Goal: Transaction & Acquisition: Purchase product/service

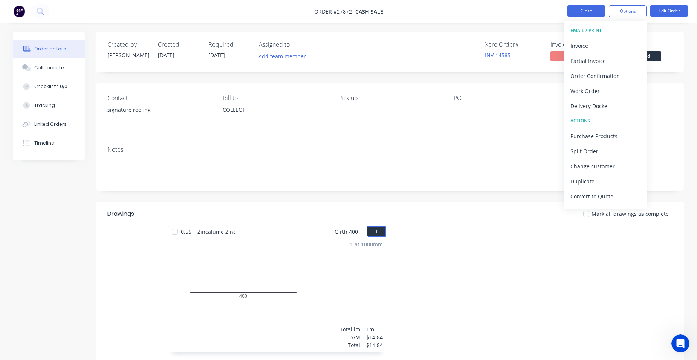
click at [585, 6] on button "Close" at bounding box center [586, 10] width 38 height 11
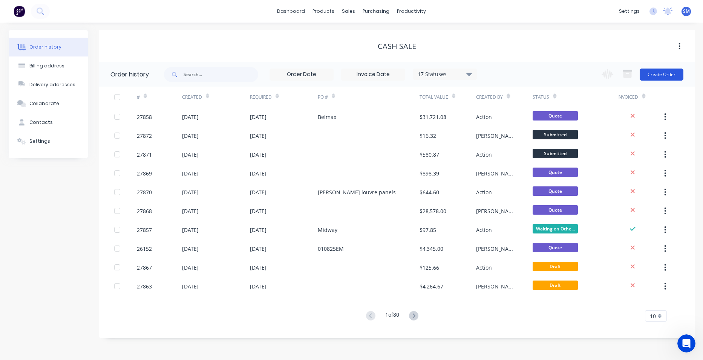
click at [675, 76] on button "Create Order" at bounding box center [661, 75] width 44 height 12
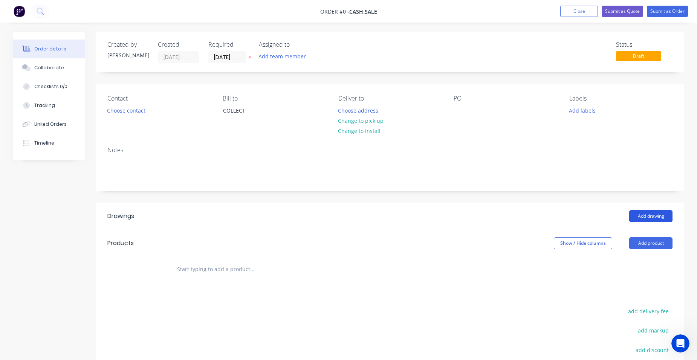
click at [657, 214] on button "Add drawing" at bounding box center [650, 216] width 43 height 12
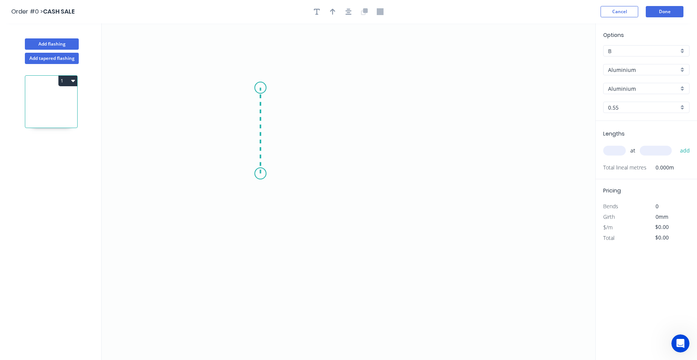
drag, startPoint x: 260, startPoint y: 174, endPoint x: 265, endPoint y: 88, distance: 86.0
click at [265, 88] on icon "0" at bounding box center [349, 191] width 494 height 337
click at [385, 95] on icon "0 ?" at bounding box center [349, 191] width 494 height 337
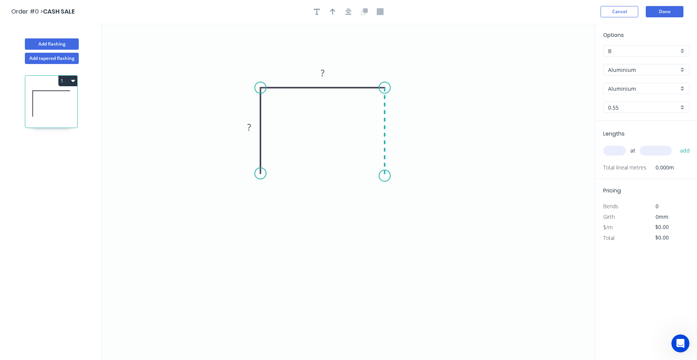
click at [384, 176] on icon "0 ? ?" at bounding box center [349, 191] width 494 height 337
click at [326, 72] on rect at bounding box center [322, 73] width 15 height 11
drag, startPoint x: 254, startPoint y: 124, endPoint x: 268, endPoint y: 116, distance: 16.2
click at [252, 124] on rect at bounding box center [249, 127] width 15 height 11
click at [396, 128] on tspan "?" at bounding box center [396, 128] width 4 height 12
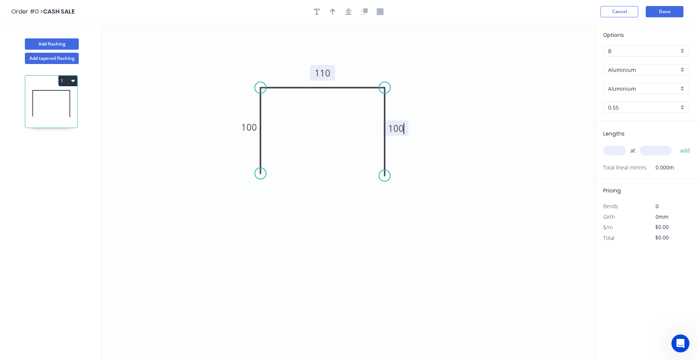
click at [685, 68] on div "Aluminium" at bounding box center [646, 69] width 86 height 11
type input "$1.00"
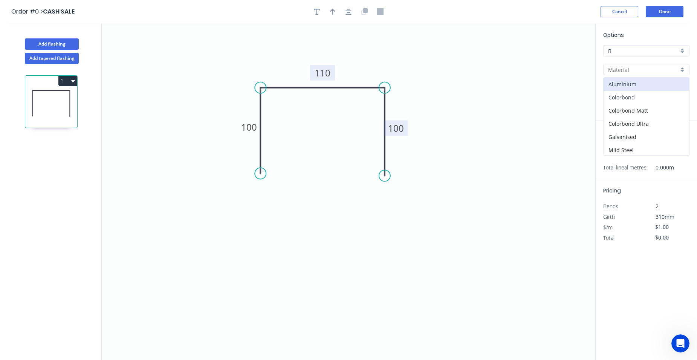
click at [657, 98] on div "Colorbond" at bounding box center [647, 97] width 86 height 13
type input "Colorbond"
type input "Basalt"
type input "$15.13"
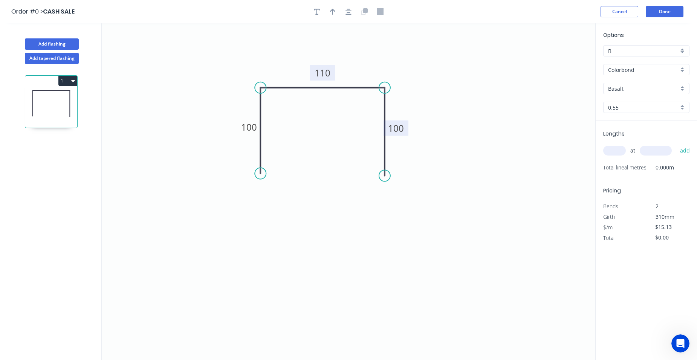
click at [680, 87] on div "Basalt" at bounding box center [646, 88] width 86 height 11
click at [648, 164] on div "Woodland Grey" at bounding box center [647, 167] width 86 height 13
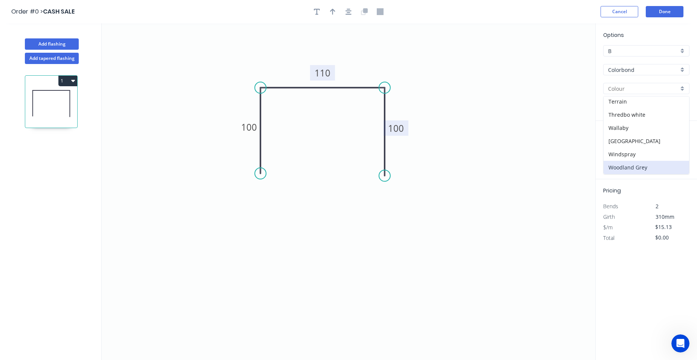
type input "Woodland Grey"
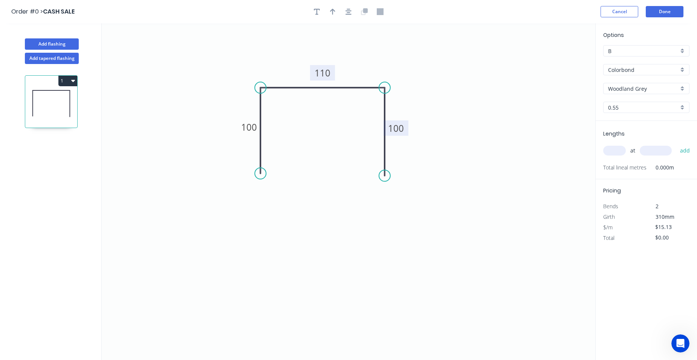
click at [612, 148] on input "text" at bounding box center [614, 151] width 23 height 10
type input "1"
type input "4000"
click at [676, 144] on button "add" at bounding box center [685, 150] width 18 height 13
type input "$60.52"
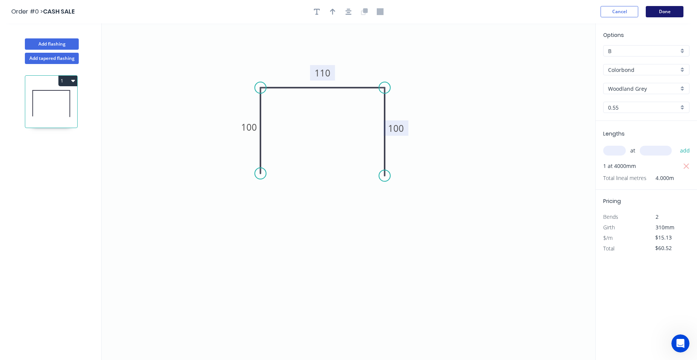
click at [662, 12] on button "Done" at bounding box center [665, 11] width 38 height 11
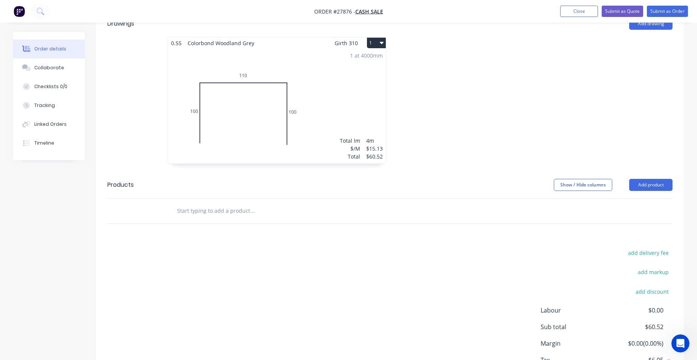
scroll to position [135, 0]
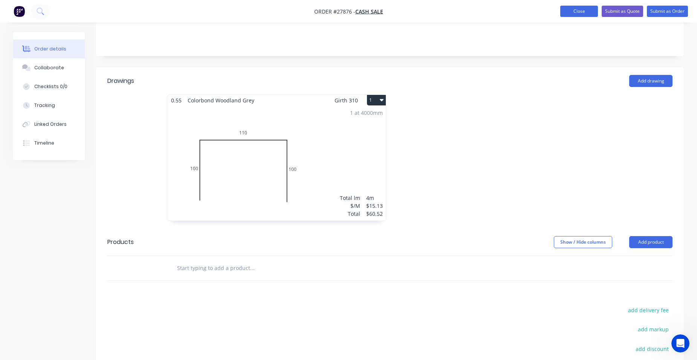
click at [573, 14] on button "Close" at bounding box center [579, 11] width 38 height 11
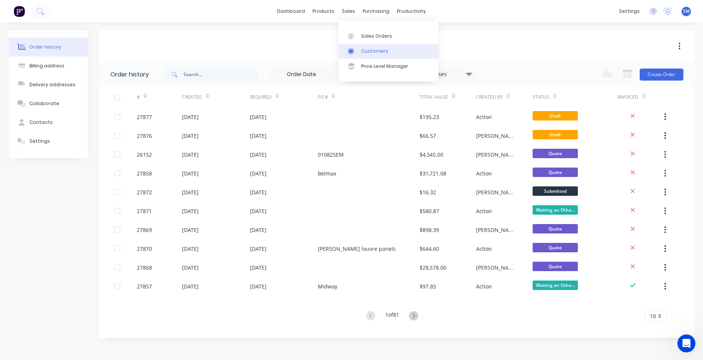
drag, startPoint x: 360, startPoint y: 50, endPoint x: 353, endPoint y: 54, distance: 7.4
click at [360, 50] on link "Customers" at bounding box center [388, 51] width 100 height 15
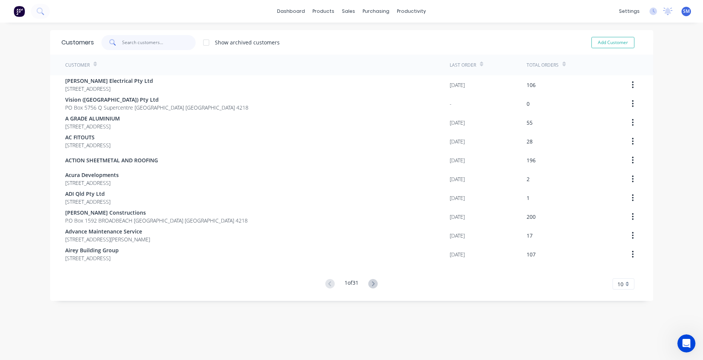
click at [147, 41] on input "text" at bounding box center [158, 42] width 73 height 15
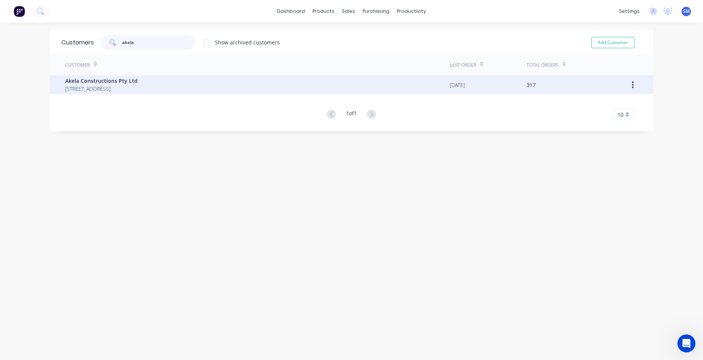
type input "akela"
click at [110, 78] on span "Akela Constructions Pty Ltd" at bounding box center [101, 81] width 72 height 8
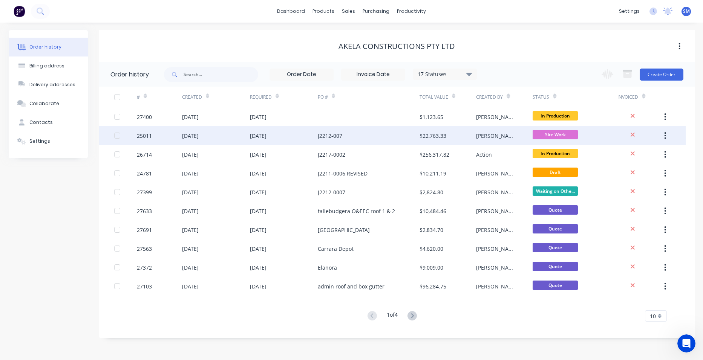
click at [400, 131] on div "J2212-007" at bounding box center [369, 135] width 102 height 19
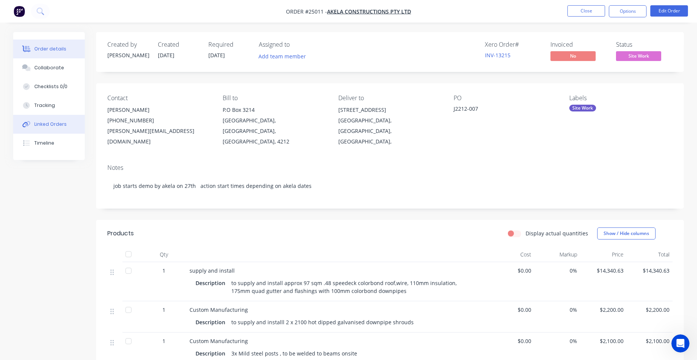
drag, startPoint x: 64, startPoint y: 124, endPoint x: 84, endPoint y: 130, distance: 20.1
click at [64, 124] on div "Linked Orders" at bounding box center [50, 124] width 32 height 7
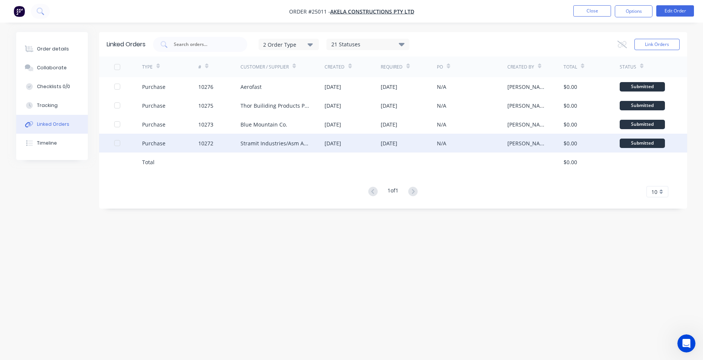
click at [295, 141] on div "Stramit Industries/Asm Acc 31105" at bounding box center [274, 143] width 69 height 8
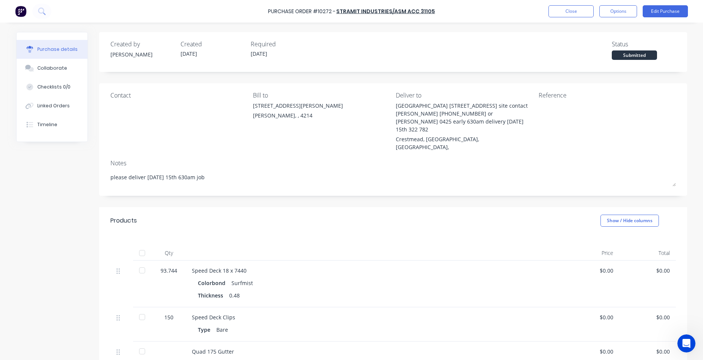
type textarea "x"
click at [566, 16] on button "Close" at bounding box center [570, 11] width 45 height 12
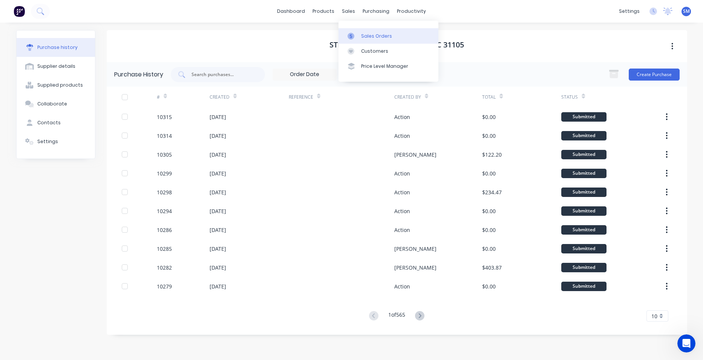
click at [364, 33] on div "Sales Orders" at bounding box center [376, 36] width 31 height 7
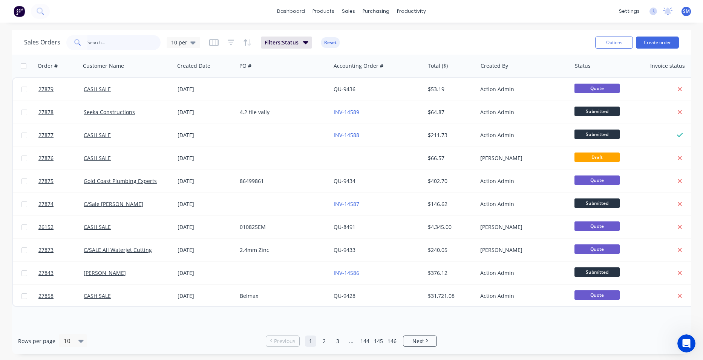
click at [108, 43] on input "text" at bounding box center [123, 42] width 73 height 15
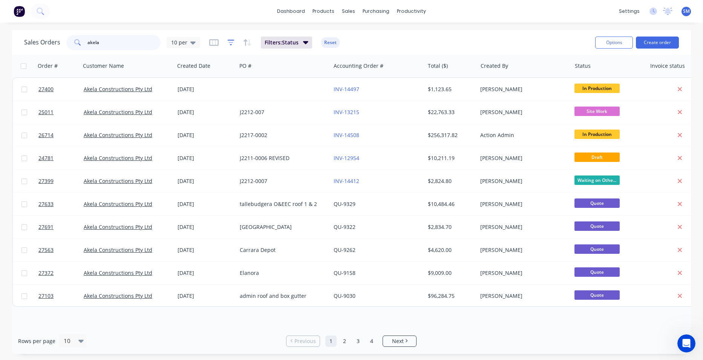
type input "akela"
click at [232, 44] on icon "button" at bounding box center [231, 43] width 7 height 8
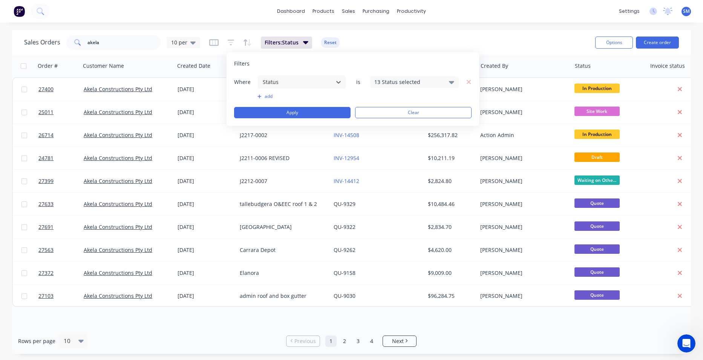
click at [442, 80] on div "13 Status selected" at bounding box center [408, 82] width 68 height 8
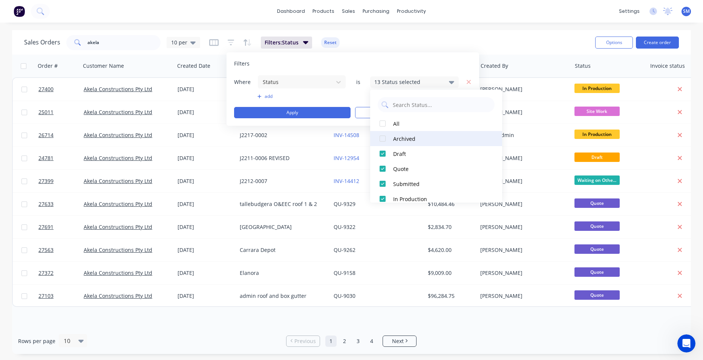
click at [382, 135] on div at bounding box center [382, 138] width 15 height 15
click at [439, 28] on div "dashboard products sales purchasing productivity dashboard products Product Cat…" at bounding box center [351, 180] width 703 height 360
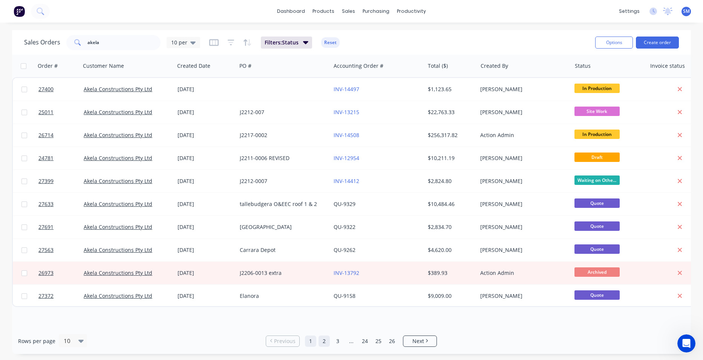
click at [327, 342] on link "2" at bounding box center [323, 341] width 11 height 11
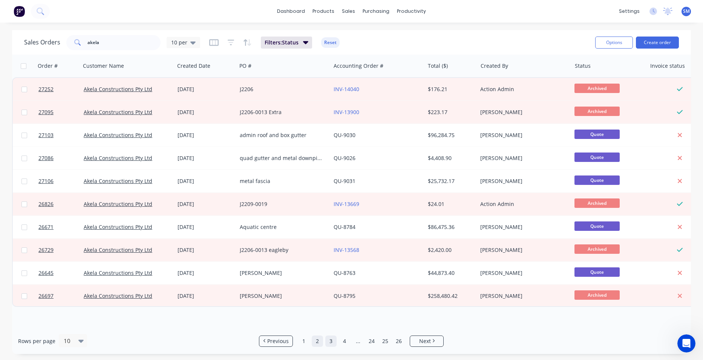
click at [333, 341] on link "3" at bounding box center [330, 341] width 11 height 11
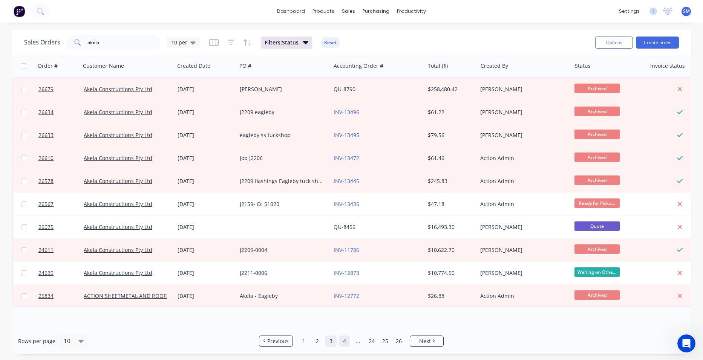
click at [343, 341] on link "4" at bounding box center [344, 341] width 11 height 11
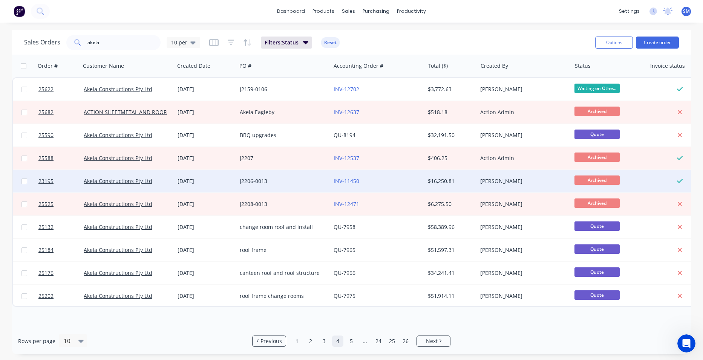
click at [384, 180] on div "INV-11450" at bounding box center [375, 181] width 84 height 8
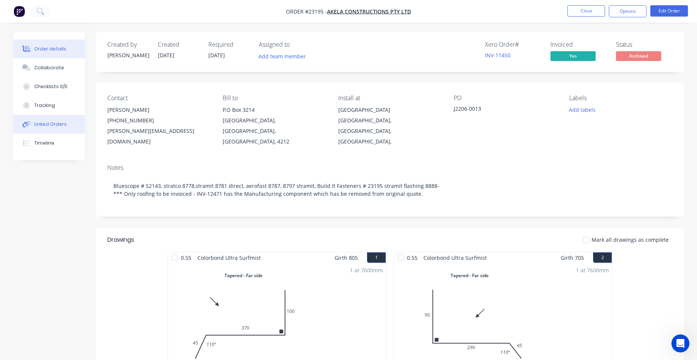
click at [56, 124] on div "Linked Orders" at bounding box center [50, 124] width 32 height 7
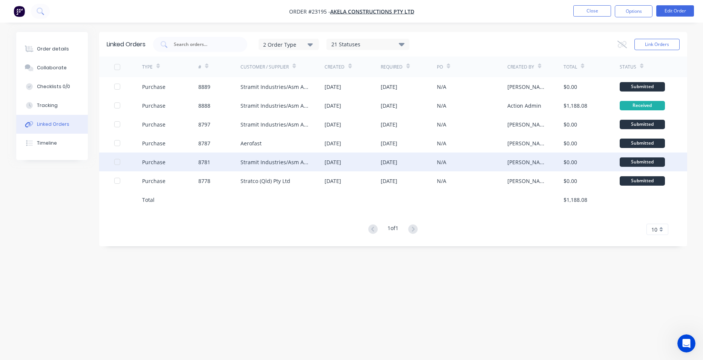
click at [275, 164] on div "Stramit Industries/Asm Acc 31105" at bounding box center [274, 162] width 69 height 8
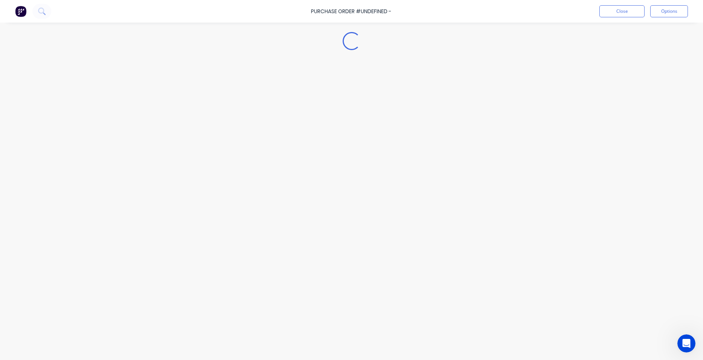
type textarea "x"
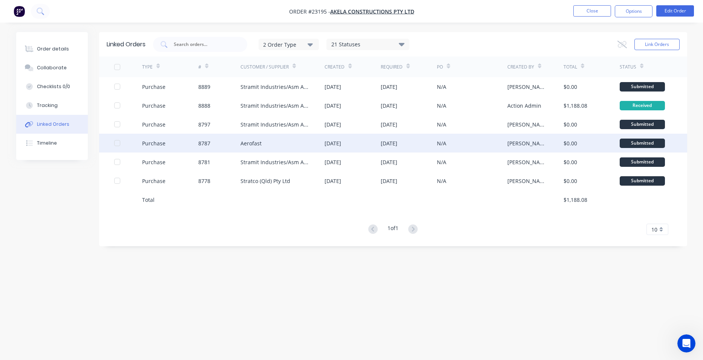
click at [263, 144] on div "Aerofast" at bounding box center [282, 143] width 84 height 19
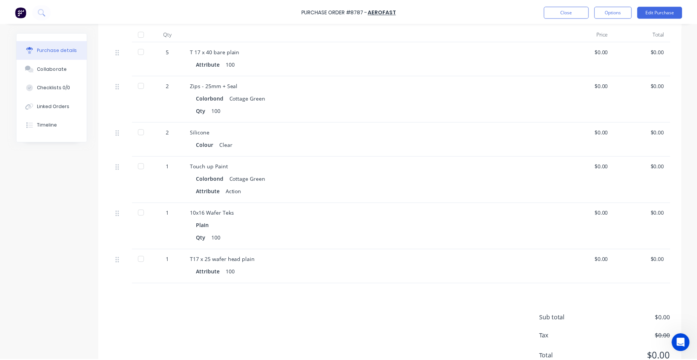
scroll to position [188, 0]
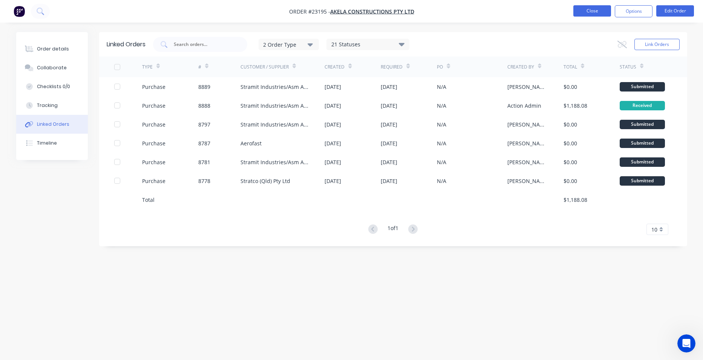
click at [601, 13] on button "Close" at bounding box center [592, 10] width 38 height 11
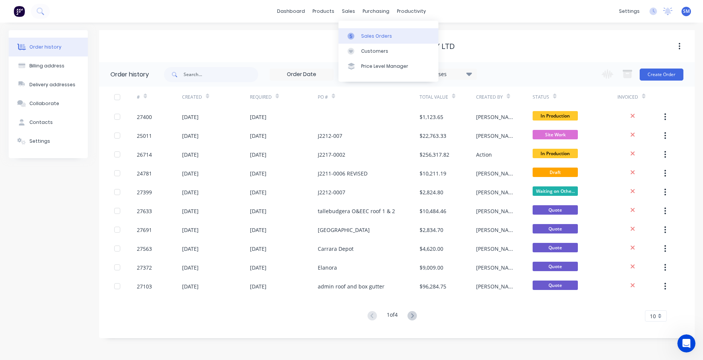
click at [370, 40] on link "Sales Orders" at bounding box center [388, 35] width 100 height 15
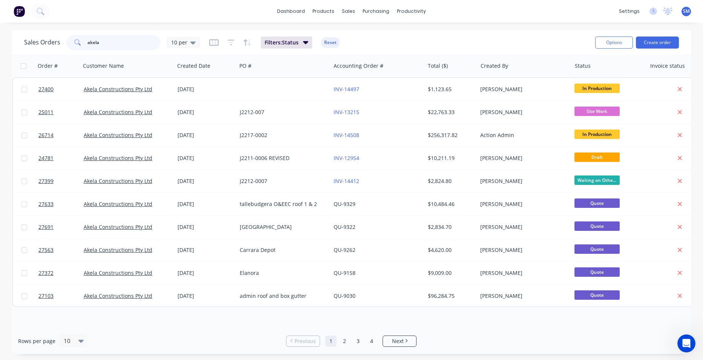
drag, startPoint x: 114, startPoint y: 43, endPoint x: 61, endPoint y: 38, distance: 53.3
click at [61, 38] on div "Sales Orders akela 10 per" at bounding box center [112, 42] width 176 height 15
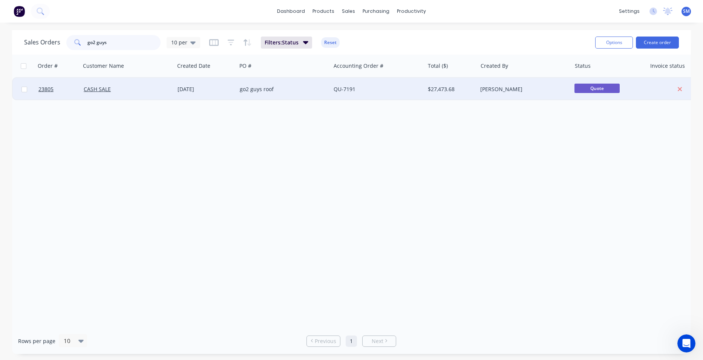
type input "go2 guys"
click at [290, 89] on div "go2 guys roof" at bounding box center [282, 90] width 84 height 8
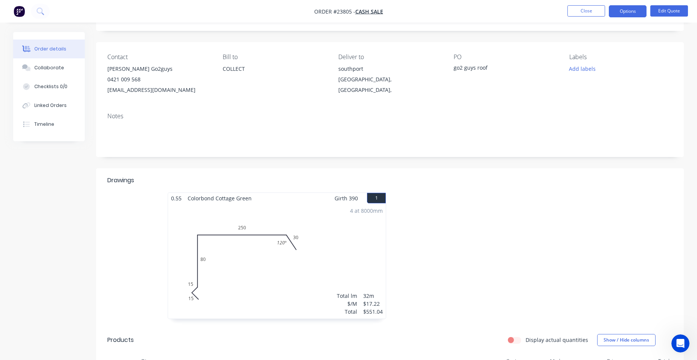
scroll to position [113, 0]
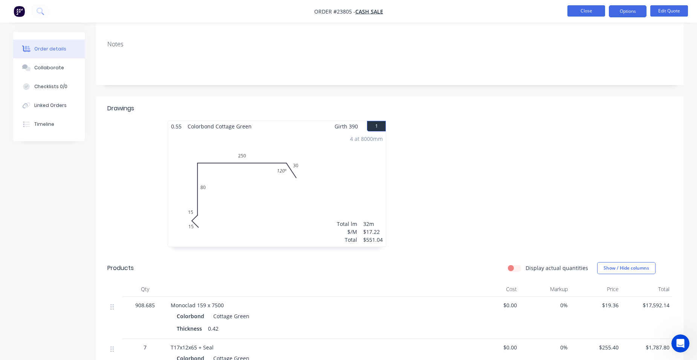
click at [586, 9] on button "Close" at bounding box center [586, 10] width 38 height 11
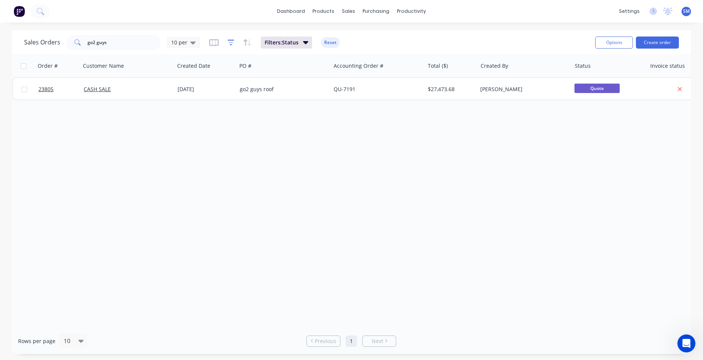
click at [231, 41] on icon "button" at bounding box center [231, 43] width 7 height 8
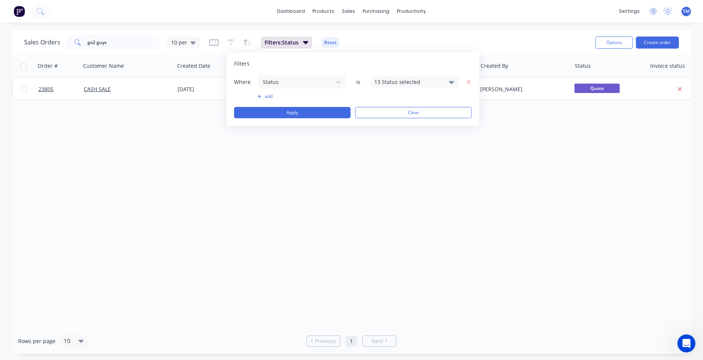
click at [424, 80] on div "13 Status selected" at bounding box center [408, 82] width 68 height 8
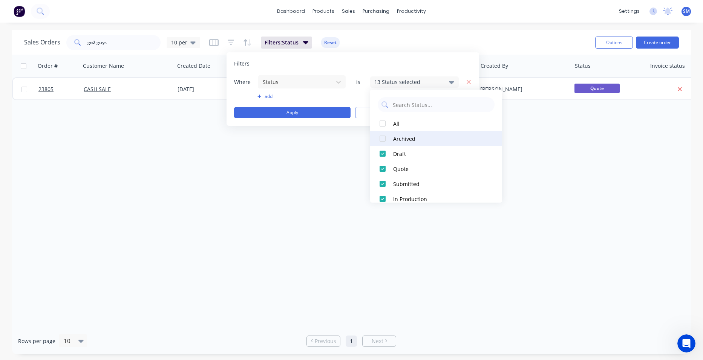
click at [381, 136] on div at bounding box center [382, 138] width 15 height 15
click at [251, 196] on div "Order # Customer Name Created Date PO # Accounting Order # Total ($) Created By…" at bounding box center [351, 192] width 679 height 274
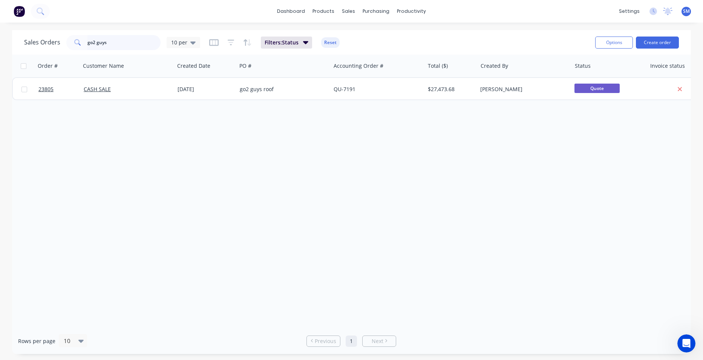
click at [92, 41] on input "go2 guys" at bounding box center [123, 42] width 73 height 15
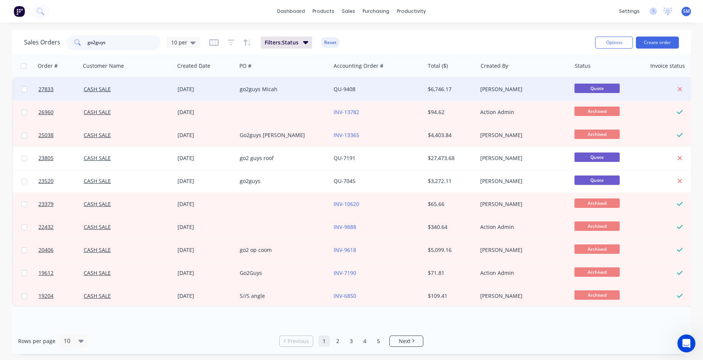
type input "go2guys"
click at [374, 86] on div "QU-9408" at bounding box center [375, 90] width 84 height 8
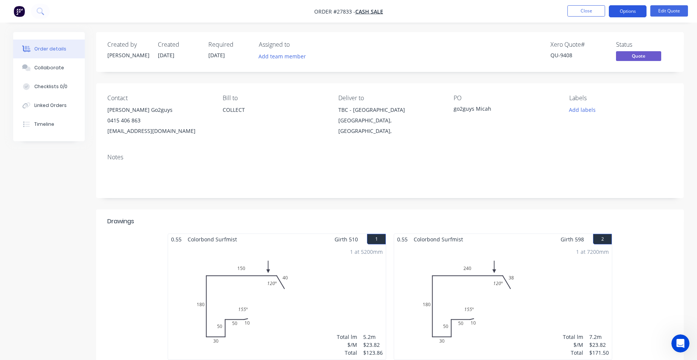
click at [622, 15] on button "Options" at bounding box center [628, 11] width 38 height 12
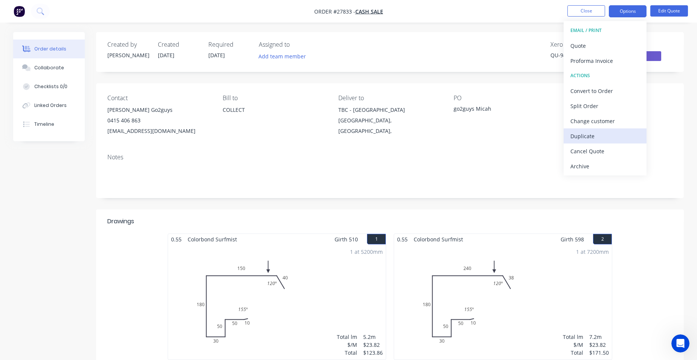
click at [604, 139] on div "Duplicate" at bounding box center [604, 136] width 69 height 11
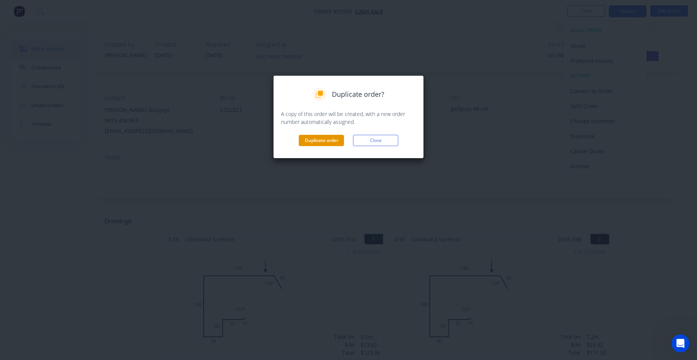
click at [321, 143] on button "Duplicate order" at bounding box center [321, 140] width 45 height 11
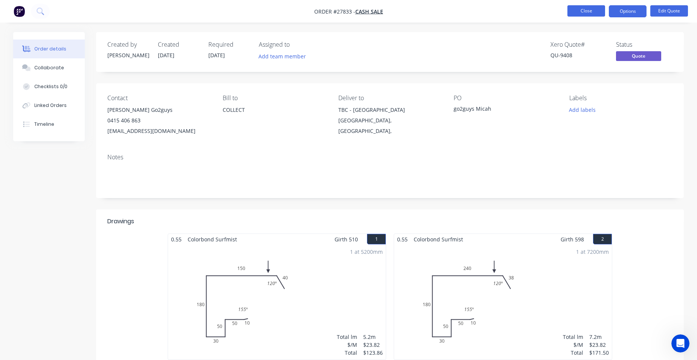
click at [586, 10] on button "Close" at bounding box center [586, 10] width 38 height 11
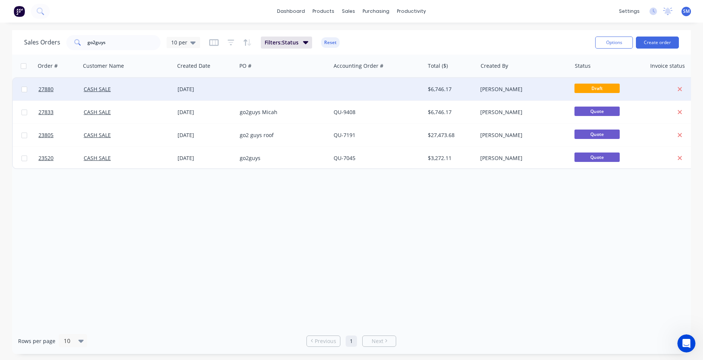
click at [313, 89] on div at bounding box center [284, 89] width 94 height 23
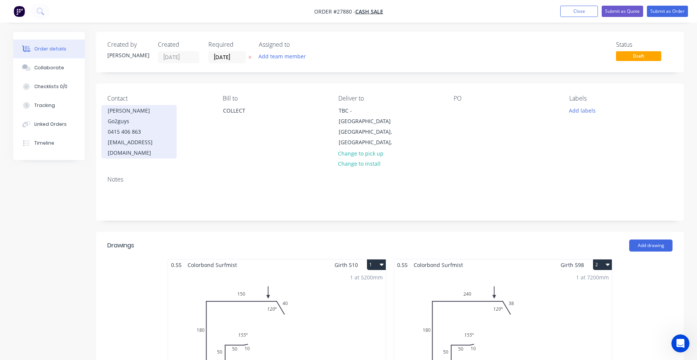
click at [126, 127] on div "0415 406 863" at bounding box center [139, 132] width 63 height 11
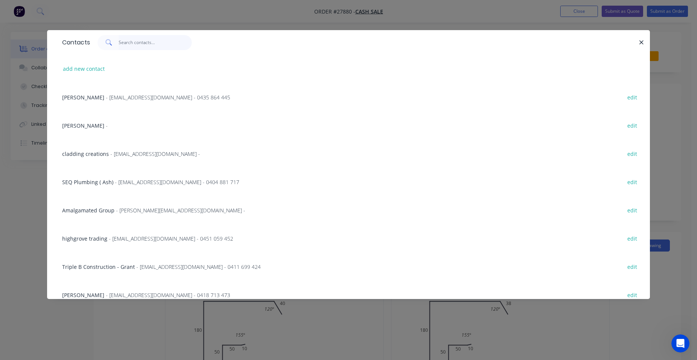
click at [139, 42] on input "text" at bounding box center [155, 42] width 73 height 15
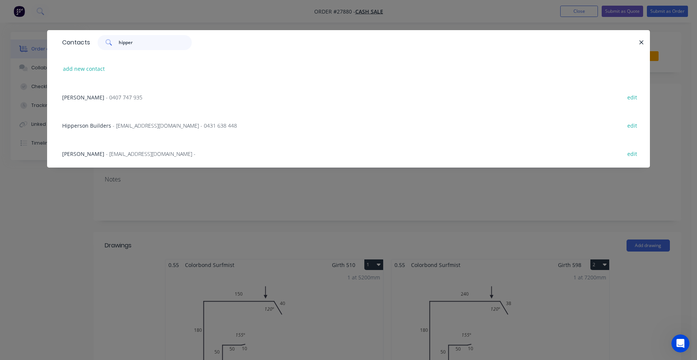
type input "hipper"
click at [81, 127] on span "Hipperson Builders" at bounding box center [86, 125] width 49 height 7
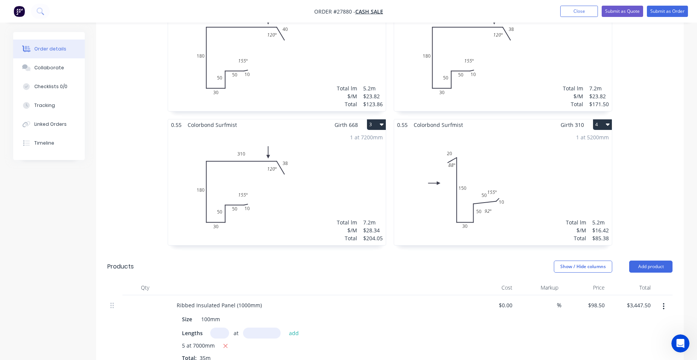
scroll to position [377, 0]
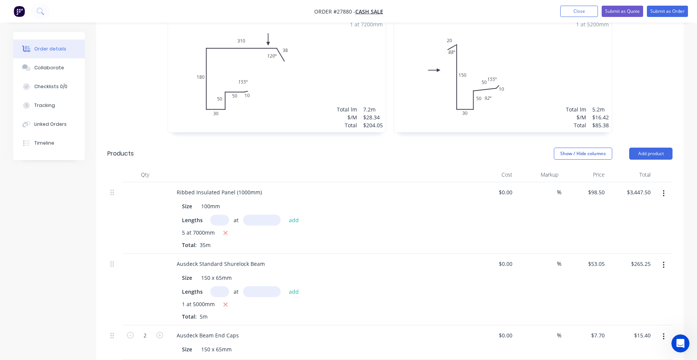
click at [662, 187] on button "button" at bounding box center [664, 194] width 18 height 14
click at [634, 208] on div "Edit" at bounding box center [637, 213] width 58 height 11
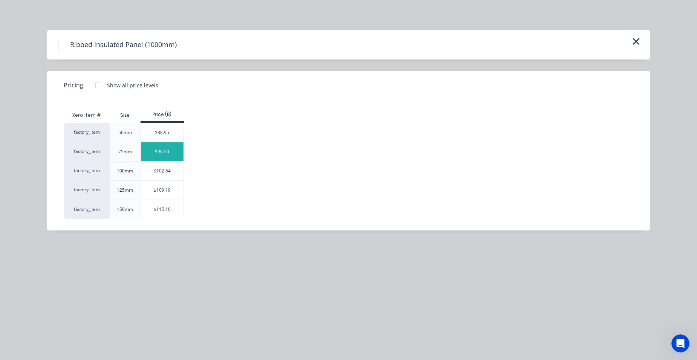
click at [156, 151] on div "$96.50" at bounding box center [162, 151] width 43 height 19
type input "$96.50"
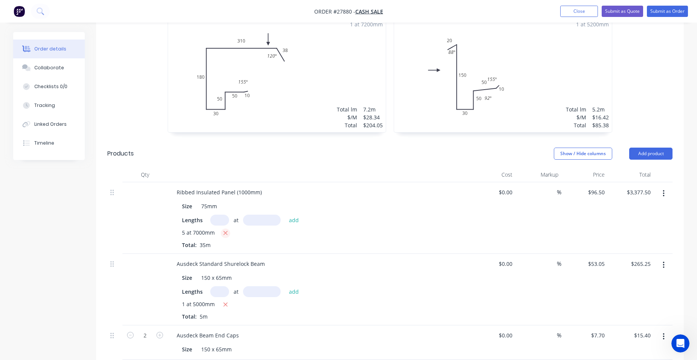
click at [224, 230] on icon "button" at bounding box center [225, 233] width 5 height 7
type input "$0.00"
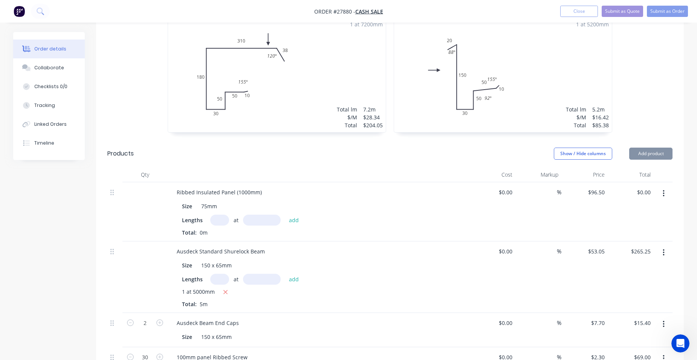
click at [219, 215] on input "text" at bounding box center [219, 220] width 19 height 11
type input "5"
type input "6200"
click at [285, 215] on button "add" at bounding box center [294, 220] width 18 height 10
type input "$2,991.50"
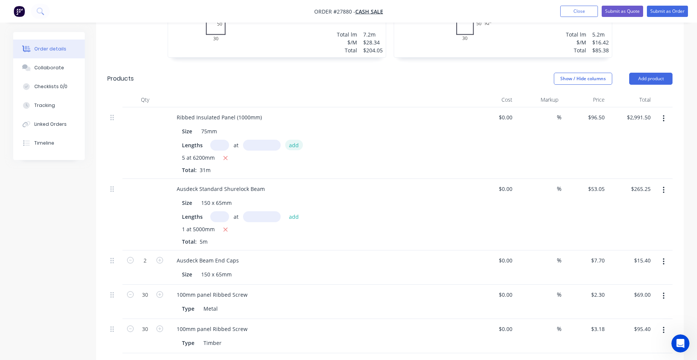
scroll to position [452, 0]
drag, startPoint x: 225, startPoint y: 218, endPoint x: 225, endPoint y: 212, distance: 5.7
click at [225, 226] on icon "button" at bounding box center [225, 229] width 5 height 7
type input "$0.00"
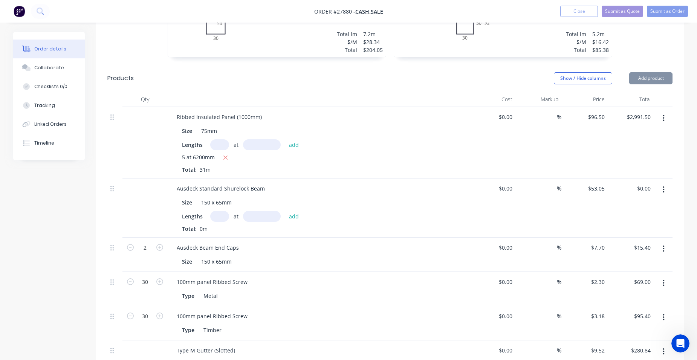
click at [226, 211] on input "text" at bounding box center [219, 216] width 19 height 11
type input "2"
type input "5000"
click at [285, 211] on button "add" at bounding box center [294, 216] width 18 height 10
type input "$530.50"
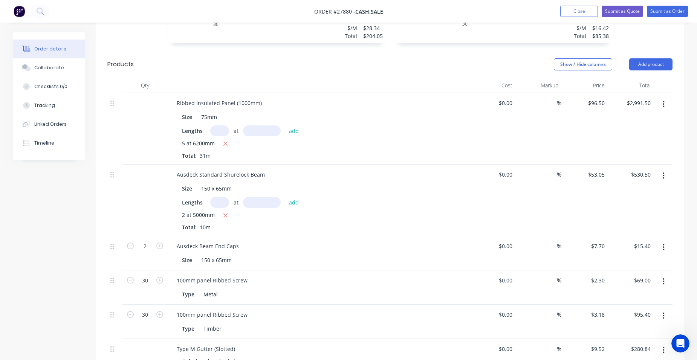
scroll to position [490, 0]
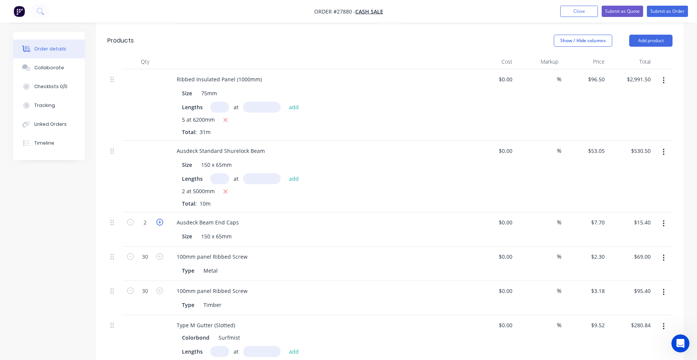
click at [159, 219] on icon "button" at bounding box center [159, 222] width 7 height 7
type input "3"
type input "$23.10"
click at [159, 219] on icon "button" at bounding box center [159, 222] width 7 height 7
type input "4"
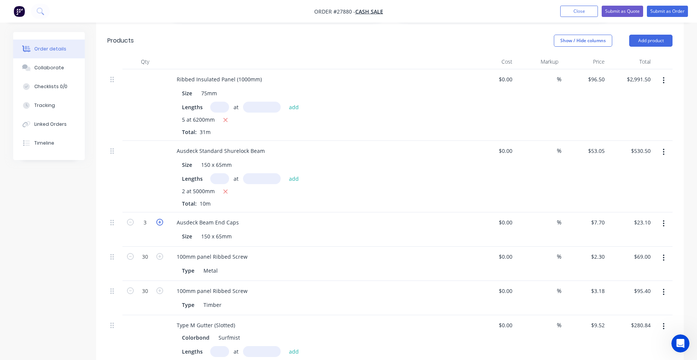
type input "$30.80"
click at [666, 251] on button "button" at bounding box center [664, 258] width 18 height 14
click at [626, 318] on div "Delete" at bounding box center [637, 323] width 58 height 11
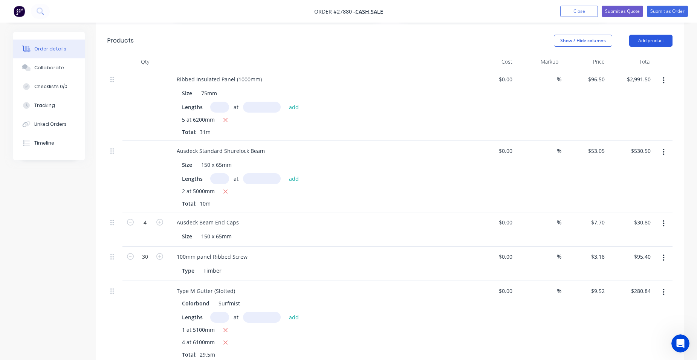
click at [665, 35] on button "Add product" at bounding box center [650, 41] width 43 height 12
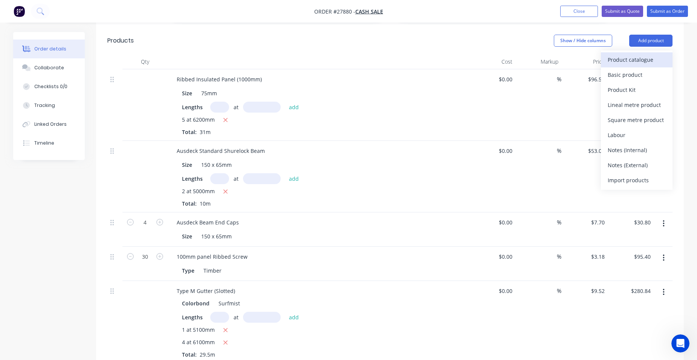
click at [654, 54] on div "Product catalogue" at bounding box center [637, 59] width 58 height 11
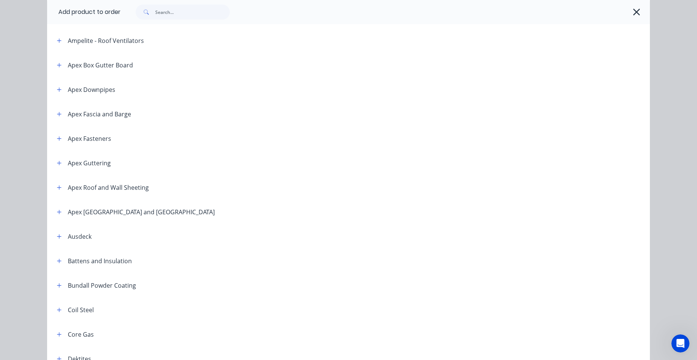
scroll to position [226, 0]
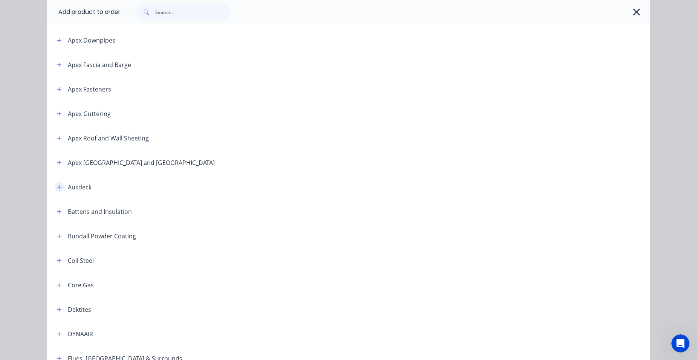
click at [58, 188] on icon "button" at bounding box center [59, 187] width 5 height 5
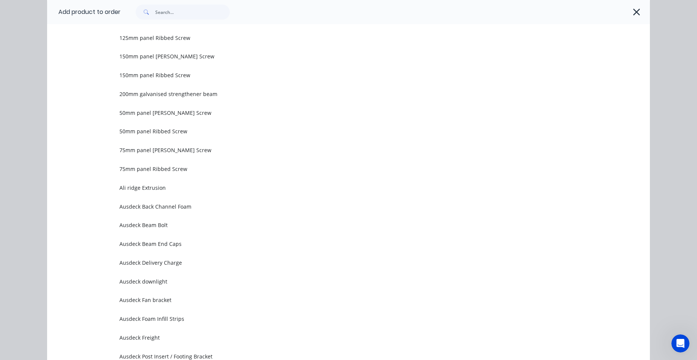
scroll to position [452, 0]
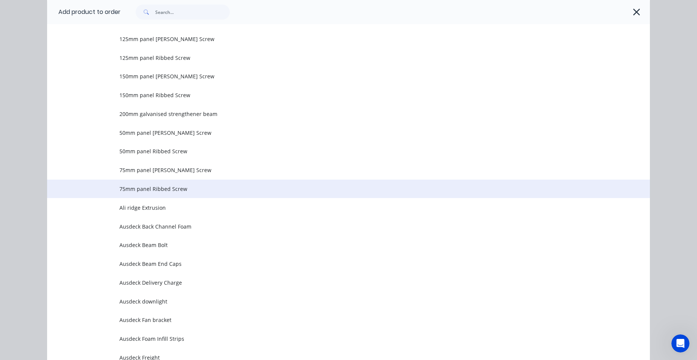
click at [178, 191] on span "75mm panel Ribbed Screw" at bounding box center [331, 189] width 424 height 8
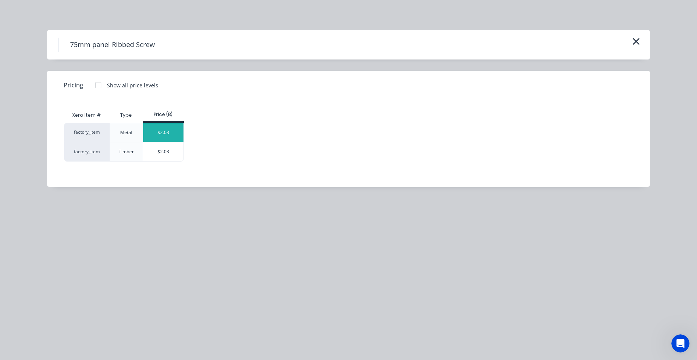
click at [167, 135] on div "$2.03" at bounding box center [163, 132] width 40 height 19
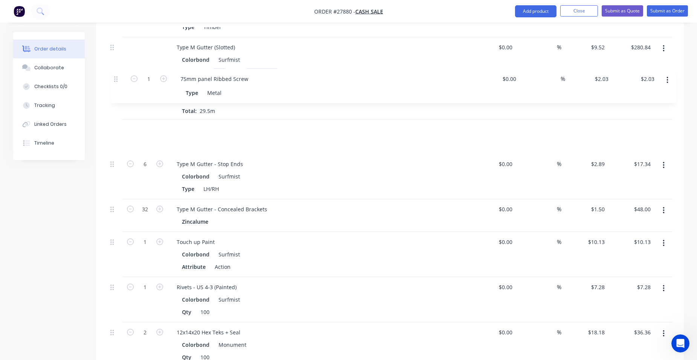
scroll to position [730, 0]
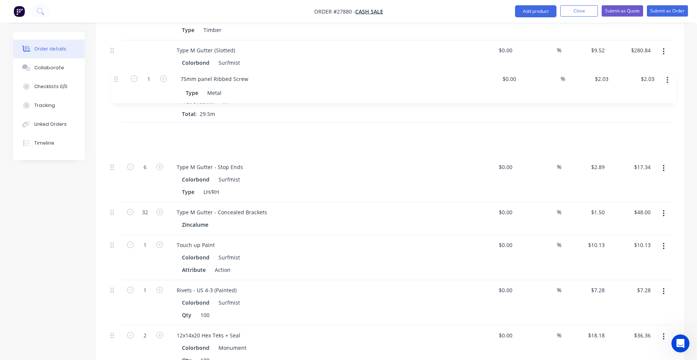
drag, startPoint x: 113, startPoint y: 213, endPoint x: 118, endPoint y: 80, distance: 133.5
click at [118, 80] on div "Ribbed Insulated Panel (1000mm) Size 75mm Lengths at add 5 at 6200mm Total: 31m…" at bounding box center [389, 236] width 565 height 815
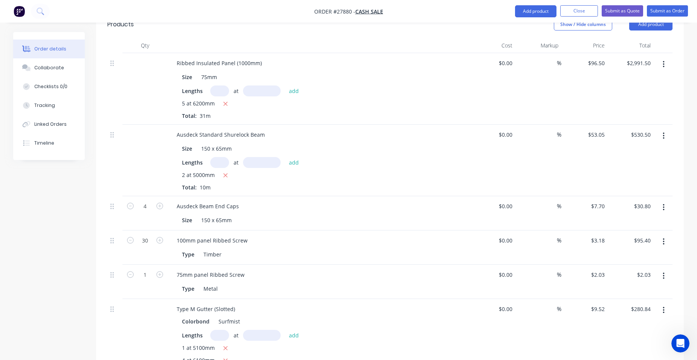
scroll to position [504, 0]
click at [576, 9] on button "Close" at bounding box center [579, 10] width 38 height 11
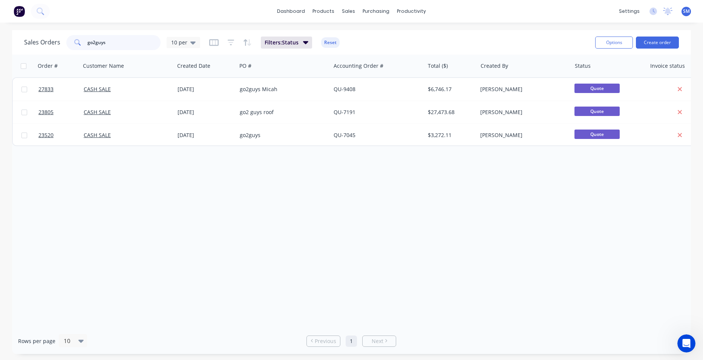
drag, startPoint x: 111, startPoint y: 44, endPoint x: 37, endPoint y: 18, distance: 79.1
click at [47, 29] on div "dashboard products sales purchasing productivity dashboard products Product Cat…" at bounding box center [351, 180] width 703 height 360
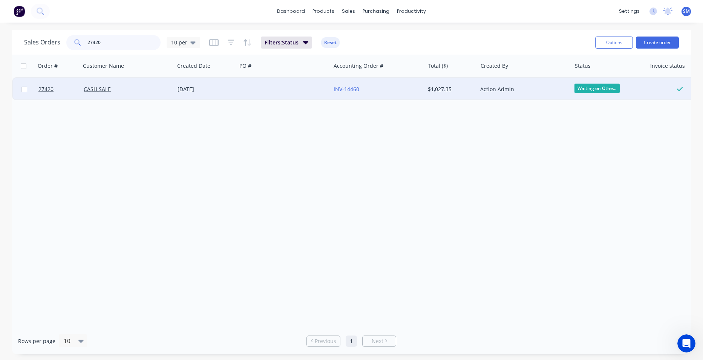
type input "27420"
click at [275, 86] on div at bounding box center [284, 89] width 94 height 23
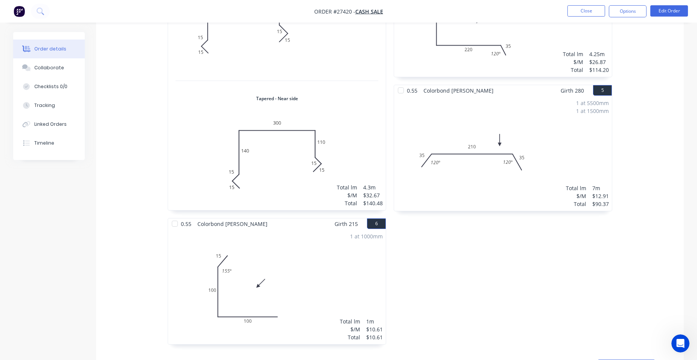
scroll to position [490, 0]
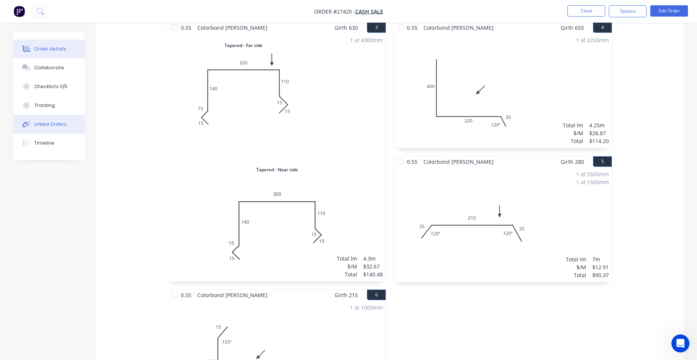
click at [66, 127] on button "Linked Orders" at bounding box center [49, 124] width 72 height 19
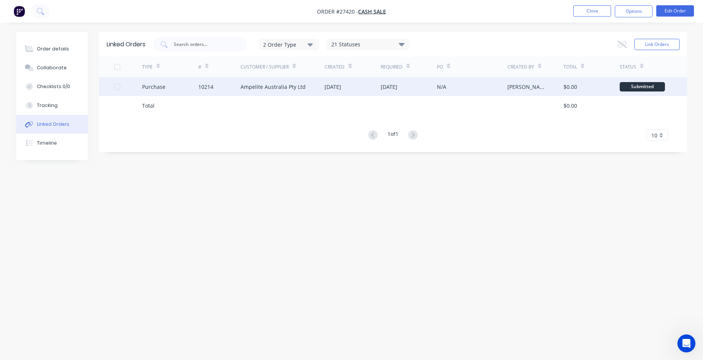
click at [224, 80] on div "10214" at bounding box center [219, 86] width 42 height 19
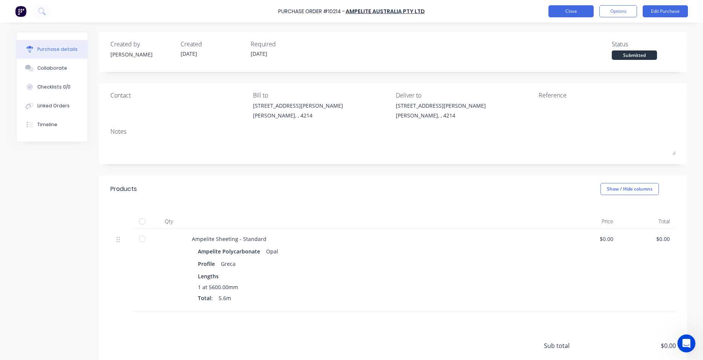
click at [568, 12] on button "Close" at bounding box center [570, 11] width 45 height 12
click at [58, 107] on div "Linked Orders" at bounding box center [53, 105] width 32 height 7
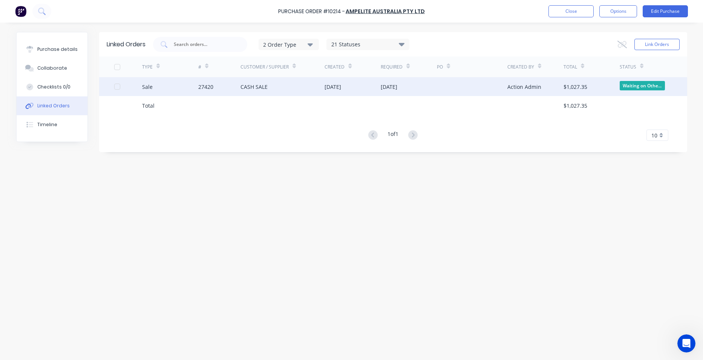
click at [297, 82] on div "CASH SALE" at bounding box center [282, 86] width 84 height 19
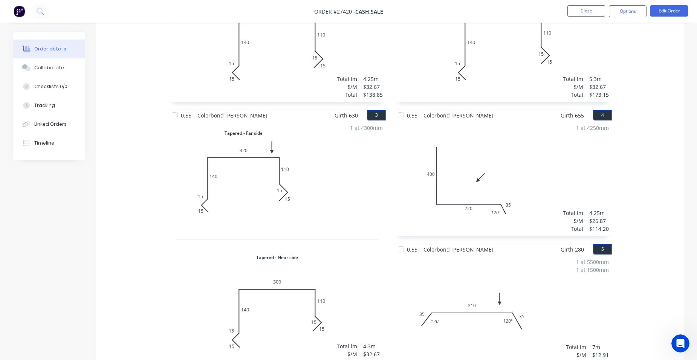
scroll to position [452, 0]
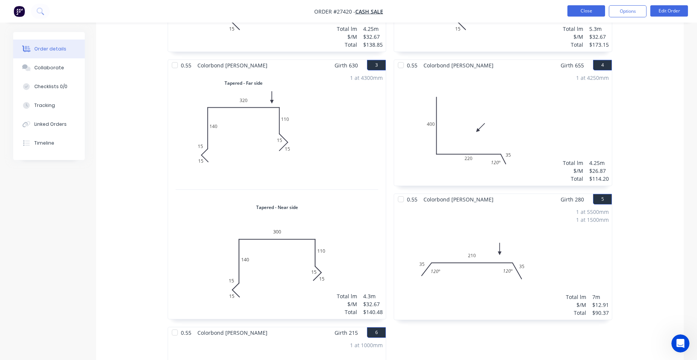
click at [601, 10] on button "Close" at bounding box center [586, 10] width 38 height 11
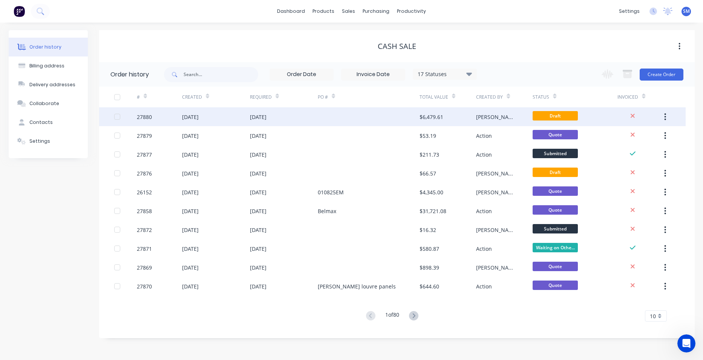
click at [392, 117] on div at bounding box center [369, 116] width 102 height 19
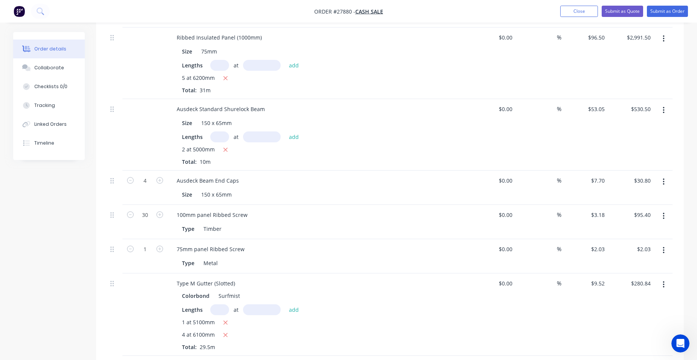
scroll to position [565, 0]
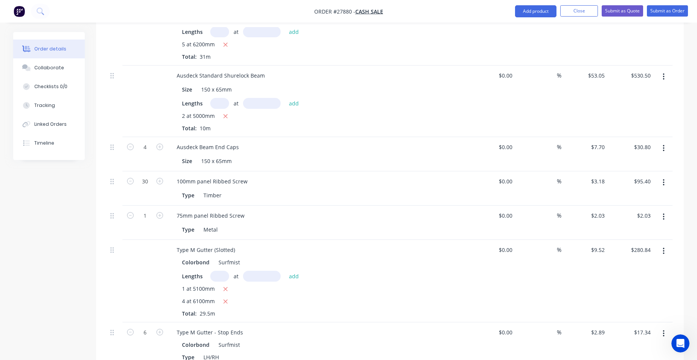
click at [662, 176] on button "button" at bounding box center [664, 183] width 18 height 14
click at [641, 242] on div "Delete" at bounding box center [637, 247] width 58 height 11
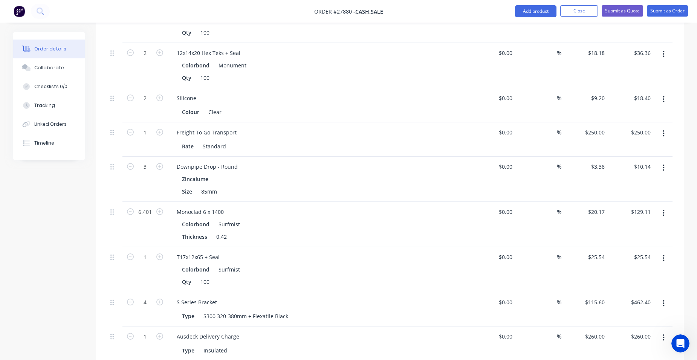
scroll to position [1017, 0]
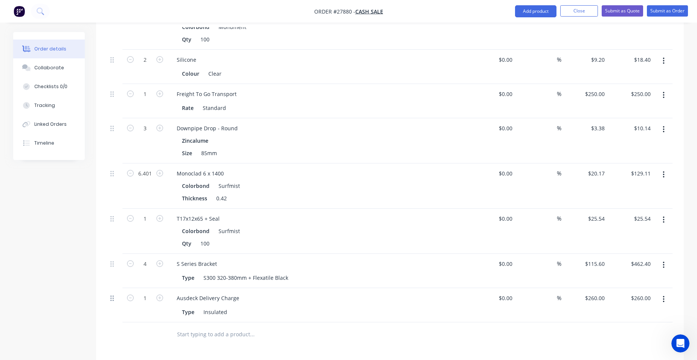
click at [112, 295] on icon at bounding box center [111, 298] width 3 height 7
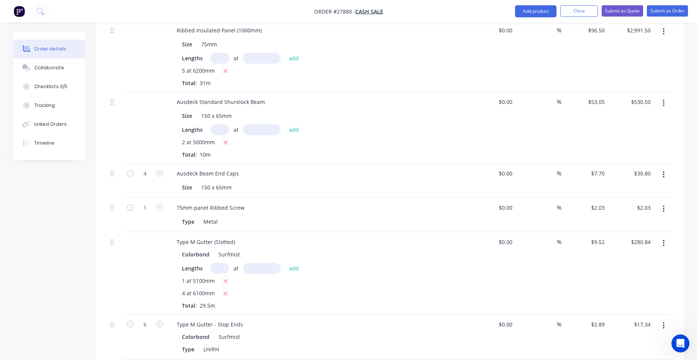
scroll to position [527, 0]
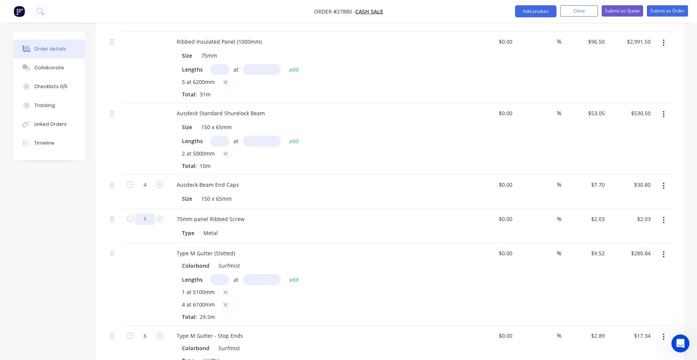
click at [147, 191] on input "1" at bounding box center [145, 184] width 20 height 11
type input "60"
type input "$121.80"
click at [297, 243] on div "Type M Gutter (Slotted) Colorbond Surfmist Lengths at add 1 at 5100mm 4 at 6100…" at bounding box center [318, 284] width 301 height 83
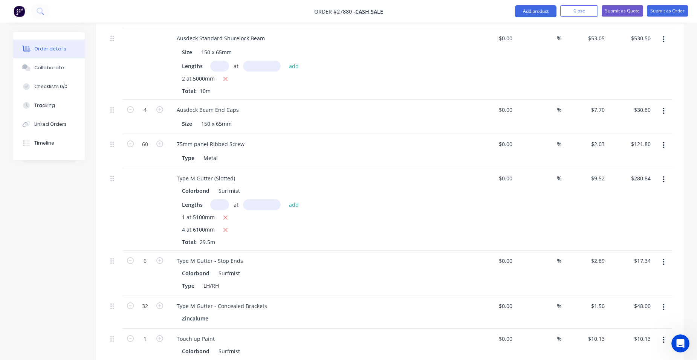
scroll to position [603, 0]
click at [223, 214] on icon "button" at bounding box center [225, 217] width 5 height 7
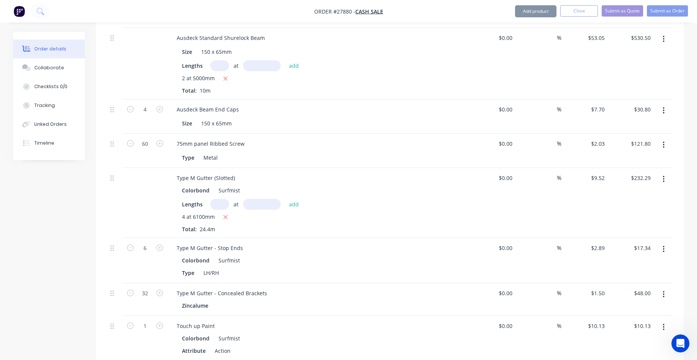
click at [225, 215] on div "4 at 6100mm Total: 24.4m" at bounding box center [318, 223] width 273 height 20
click at [225, 216] on icon "button" at bounding box center [225, 218] width 4 height 4
type input "$0.00"
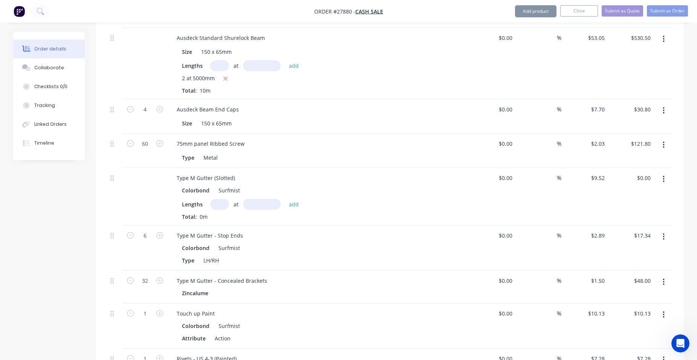
click at [223, 199] on input "text" at bounding box center [219, 204] width 19 height 11
type input "1"
type input "5100"
click at [285, 199] on button "add" at bounding box center [294, 204] width 18 height 10
type input "$48.55"
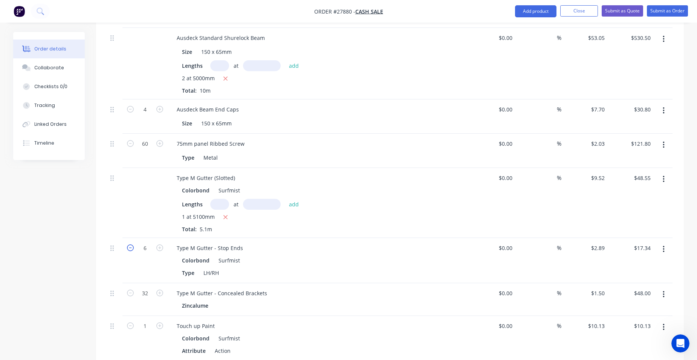
click at [131, 245] on icon "button" at bounding box center [130, 248] width 7 height 7
type input "5"
type input "$14.45"
click at [131, 245] on icon "button" at bounding box center [130, 248] width 7 height 7
type input "4"
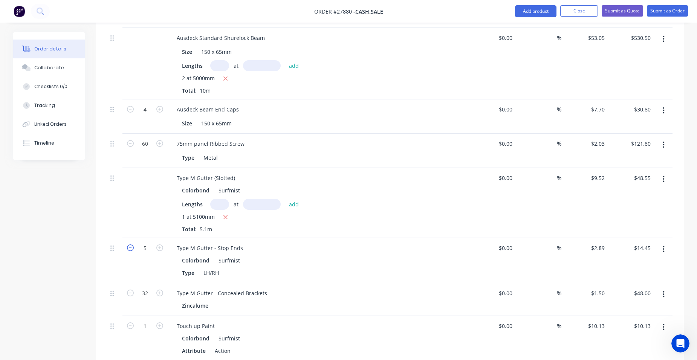
type input "$11.56"
click at [131, 245] on icon "button" at bounding box center [130, 248] width 7 height 7
type input "3"
type input "$8.67"
click at [131, 245] on icon "button" at bounding box center [130, 248] width 7 height 7
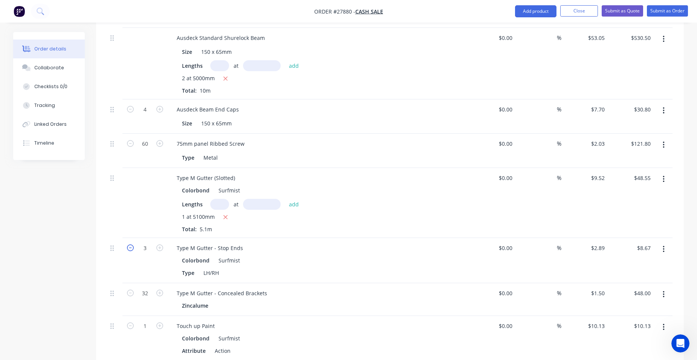
type input "2"
type input "$5.78"
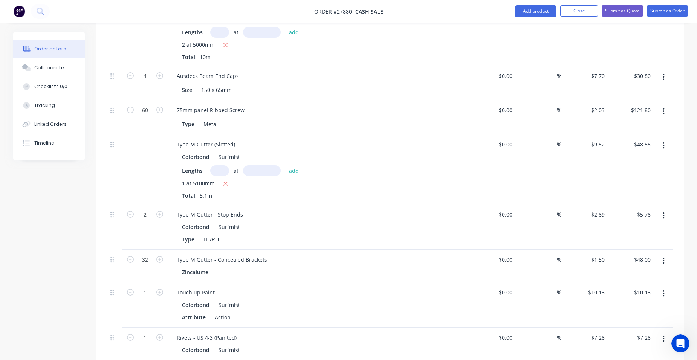
scroll to position [678, 0]
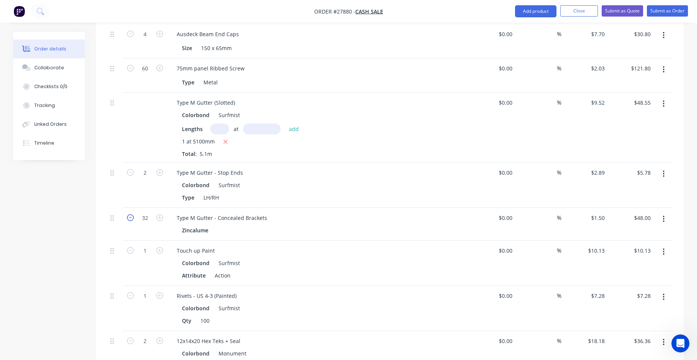
click at [131, 214] on icon "button" at bounding box center [130, 217] width 7 height 7
type input "31"
type input "$46.50"
click at [131, 214] on icon "button" at bounding box center [130, 217] width 7 height 7
type input "30"
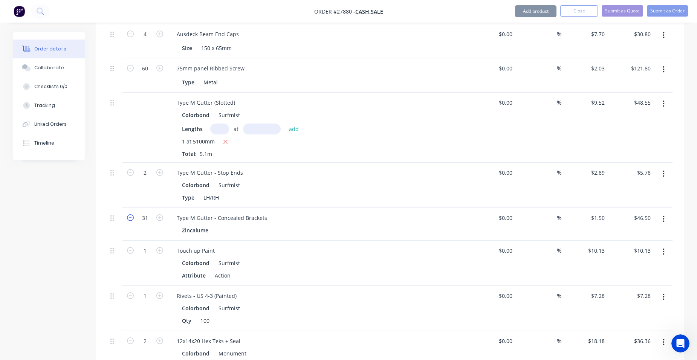
type input "$45.00"
click at [131, 214] on icon "button" at bounding box center [130, 217] width 7 height 7
type input "29"
type input "$43.50"
click at [131, 214] on icon "button" at bounding box center [130, 217] width 7 height 7
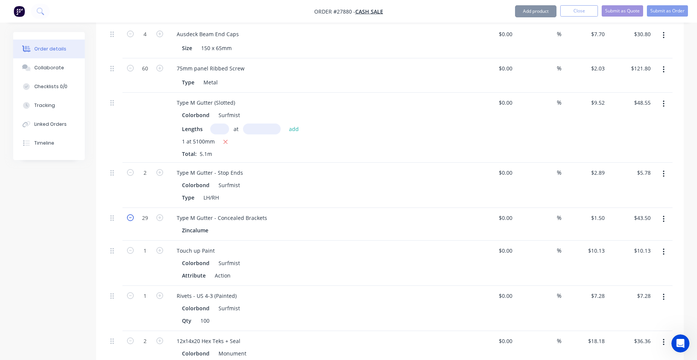
type input "28"
type input "$42.00"
click at [131, 214] on icon "button" at bounding box center [130, 217] width 7 height 7
type input "27"
type input "$40.50"
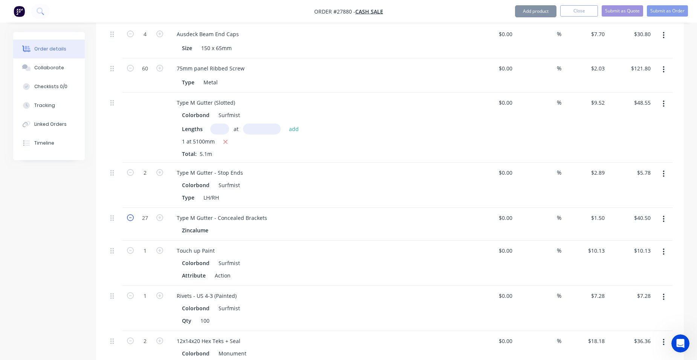
click at [131, 214] on icon "button" at bounding box center [130, 217] width 7 height 7
type input "26"
type input "$39.00"
click at [131, 214] on icon "button" at bounding box center [130, 217] width 7 height 7
type input "25"
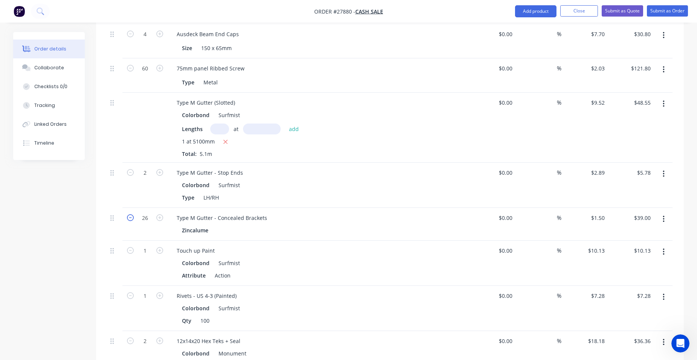
type input "$37.50"
click at [131, 214] on icon "button" at bounding box center [130, 217] width 7 height 7
type input "24"
type input "$36.00"
click at [131, 214] on icon "button" at bounding box center [130, 217] width 7 height 7
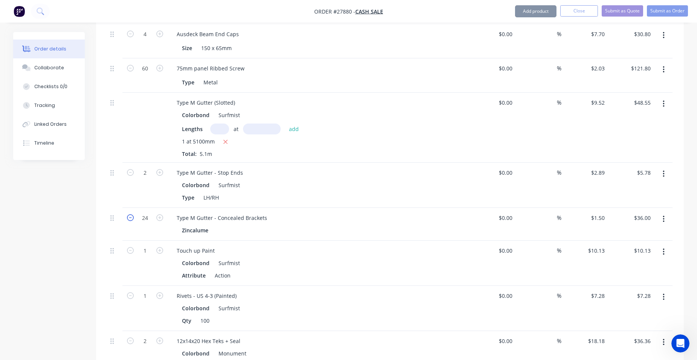
type input "23"
type input "$34.50"
click at [131, 214] on icon "button" at bounding box center [130, 217] width 7 height 7
type input "22"
type input "$33.00"
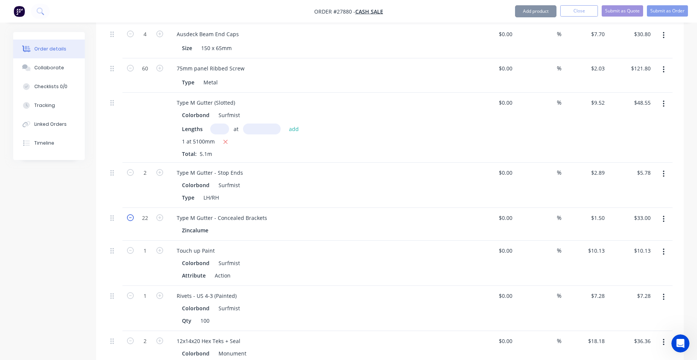
click at [131, 214] on icon "button" at bounding box center [130, 217] width 7 height 7
type input "21"
type input "$31.50"
click at [131, 214] on icon "button" at bounding box center [130, 217] width 7 height 7
type input "20"
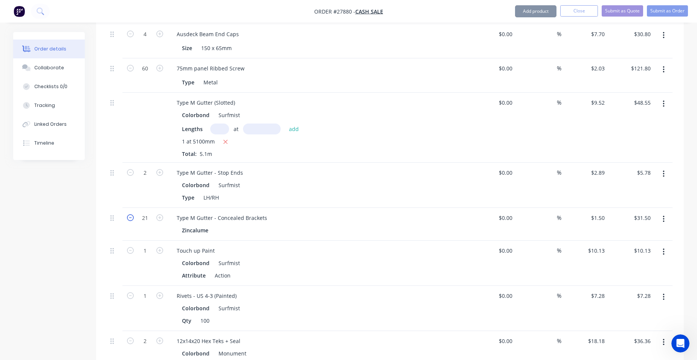
type input "$30.00"
click at [131, 214] on icon "button" at bounding box center [130, 217] width 7 height 7
type input "19"
type input "$28.50"
click at [131, 214] on icon "button" at bounding box center [130, 217] width 7 height 7
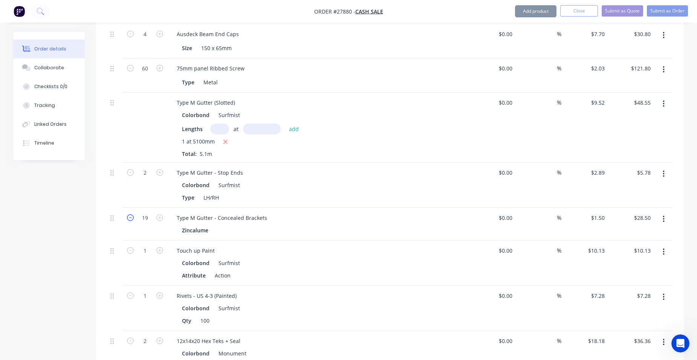
type input "18"
type input "$27.00"
click at [131, 214] on icon "button" at bounding box center [130, 217] width 7 height 7
type input "17"
type input "$25.50"
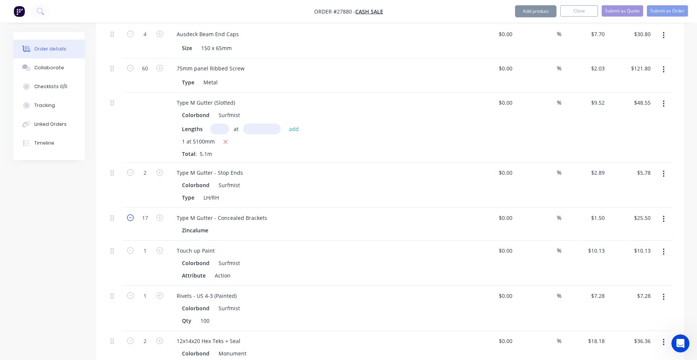
click at [131, 214] on icon "button" at bounding box center [130, 217] width 7 height 7
type input "16"
type input "$24.00"
click at [131, 214] on icon "button" at bounding box center [130, 217] width 7 height 7
type input "15"
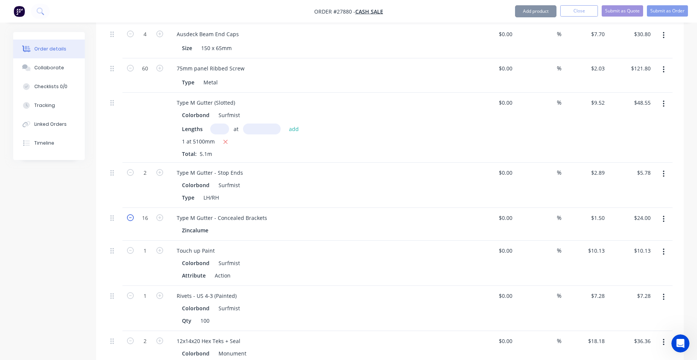
type input "$22.50"
click at [131, 214] on icon "button" at bounding box center [130, 217] width 7 height 7
type input "14"
type input "$21.00"
click at [131, 214] on icon "button" at bounding box center [130, 217] width 7 height 7
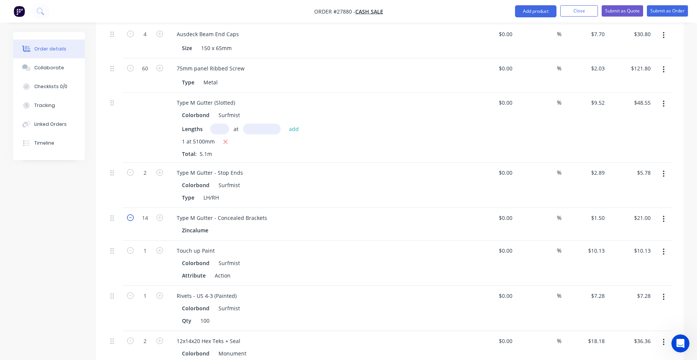
type input "13"
type input "$19.50"
click at [131, 214] on icon "button" at bounding box center [130, 217] width 7 height 7
type input "12"
type input "$18.00"
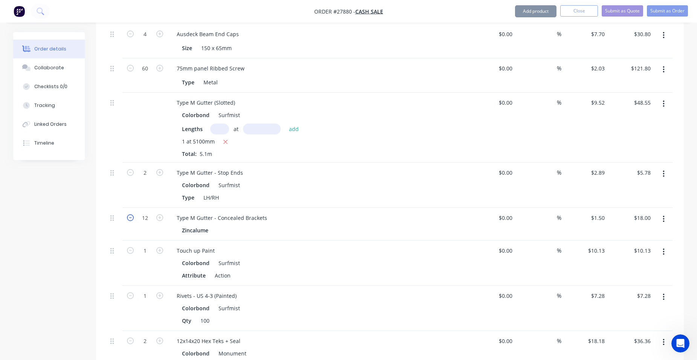
click at [131, 214] on icon "button" at bounding box center [130, 217] width 7 height 7
type input "11"
type input "$16.50"
click at [131, 214] on icon "button" at bounding box center [130, 217] width 7 height 7
type input "10"
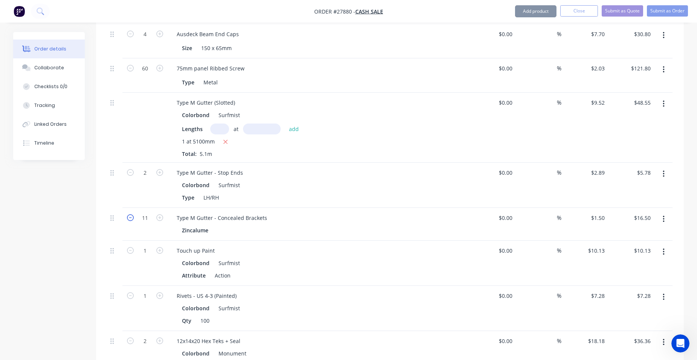
type input "$15.00"
click at [131, 214] on icon "button" at bounding box center [130, 217] width 7 height 7
type input "9"
type input "$13.50"
click at [131, 214] on icon "button" at bounding box center [130, 217] width 7 height 7
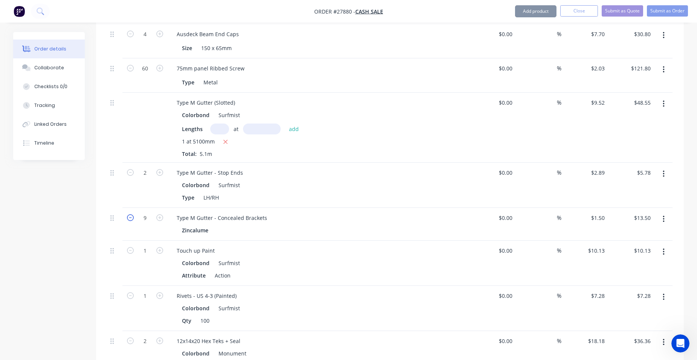
type input "8"
type input "$12.00"
click at [131, 214] on icon "button" at bounding box center [130, 217] width 7 height 7
type input "7"
type input "$10.50"
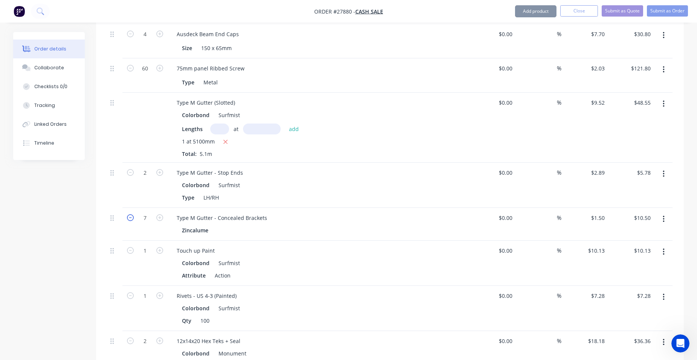
click at [131, 214] on icon "button" at bounding box center [130, 217] width 7 height 7
type input "6"
type input "$9.00"
click at [131, 214] on icon "button" at bounding box center [130, 217] width 7 height 7
type input "5"
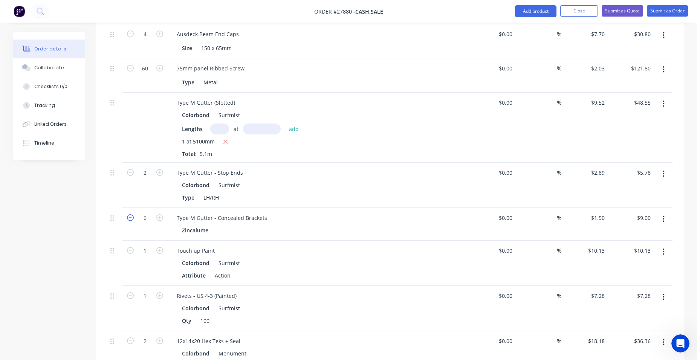
type input "$7.50"
click at [159, 214] on icon "button" at bounding box center [159, 217] width 7 height 7
type input "6"
type input "$9.00"
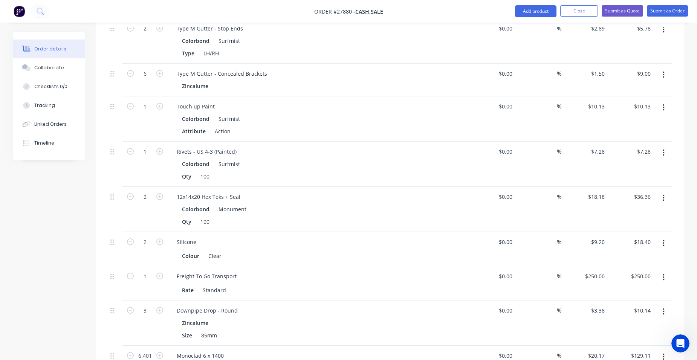
scroll to position [829, 0]
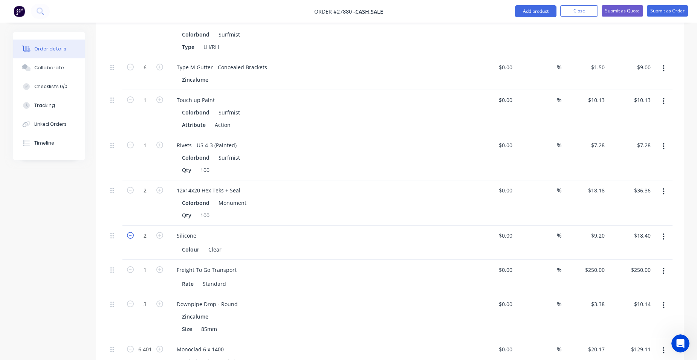
click at [128, 232] on icon "button" at bounding box center [130, 235] width 7 height 7
type input "1"
type input "$9.20"
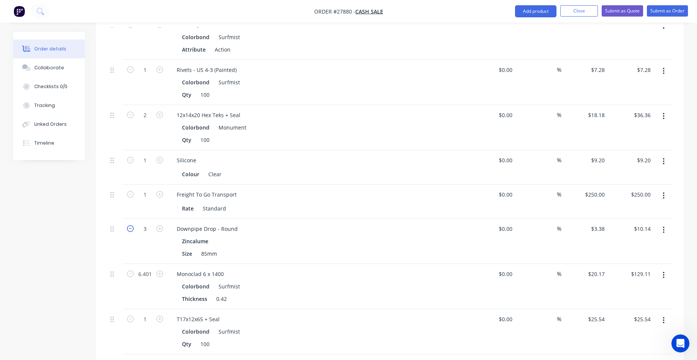
click at [128, 225] on icon "button" at bounding box center [130, 228] width 7 height 7
type input "2"
type input "$6.76"
click at [128, 225] on icon "button" at bounding box center [130, 228] width 7 height 7
type input "1"
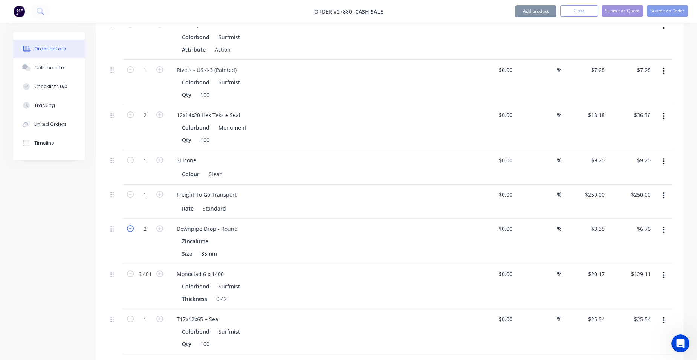
type input "$3.38"
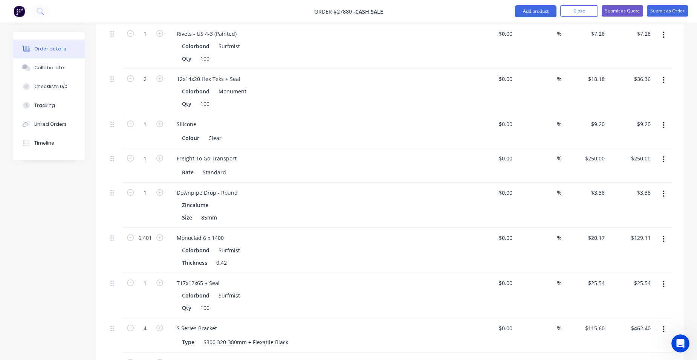
scroll to position [980, 0]
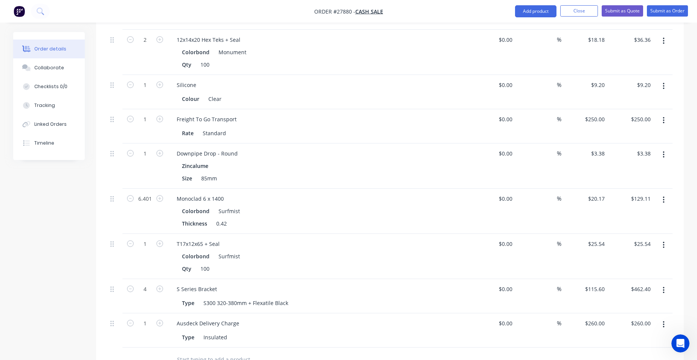
click at [666, 193] on button "button" at bounding box center [664, 200] width 18 height 14
click at [651, 231] on button "Duplicate" at bounding box center [637, 234] width 72 height 15
click at [665, 193] on button "button" at bounding box center [664, 200] width 18 height 14
click at [633, 260] on div "Delete" at bounding box center [637, 265] width 58 height 11
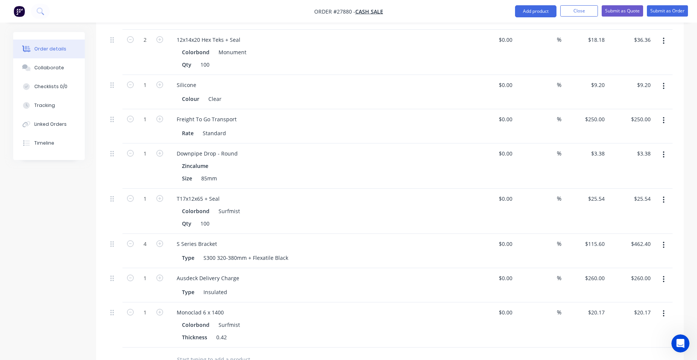
click at [661, 193] on button "button" at bounding box center [664, 200] width 18 height 14
click at [630, 260] on div "Delete" at bounding box center [637, 265] width 58 height 11
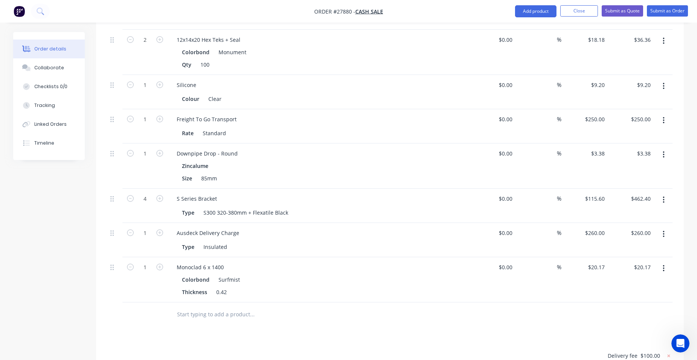
click at [661, 193] on button "button" at bounding box center [664, 200] width 18 height 14
click at [637, 260] on div "Delete" at bounding box center [637, 265] width 58 height 11
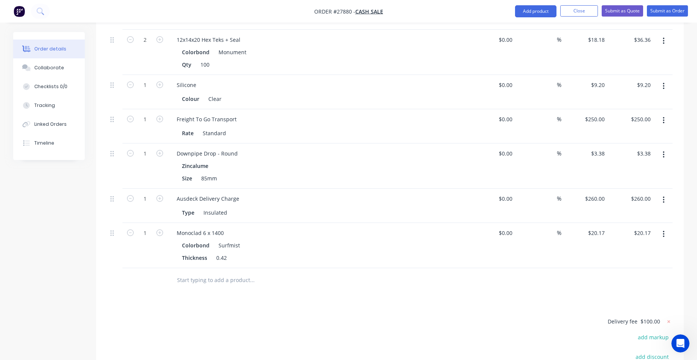
click at [663, 230] on icon "button" at bounding box center [664, 234] width 2 height 8
click at [637, 294] on div "Delete" at bounding box center [637, 299] width 58 height 11
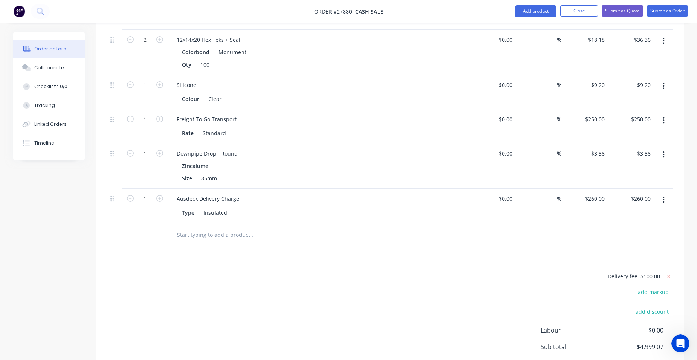
click at [663, 196] on icon "button" at bounding box center [664, 200] width 2 height 8
click at [629, 260] on div "Delete" at bounding box center [637, 265] width 58 height 11
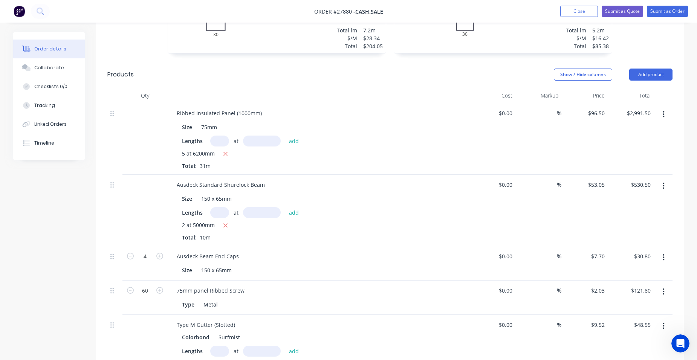
scroll to position [452, 0]
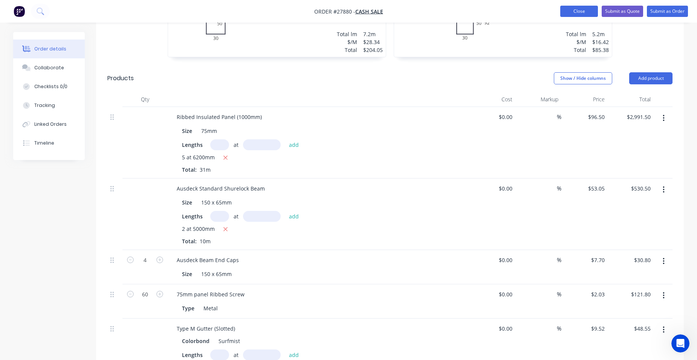
click at [582, 8] on button "Close" at bounding box center [579, 11] width 38 height 11
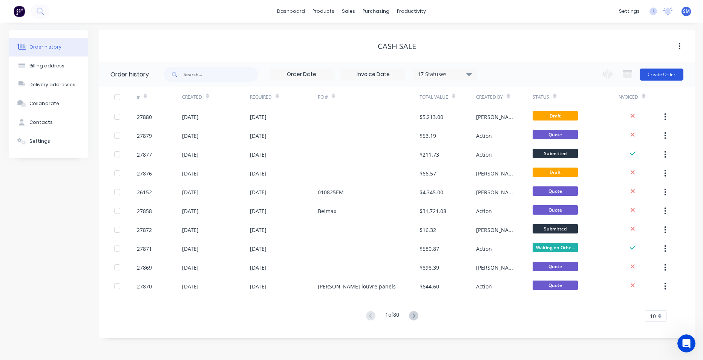
click at [661, 73] on button "Create Order" at bounding box center [661, 75] width 44 height 12
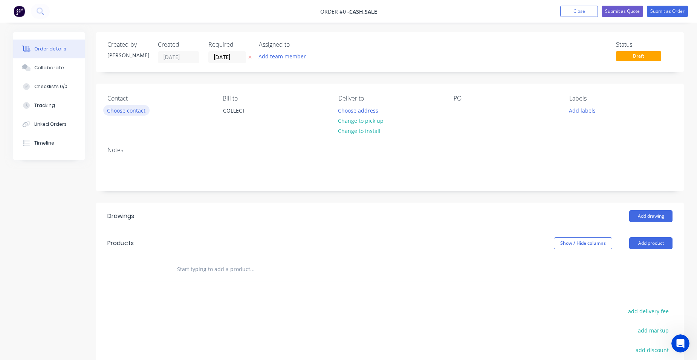
click at [121, 113] on button "Choose contact" at bounding box center [126, 110] width 46 height 10
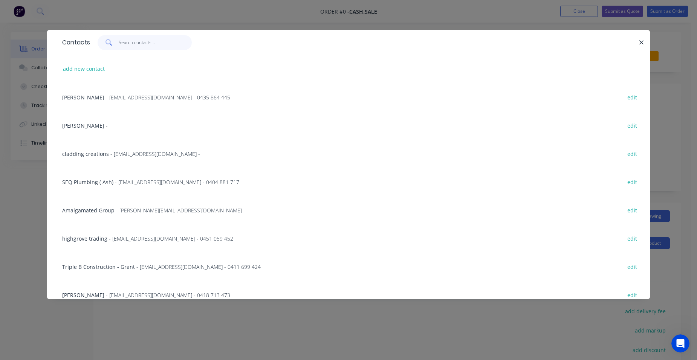
click at [137, 43] on input "text" at bounding box center [155, 42] width 73 height 15
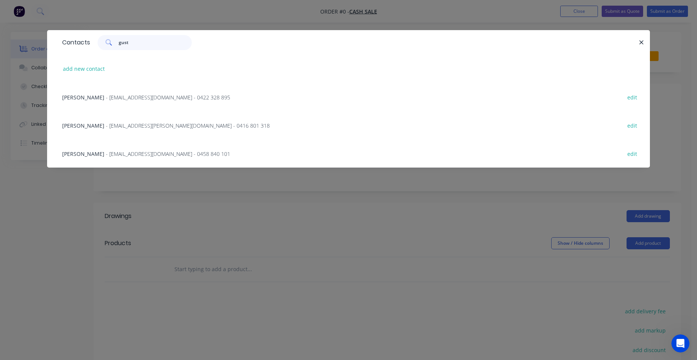
type input "gust"
click at [118, 97] on span "- [EMAIL_ADDRESS][DOMAIN_NAME] - 0422 328 895" at bounding box center [168, 97] width 124 height 7
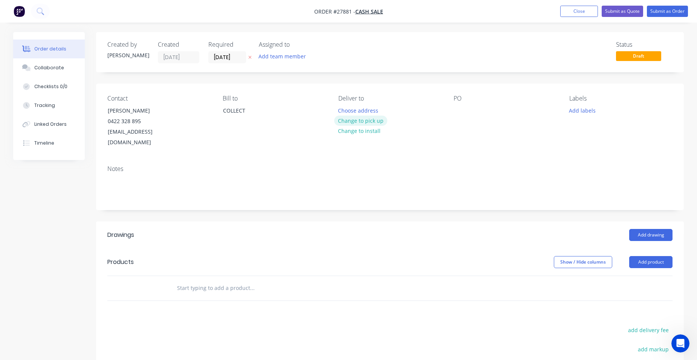
click at [385, 120] on button "Change to pick up" at bounding box center [361, 121] width 54 height 10
click at [667, 229] on button "Add drawing" at bounding box center [650, 235] width 43 height 12
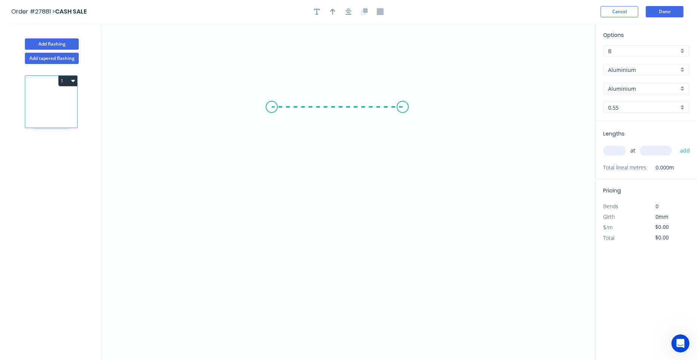
drag, startPoint x: 403, startPoint y: 107, endPoint x: 272, endPoint y: 111, distance: 131.2
click at [272, 111] on icon "0" at bounding box center [349, 191] width 494 height 337
click at [270, 232] on icon "0 ?" at bounding box center [349, 191] width 494 height 337
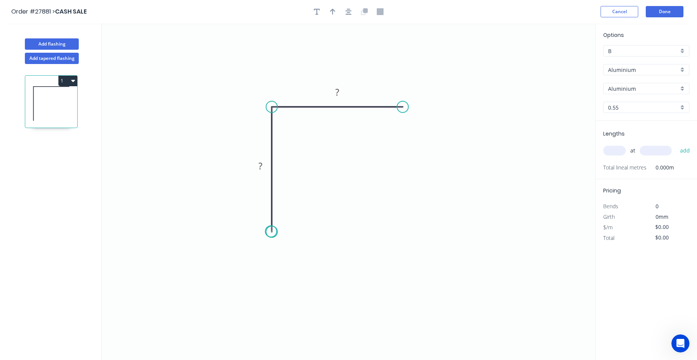
click at [271, 232] on circle at bounding box center [271, 231] width 11 height 11
click at [261, 164] on tspan "?" at bounding box center [260, 166] width 4 height 12
click at [338, 92] on tspan "?" at bounding box center [337, 92] width 4 height 12
drag, startPoint x: 330, startPoint y: 13, endPoint x: 347, endPoint y: 18, distance: 18.5
click at [330, 13] on button "button" at bounding box center [332, 11] width 11 height 11
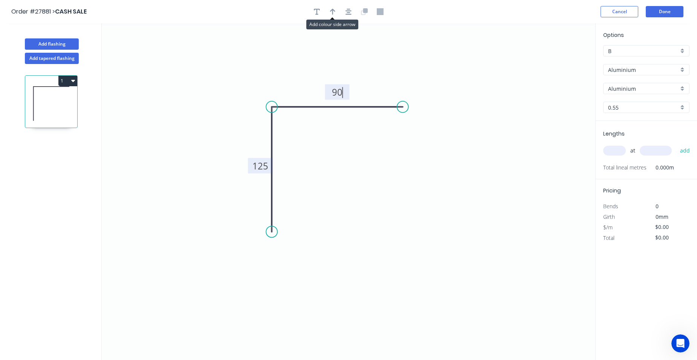
type input "$1.00"
drag, startPoint x: 556, startPoint y: 60, endPoint x: 225, endPoint y: 125, distance: 337.4
click at [225, 125] on icon at bounding box center [225, 116] width 7 height 24
click at [681, 67] on div "Aluminium" at bounding box center [646, 69] width 86 height 11
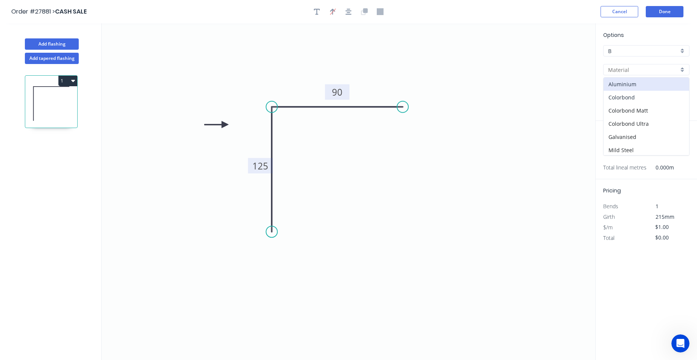
click at [645, 98] on div "Colorbond" at bounding box center [647, 97] width 86 height 13
type input "Colorbond"
type input "Basalt"
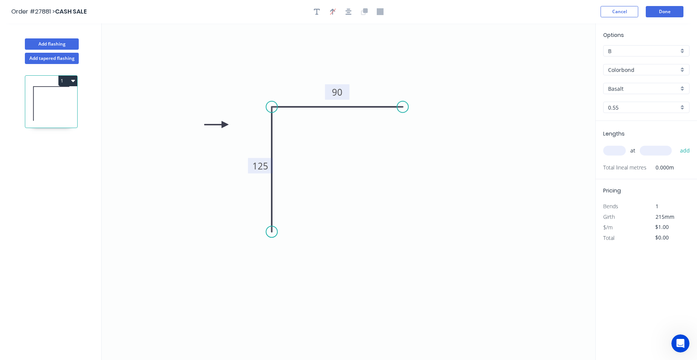
type input "$10.61"
click at [682, 90] on div "Basalt" at bounding box center [646, 88] width 86 height 11
click at [650, 168] on div "Woodland Grey" at bounding box center [647, 167] width 86 height 13
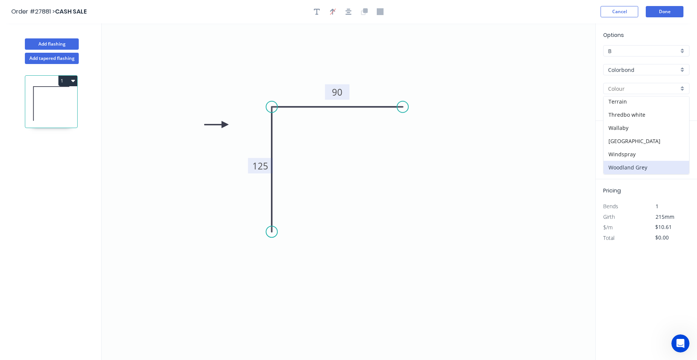
type input "Woodland Grey"
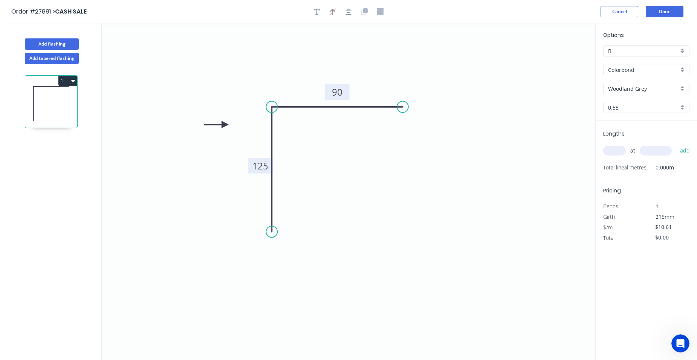
click at [615, 150] on input "text" at bounding box center [614, 151] width 23 height 10
type input "2"
type input "2100"
click at [676, 144] on button "add" at bounding box center [685, 150] width 18 height 13
type input "$44.56"
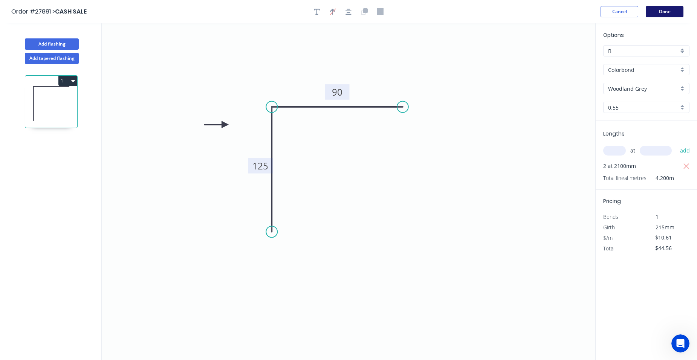
click at [661, 11] on button "Done" at bounding box center [665, 11] width 38 height 11
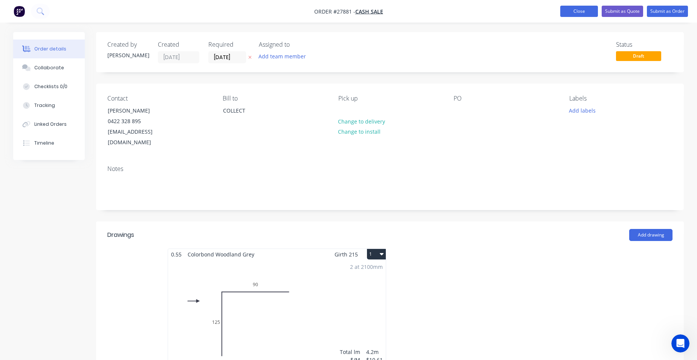
click at [573, 12] on button "Close" at bounding box center [579, 11] width 38 height 11
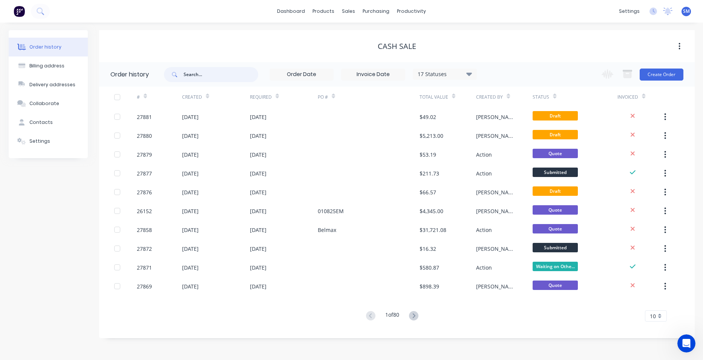
click at [203, 74] on input "text" at bounding box center [220, 74] width 75 height 15
type input "kaz g"
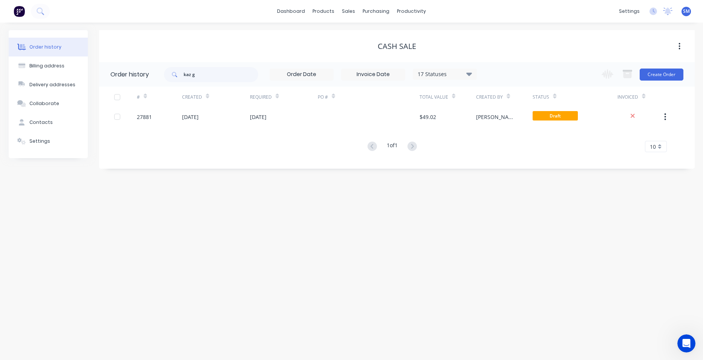
click at [456, 75] on div "17 Statuses" at bounding box center [444, 74] width 63 height 8
drag, startPoint x: 495, startPoint y: 165, endPoint x: 451, endPoint y: 216, distance: 67.1
click at [507, 161] on label at bounding box center [507, 161] width 0 height 0
click at [507, 166] on input "checkbox" at bounding box center [510, 164] width 6 height 7
checkbox input "true"
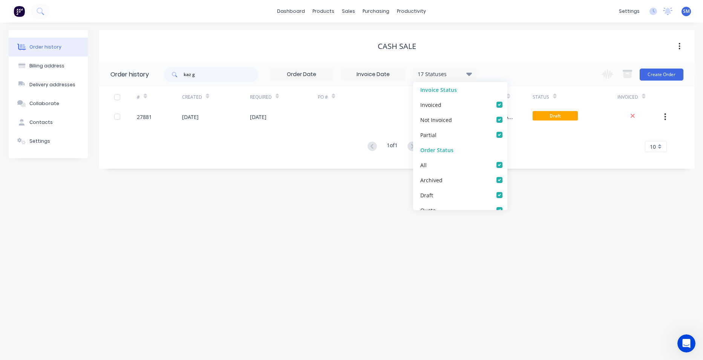
checkbox input "true"
click at [410, 272] on div "Order history Billing address Delivery addresses Collaborate Contacts Settings …" at bounding box center [351, 192] width 703 height 338
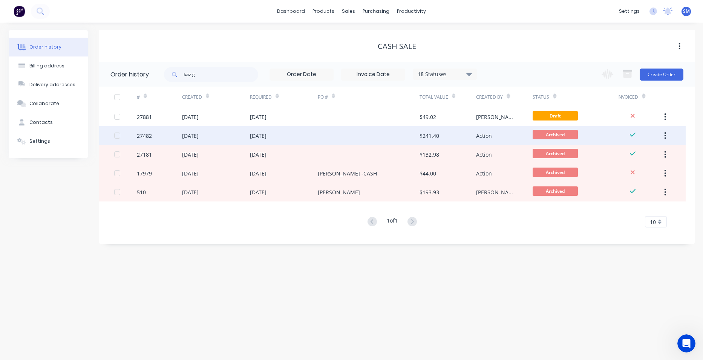
click at [370, 130] on div at bounding box center [369, 135] width 102 height 19
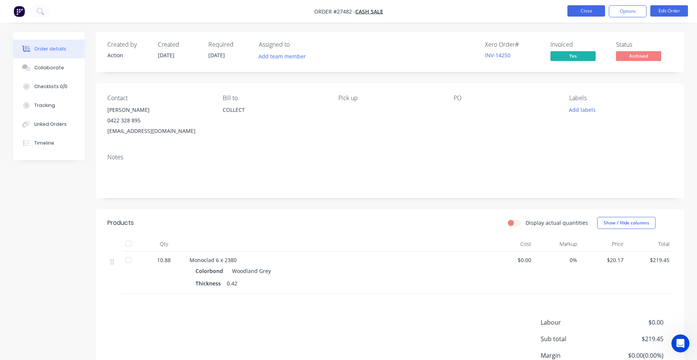
click at [602, 10] on button "Close" at bounding box center [586, 10] width 38 height 11
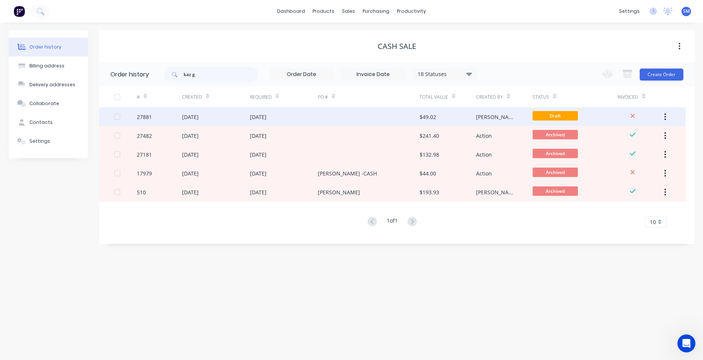
click at [328, 119] on div at bounding box center [369, 116] width 102 height 19
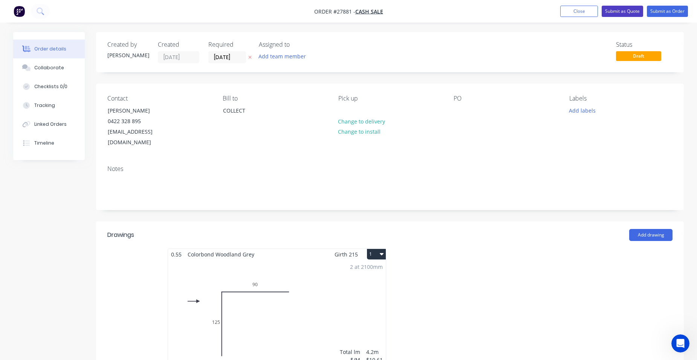
click at [626, 12] on button "Submit as Quote" at bounding box center [622, 11] width 41 height 11
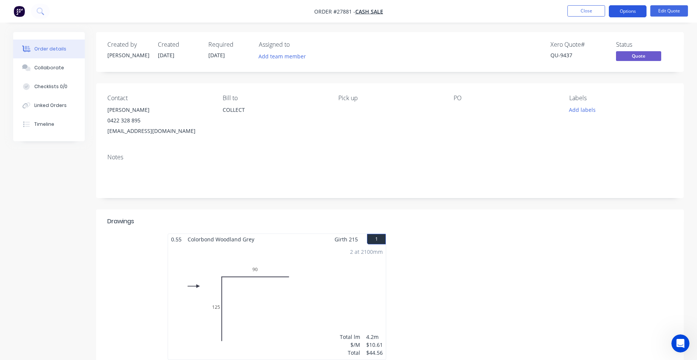
click at [624, 16] on button "Options" at bounding box center [628, 11] width 38 height 12
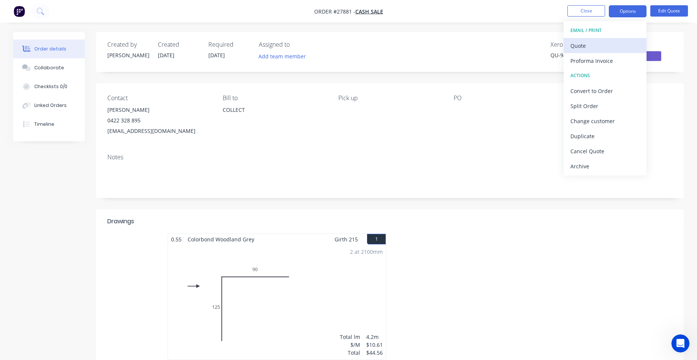
click at [604, 42] on div "Quote" at bounding box center [604, 45] width 69 height 11
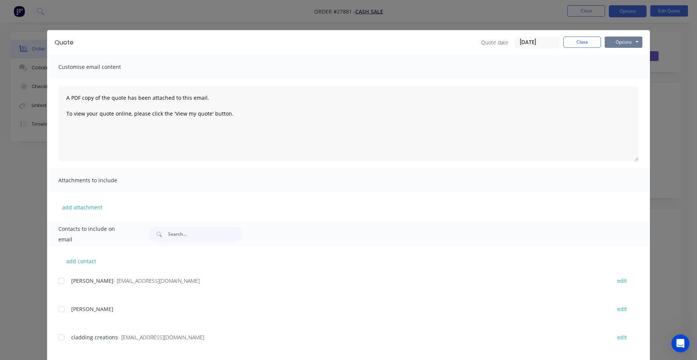
click at [619, 44] on button "Options" at bounding box center [624, 42] width 38 height 11
click at [623, 67] on button "Print" at bounding box center [629, 68] width 48 height 12
click at [577, 44] on button "Close" at bounding box center [582, 42] width 38 height 11
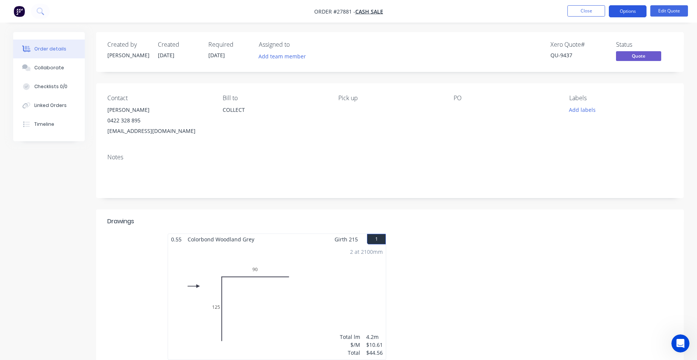
click at [636, 6] on button "Options" at bounding box center [628, 11] width 38 height 12
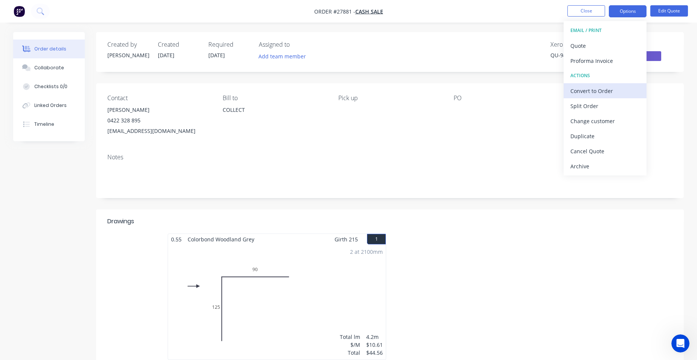
click at [616, 89] on div "Convert to Order" at bounding box center [604, 91] width 69 height 11
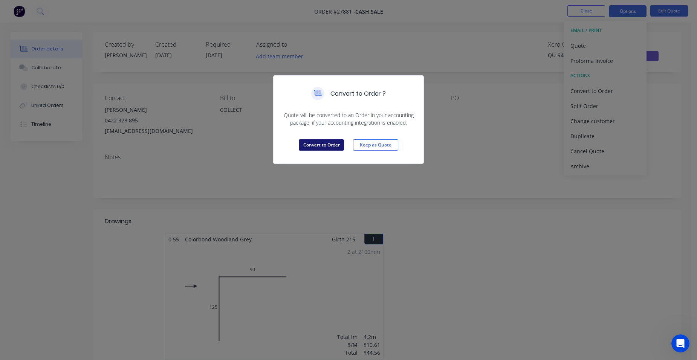
click at [326, 147] on button "Convert to Order" at bounding box center [321, 144] width 45 height 11
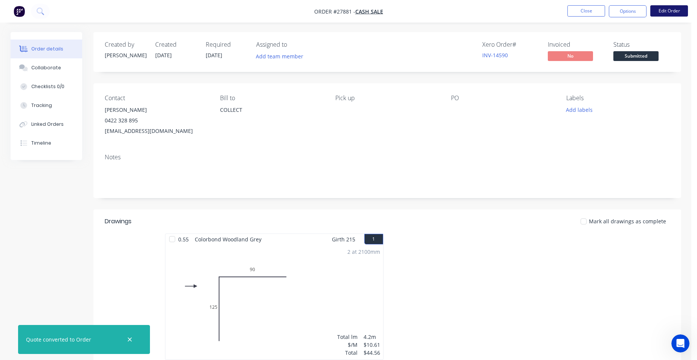
click at [658, 8] on button "Edit Order" at bounding box center [669, 10] width 38 height 11
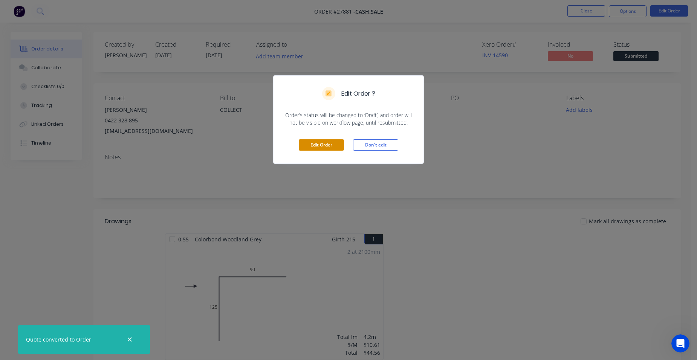
click at [339, 146] on button "Edit Order" at bounding box center [321, 144] width 45 height 11
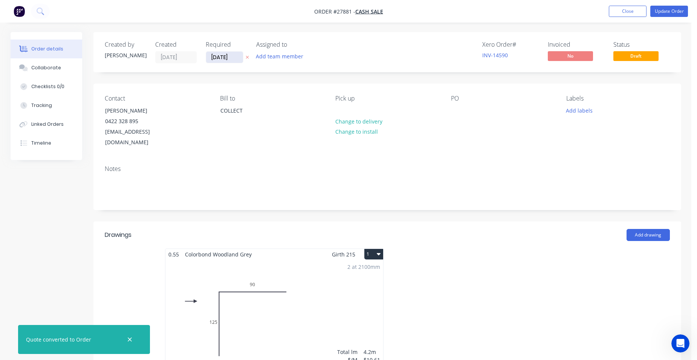
click at [229, 57] on input "[DATE]" at bounding box center [224, 57] width 37 height 11
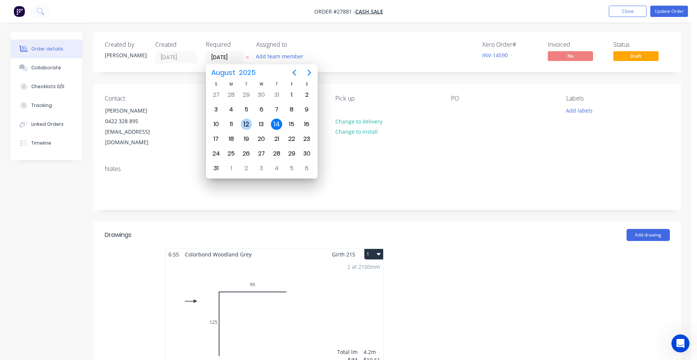
click at [241, 125] on div "12" at bounding box center [246, 124] width 11 height 11
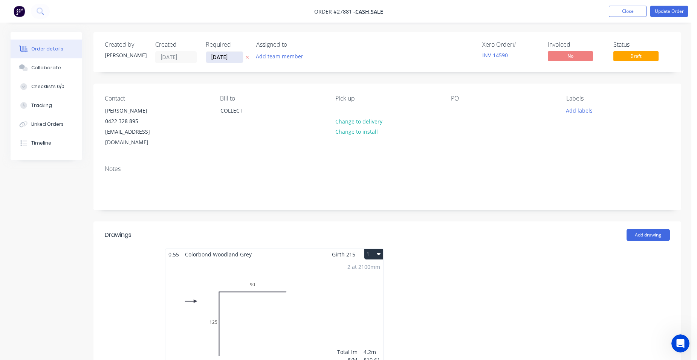
click at [234, 54] on input "[DATE]" at bounding box center [224, 57] width 37 height 11
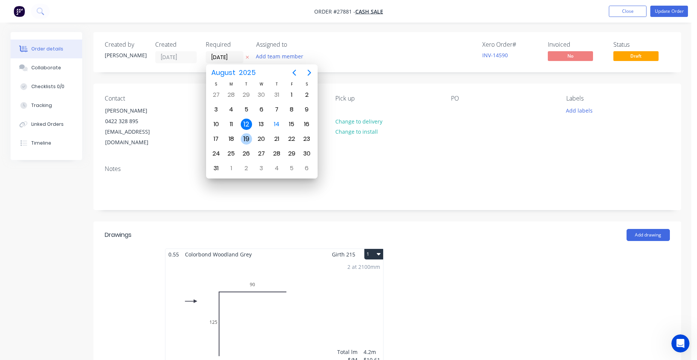
click at [242, 138] on div "19" at bounding box center [246, 138] width 11 height 11
type input "[DATE]"
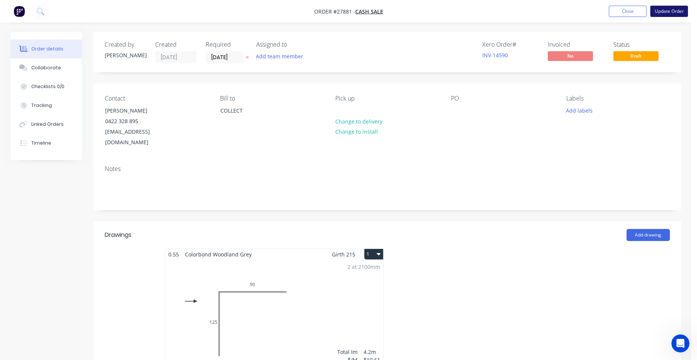
click at [670, 12] on button "Update Order" at bounding box center [669, 11] width 38 height 11
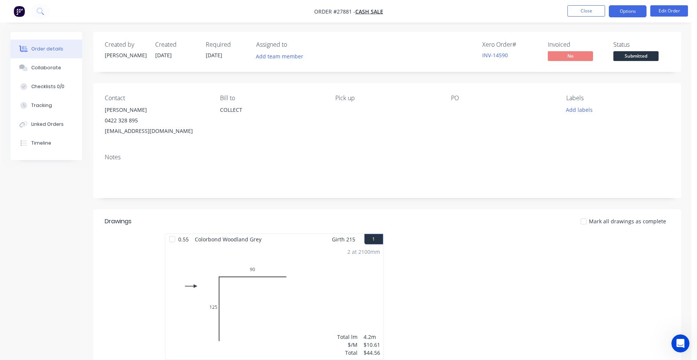
click at [635, 13] on button "Options" at bounding box center [628, 11] width 38 height 12
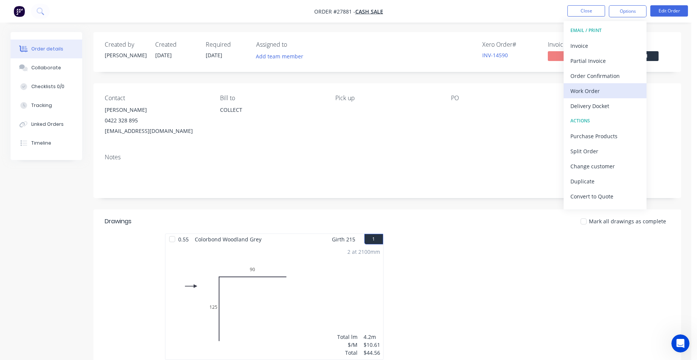
click at [630, 87] on div "Work Order" at bounding box center [604, 91] width 69 height 11
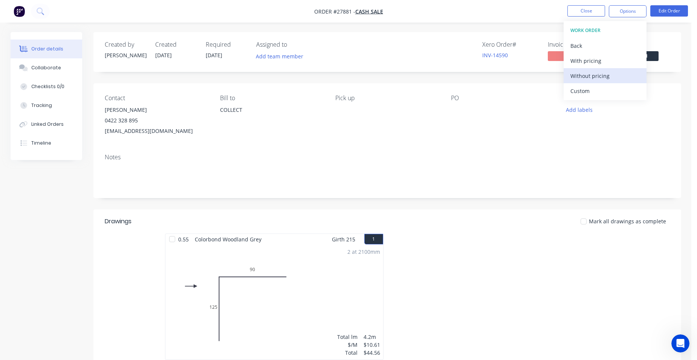
click at [628, 80] on div "Without pricing" at bounding box center [604, 75] width 69 height 11
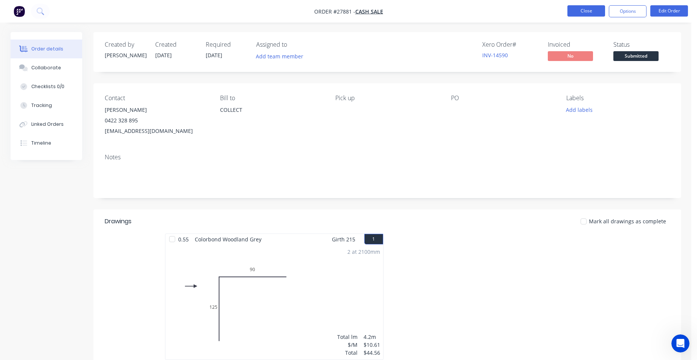
click at [593, 12] on button "Close" at bounding box center [586, 10] width 38 height 11
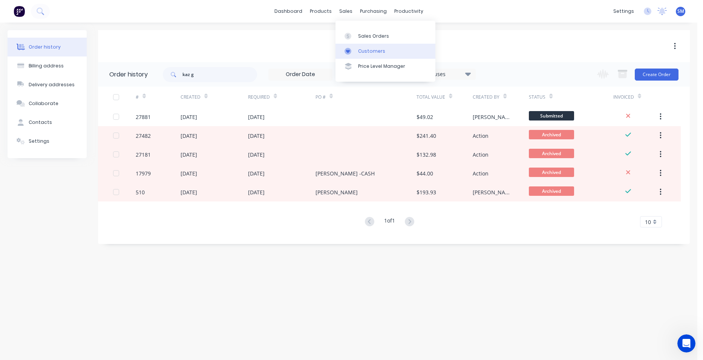
click at [363, 46] on link "Customers" at bounding box center [385, 51] width 100 height 15
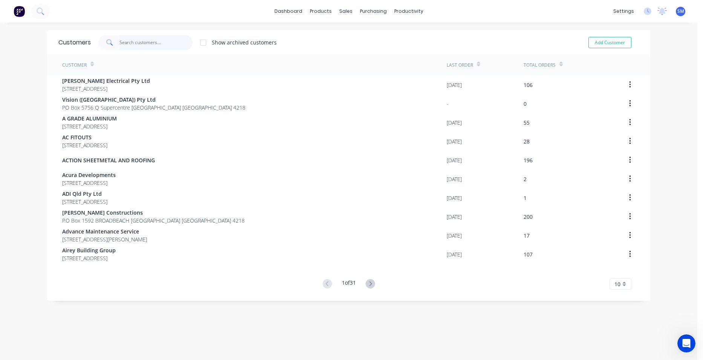
click at [153, 47] on input "text" at bounding box center [155, 42] width 73 height 15
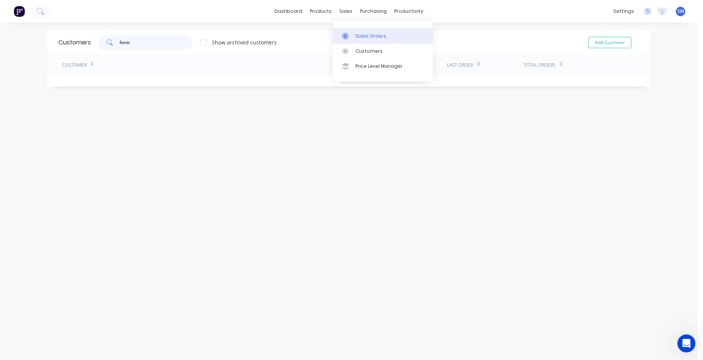
type input "form"
click at [350, 32] on link "Sales Orders" at bounding box center [383, 35] width 100 height 15
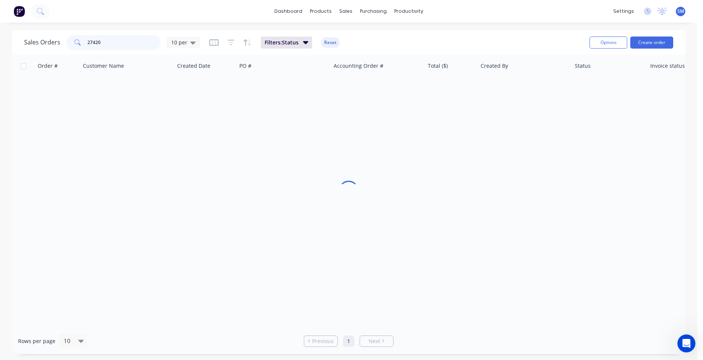
drag, startPoint x: 117, startPoint y: 43, endPoint x: 64, endPoint y: 38, distance: 52.6
click at [64, 38] on div "Sales Orders 27420 10 per" at bounding box center [112, 42] width 176 height 15
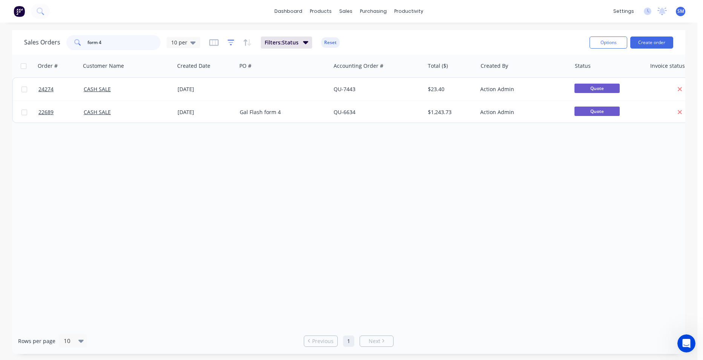
type input "form 4"
click at [230, 40] on icon "button" at bounding box center [231, 43] width 7 height 6
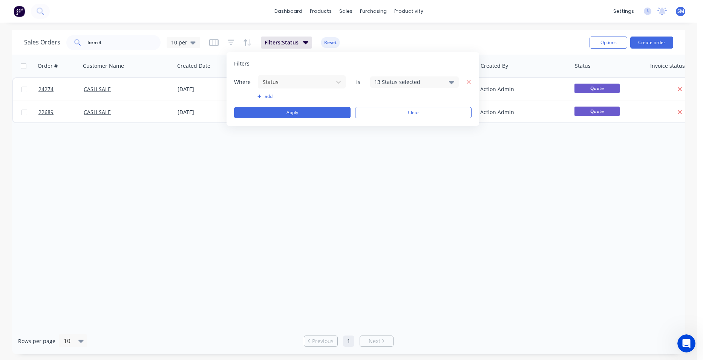
click at [380, 82] on div "13 Status selected" at bounding box center [408, 82] width 68 height 8
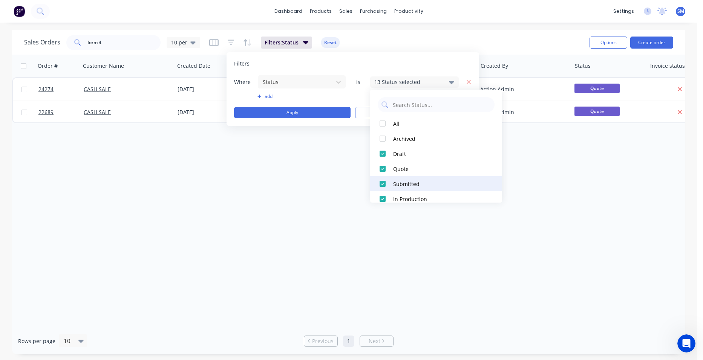
drag, startPoint x: 385, startPoint y: 139, endPoint x: 387, endPoint y: 188, distance: 49.0
click at [385, 139] on div at bounding box center [382, 138] width 15 height 15
click at [399, 270] on div "Order # Customer Name Created Date PO # Accounting Order # Total ($) Created By…" at bounding box center [348, 192] width 673 height 274
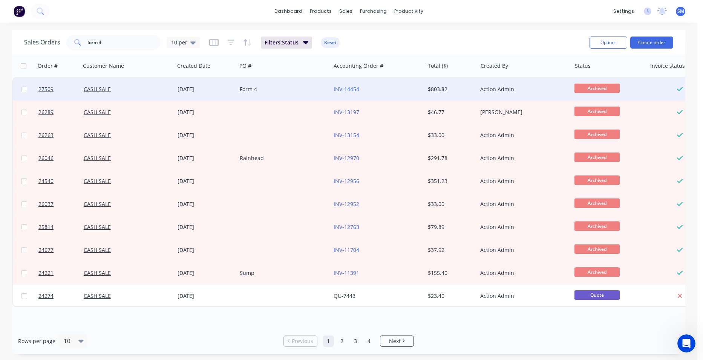
click at [391, 89] on div "INV-14454" at bounding box center [375, 90] width 84 height 8
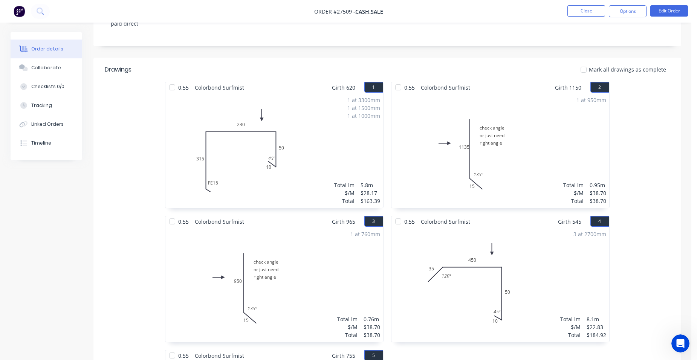
scroll to position [151, 0]
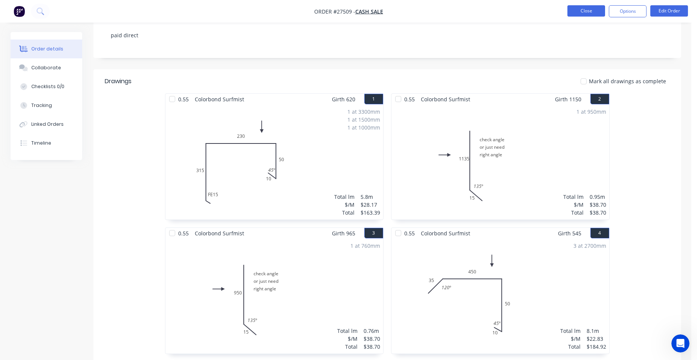
click at [579, 10] on button "Close" at bounding box center [586, 10] width 38 height 11
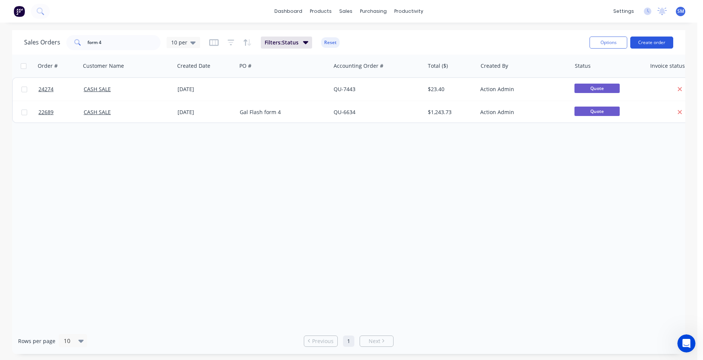
click at [651, 38] on button "Create order" at bounding box center [651, 43] width 43 height 12
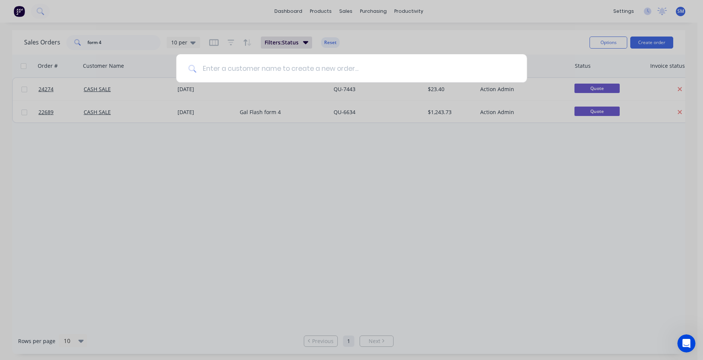
click at [237, 71] on input at bounding box center [355, 68] width 318 height 28
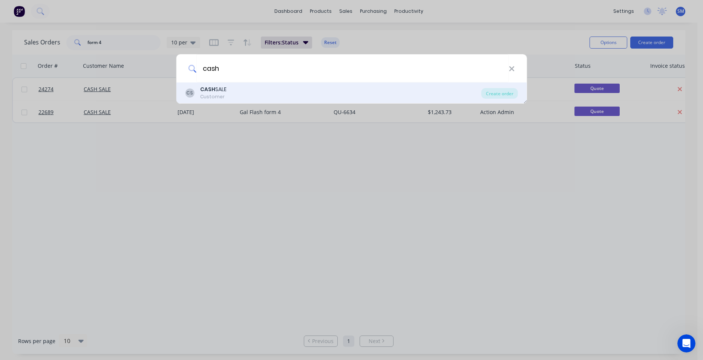
type input "cash"
click at [219, 95] on div "Customer" at bounding box center [213, 96] width 26 height 7
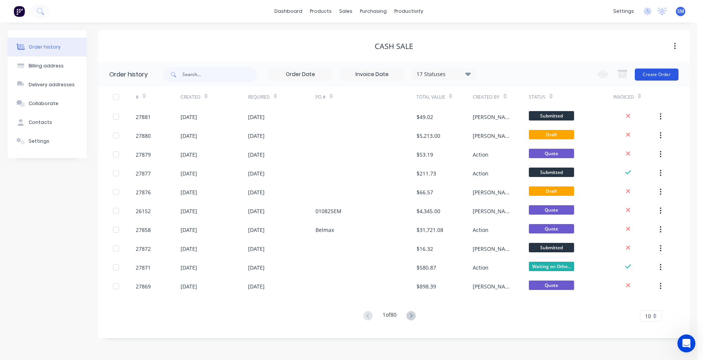
click at [643, 74] on button "Create Order" at bounding box center [656, 75] width 44 height 12
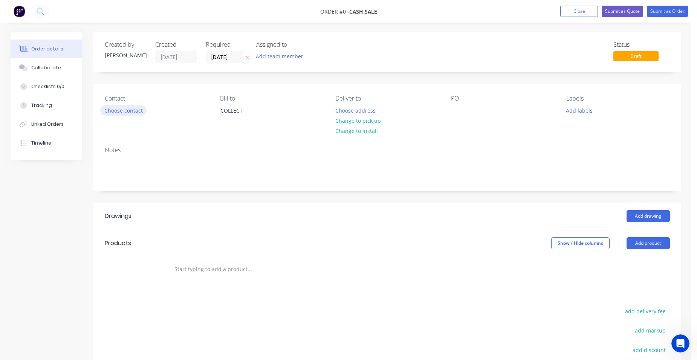
click at [140, 110] on button "Choose contact" at bounding box center [123, 110] width 46 height 10
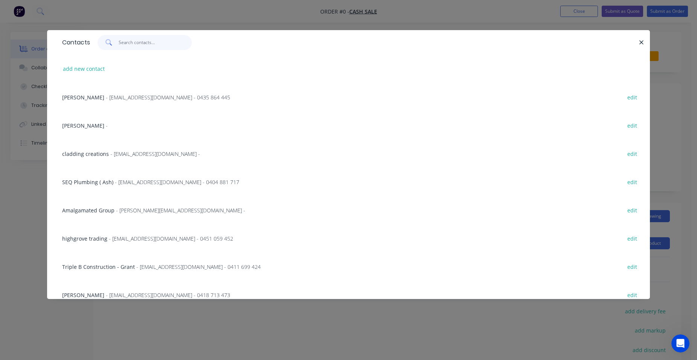
click at [140, 42] on input "text" at bounding box center [155, 42] width 73 height 15
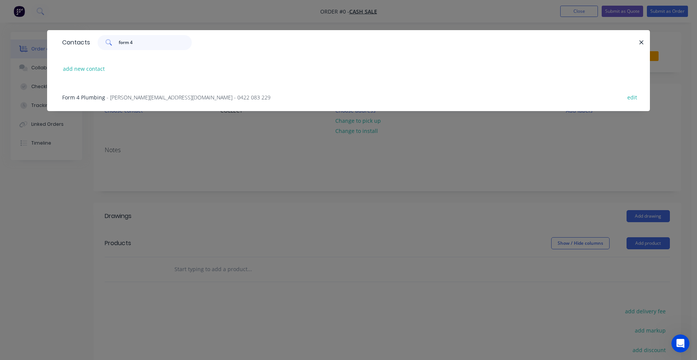
type input "form 4"
click at [116, 91] on div "Form 4 Plumbing - [PERSON_NAME][EMAIL_ADDRESS][DOMAIN_NAME] - 0422 083 229 edit" at bounding box center [348, 97] width 580 height 28
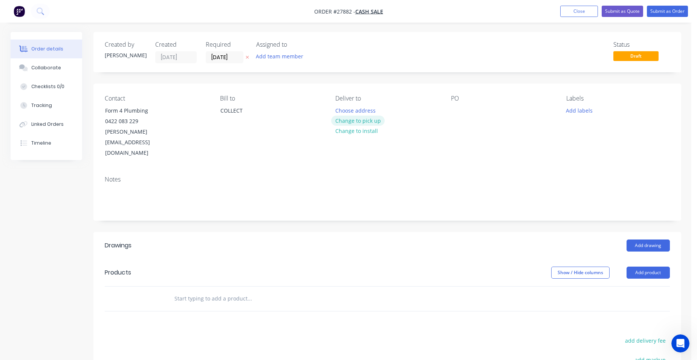
click at [367, 118] on button "Change to pick up" at bounding box center [358, 121] width 54 height 10
click at [640, 240] on button "Add drawing" at bounding box center [648, 246] width 43 height 12
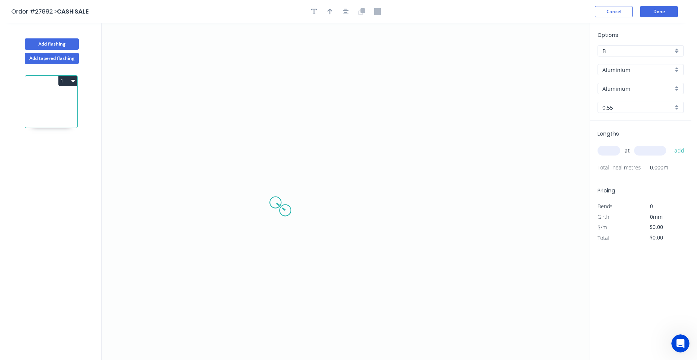
drag, startPoint x: 285, startPoint y: 211, endPoint x: 275, endPoint y: 203, distance: 12.6
click at [275, 203] on icon "0" at bounding box center [346, 191] width 488 height 337
click at [280, 83] on icon "0 ?" at bounding box center [346, 191] width 488 height 337
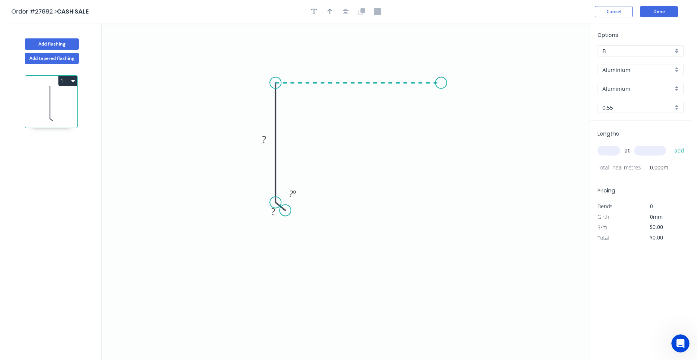
click at [441, 85] on icon "0 ? ? ? º" at bounding box center [346, 191] width 488 height 337
click at [446, 179] on icon "0 ? ? ? ? º" at bounding box center [346, 191] width 488 height 337
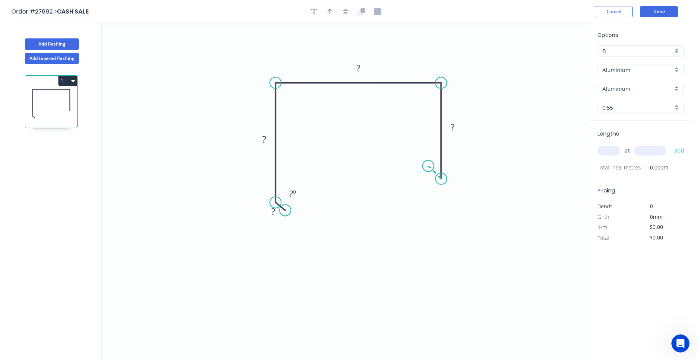
click at [428, 166] on icon "0 ? ? ? ? ? º" at bounding box center [346, 191] width 488 height 337
click at [430, 177] on rect at bounding box center [426, 177] width 15 height 11
click at [461, 199] on div "Show angle" at bounding box center [480, 203] width 76 height 15
click at [435, 160] on tspan "º" at bounding box center [435, 160] width 3 height 12
click at [453, 125] on tspan "?" at bounding box center [453, 127] width 4 height 12
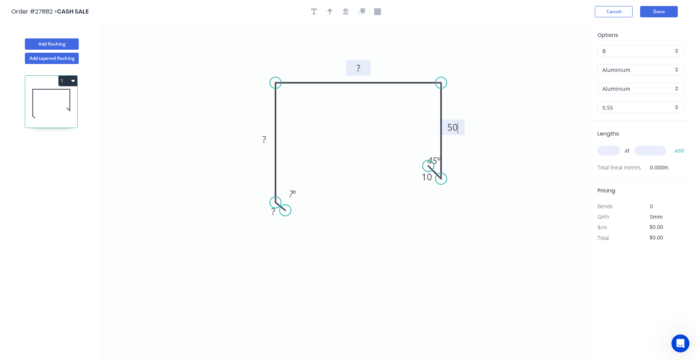
click at [364, 69] on rect at bounding box center [358, 68] width 15 height 11
click at [263, 138] on tspan "?" at bounding box center [264, 139] width 4 height 12
click at [273, 212] on tspan "?" at bounding box center [273, 211] width 4 height 12
type input "$1.00"
click at [300, 194] on rect at bounding box center [292, 194] width 15 height 11
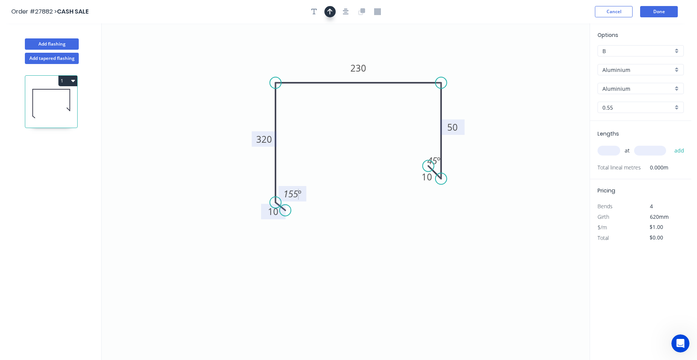
click at [328, 15] on icon "button" at bounding box center [329, 11] width 5 height 7
drag, startPoint x: 550, startPoint y: 60, endPoint x: 461, endPoint y: 63, distance: 89.0
click at [461, 63] on icon at bounding box center [461, 54] width 7 height 24
click at [679, 70] on div "Aluminium" at bounding box center [641, 69] width 86 height 11
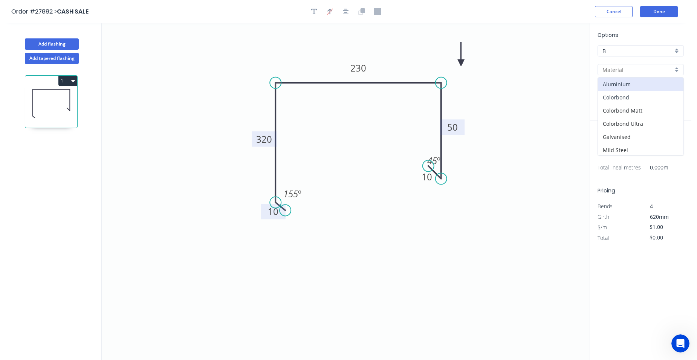
click at [634, 95] on div "Colorbond" at bounding box center [641, 97] width 86 height 13
type input "Colorbond"
type input "Basalt"
type input "$28.17"
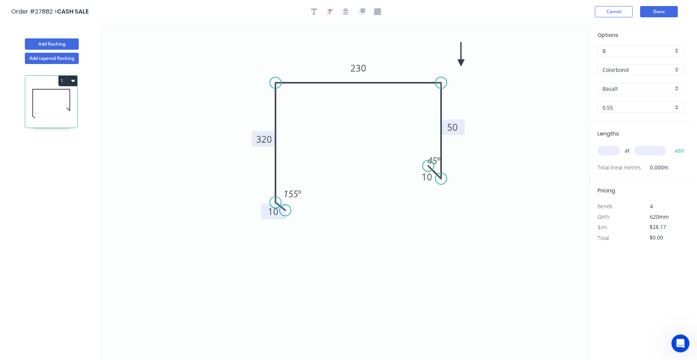
click at [674, 85] on div "Basalt" at bounding box center [641, 88] width 86 height 11
click at [627, 139] on div "Surfmist" at bounding box center [641, 140] width 86 height 13
type input "Surfmist"
click at [613, 150] on input "text" at bounding box center [609, 151] width 23 height 10
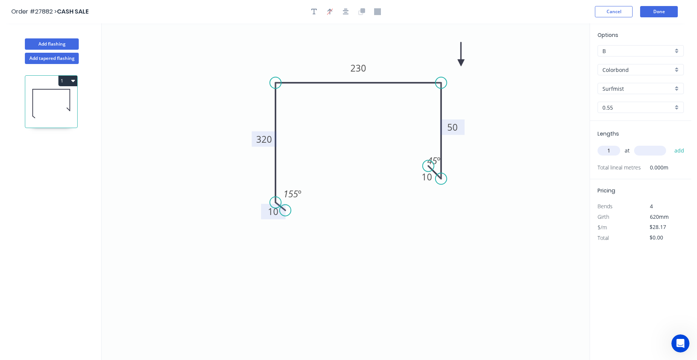
type input "1"
type input "1600"
click at [671, 144] on button "add" at bounding box center [680, 150] width 18 height 13
type input "$45.07"
click at [661, 10] on button "Done" at bounding box center [659, 11] width 38 height 11
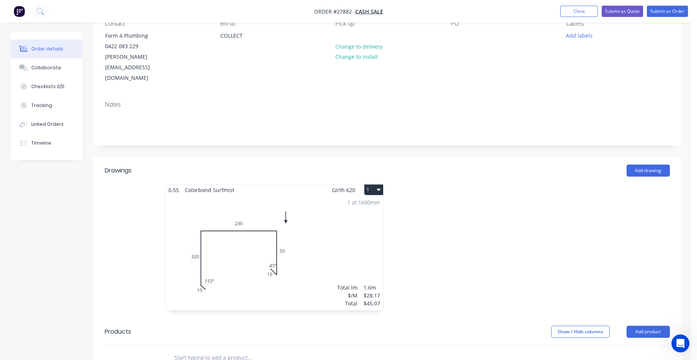
scroll to position [75, 0]
click at [621, 14] on button "Submit as Quote" at bounding box center [622, 11] width 41 height 11
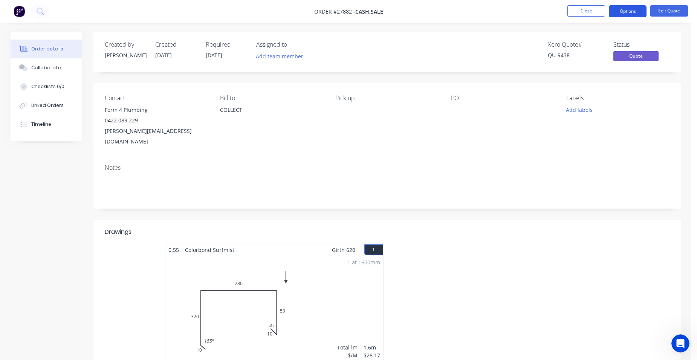
click at [623, 13] on button "Options" at bounding box center [628, 11] width 38 height 12
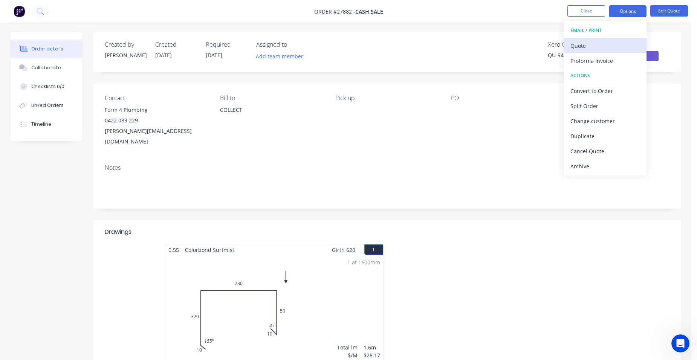
click at [605, 42] on div "Quote" at bounding box center [604, 45] width 69 height 11
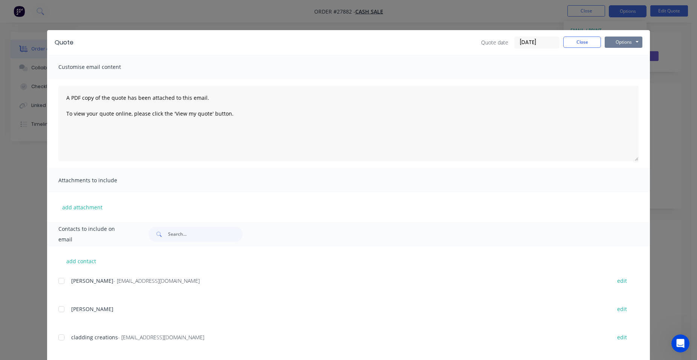
click at [624, 45] on button "Options" at bounding box center [624, 42] width 38 height 11
click at [630, 72] on button "Print" at bounding box center [629, 68] width 48 height 12
drag, startPoint x: 582, startPoint y: 40, endPoint x: 596, endPoint y: 37, distance: 13.9
click at [582, 40] on button "Close" at bounding box center [582, 42] width 38 height 11
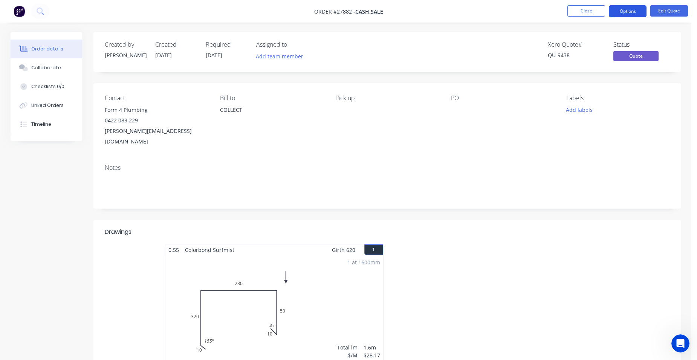
click at [627, 10] on button "Options" at bounding box center [628, 11] width 38 height 12
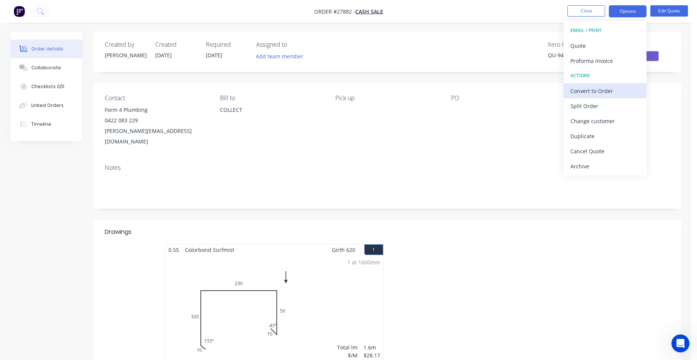
click at [609, 94] on div "Convert to Order" at bounding box center [604, 91] width 69 height 11
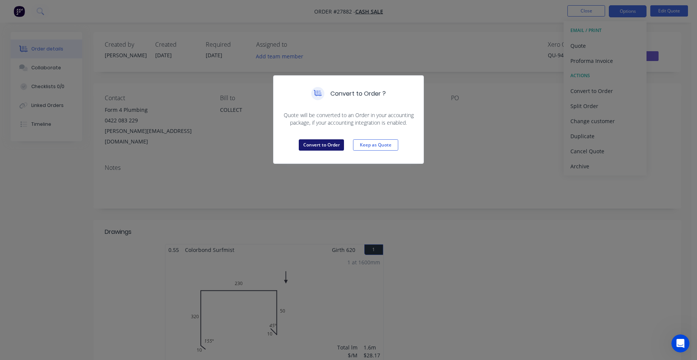
click at [326, 147] on button "Convert to Order" at bounding box center [321, 144] width 45 height 11
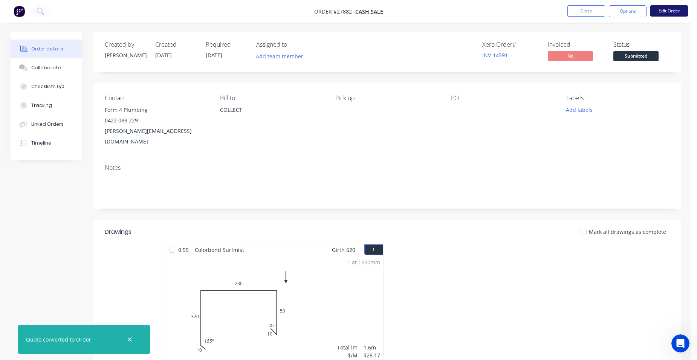
click at [668, 12] on button "Edit Order" at bounding box center [669, 10] width 38 height 11
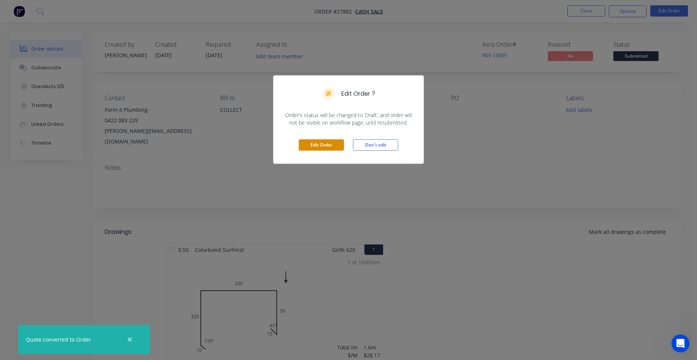
click at [335, 145] on button "Edit Order" at bounding box center [321, 144] width 45 height 11
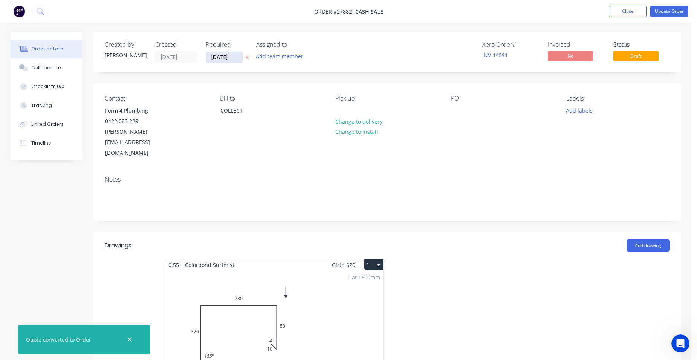
click at [237, 61] on input "[DATE]" at bounding box center [224, 57] width 37 height 11
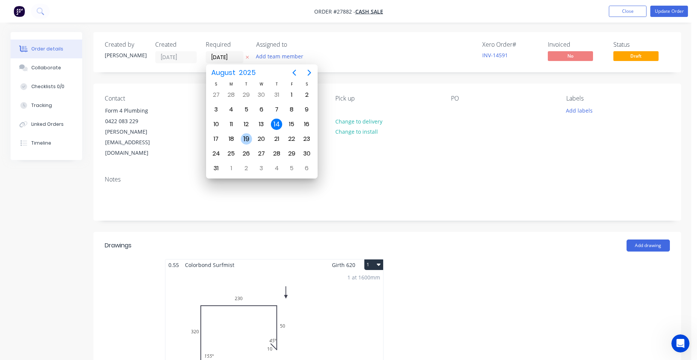
click at [242, 138] on div "19" at bounding box center [246, 138] width 11 height 11
type input "[DATE]"
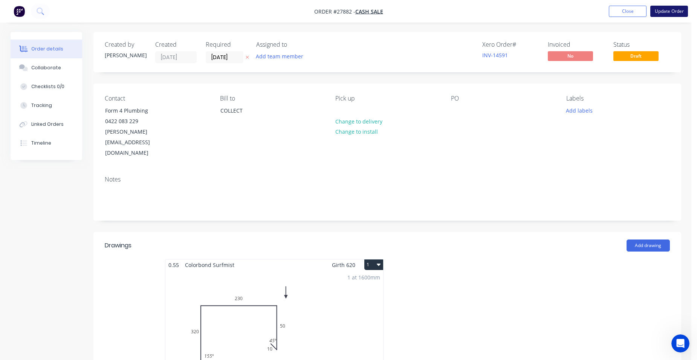
click at [674, 12] on button "Update Order" at bounding box center [669, 11] width 38 height 11
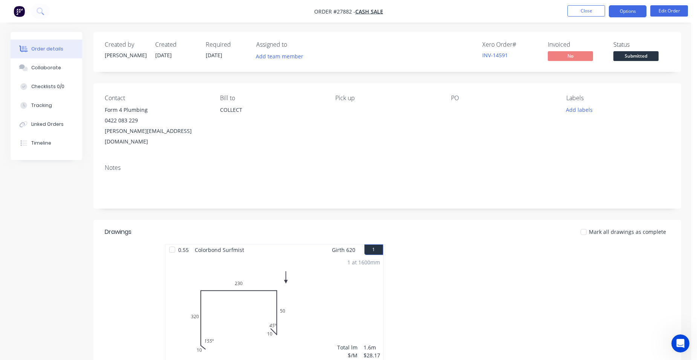
click at [632, 14] on button "Options" at bounding box center [628, 11] width 38 height 12
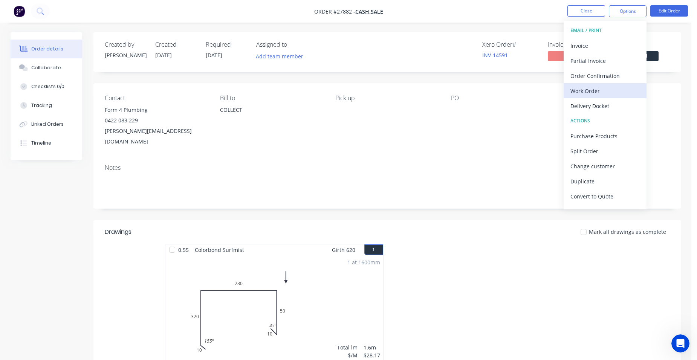
click at [607, 88] on div "Work Order" at bounding box center [604, 91] width 69 height 11
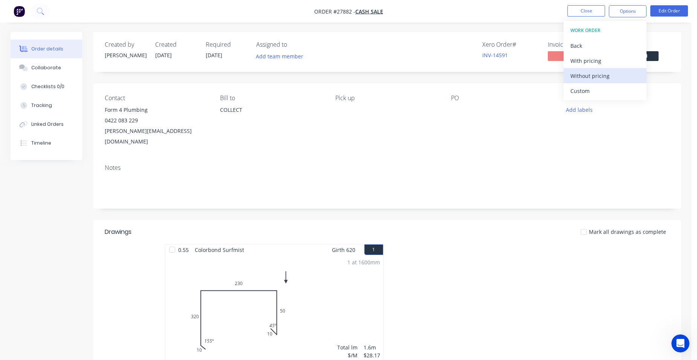
drag, startPoint x: 612, startPoint y: 72, endPoint x: 610, endPoint y: 76, distance: 4.9
click at [612, 72] on div "Without pricing" at bounding box center [604, 75] width 69 height 11
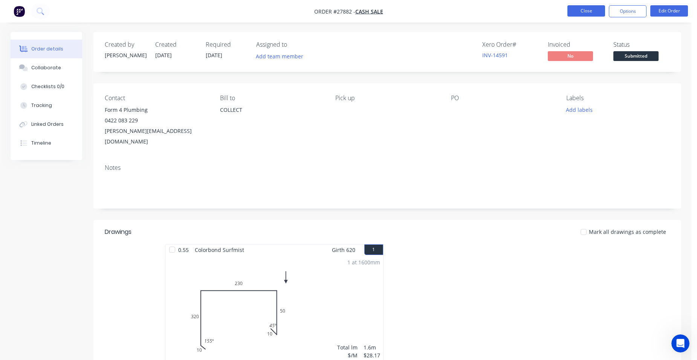
click at [577, 9] on button "Close" at bounding box center [586, 10] width 38 height 11
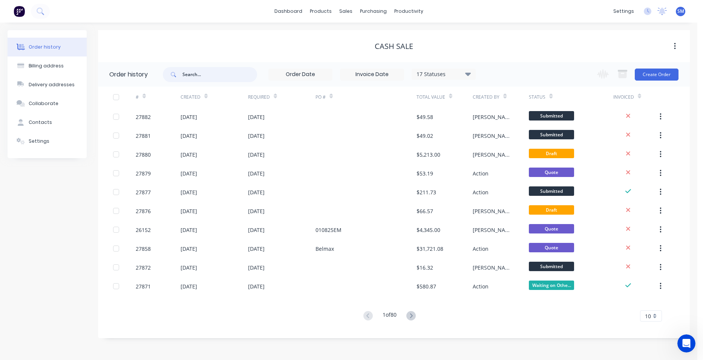
click at [199, 70] on input "text" at bounding box center [219, 74] width 75 height 15
type input "hipperson"
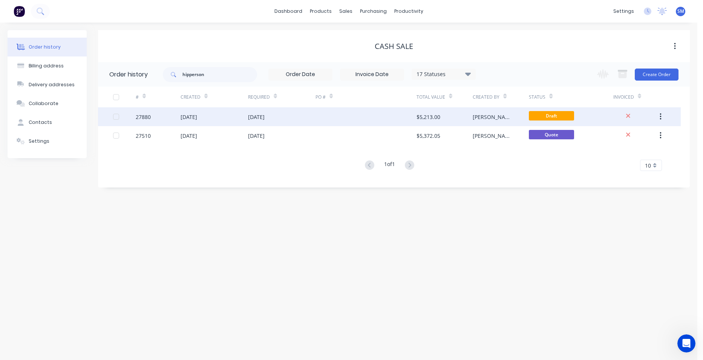
click at [364, 117] on div at bounding box center [365, 116] width 101 height 19
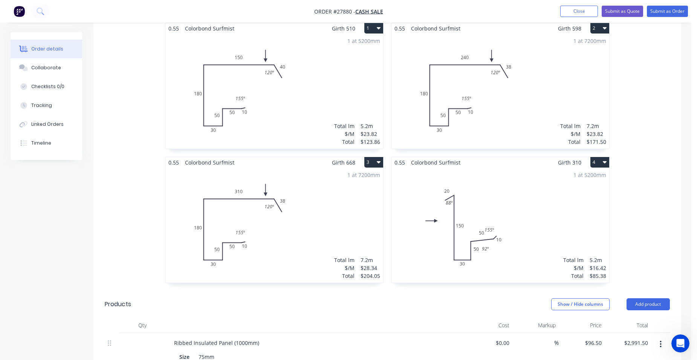
click at [306, 100] on div "1 at 5200mm Total lm $/M Total 5.2m $23.82 $123.86" at bounding box center [274, 91] width 218 height 115
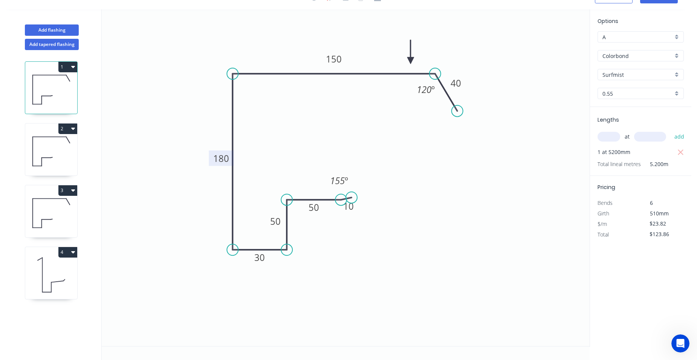
click at [227, 159] on tspan "180" at bounding box center [221, 158] width 16 height 12
click at [63, 147] on icon at bounding box center [51, 151] width 52 height 48
type input "$23.82"
click at [218, 161] on tspan "180" at bounding box center [221, 158] width 16 height 12
click at [682, 152] on icon "button" at bounding box center [680, 152] width 7 height 9
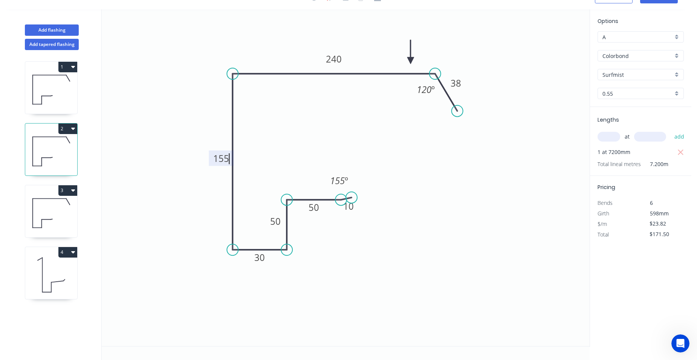
type input "$0.00"
click at [615, 136] on input "text" at bounding box center [609, 137] width 23 height 10
type input "1"
type input "6400"
click at [671, 130] on button "add" at bounding box center [680, 136] width 18 height 13
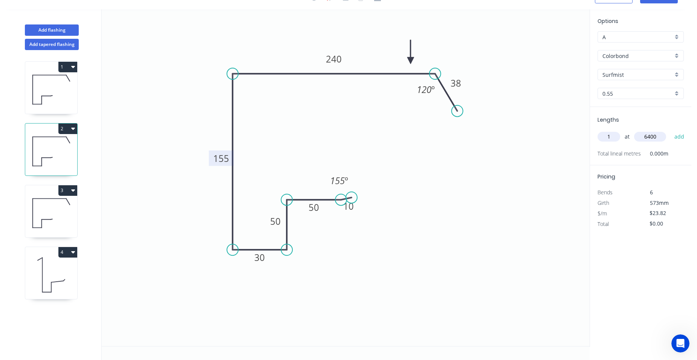
type input "$152.45"
click at [67, 210] on icon at bounding box center [51, 213] width 52 height 48
type input "$28.34"
click at [220, 161] on tspan "180" at bounding box center [221, 158] width 16 height 12
drag, startPoint x: 683, startPoint y: 152, endPoint x: 640, endPoint y: 147, distance: 42.9
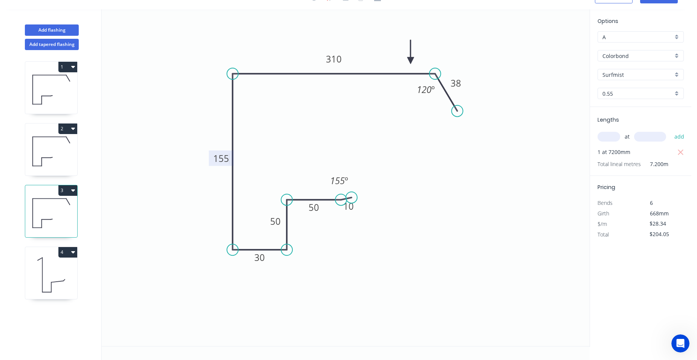
click at [683, 152] on icon "button" at bounding box center [680, 152] width 7 height 9
type input "$0.00"
click at [605, 140] on input "text" at bounding box center [609, 137] width 23 height 10
type input "1"
type input "6400"
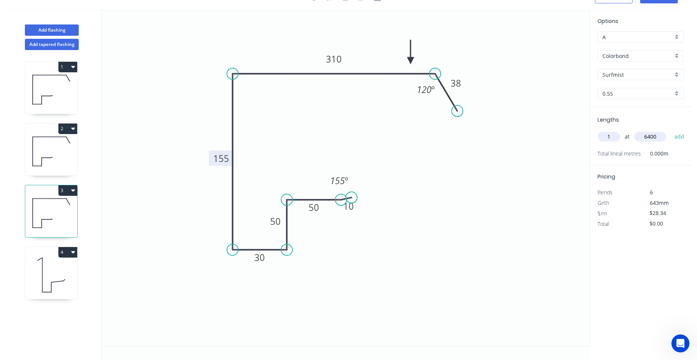
click at [671, 130] on button "add" at bounding box center [680, 136] width 18 height 13
type input "$181.38"
click at [65, 268] on icon at bounding box center [51, 275] width 52 height 48
type input "$16.42"
type input "$85.38"
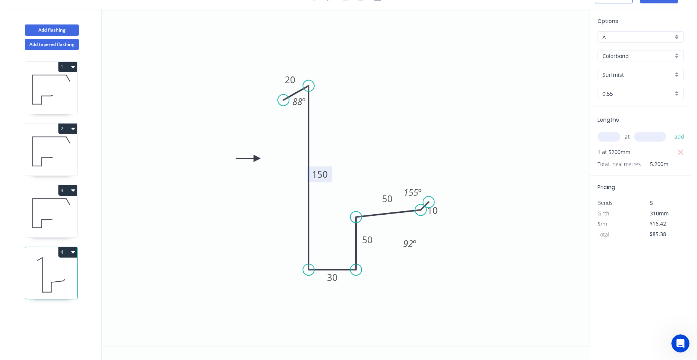
click at [321, 178] on tspan "150" at bounding box center [320, 174] width 16 height 12
click at [523, 303] on icon "0 20 125 30 50 50 10 88 º 92 º 155 º" at bounding box center [346, 177] width 488 height 337
type input "$14.29"
type input "$74.31"
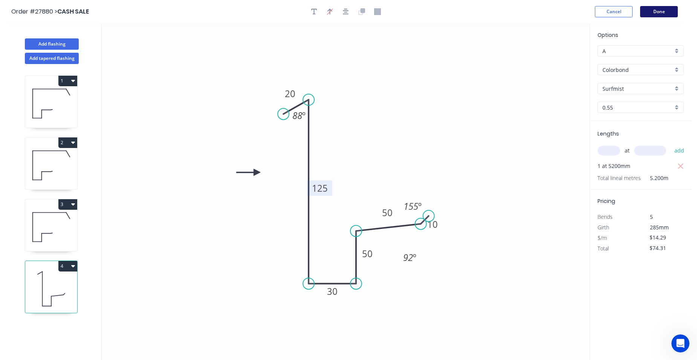
click at [671, 14] on button "Done" at bounding box center [659, 11] width 38 height 11
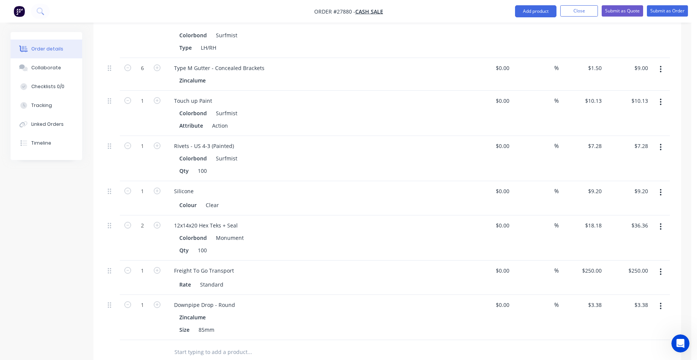
scroll to position [829, 0]
click at [127, 221] on icon "button" at bounding box center [127, 224] width 7 height 7
type input "1"
type input "$18.18"
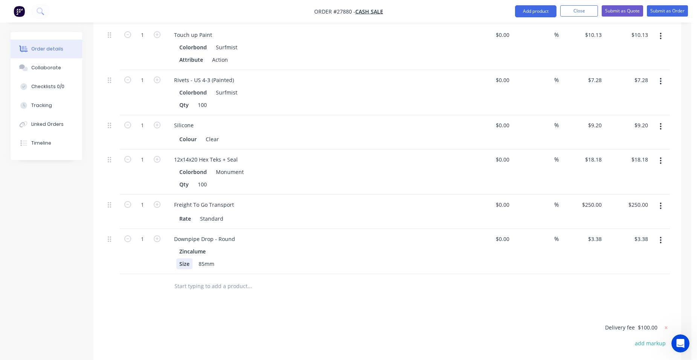
scroll to position [904, 0]
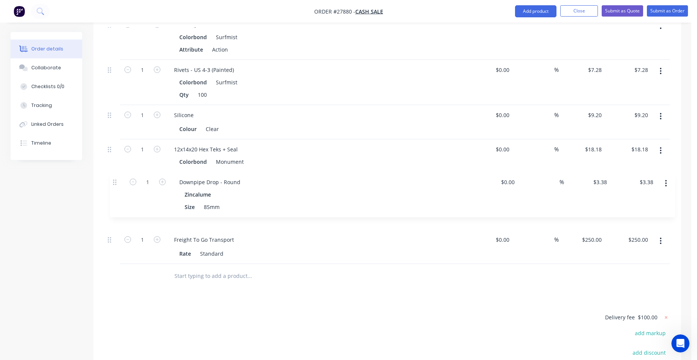
drag, startPoint x: 113, startPoint y: 220, endPoint x: 119, endPoint y: 180, distance: 39.5
click at [544, 11] on button "Add product" at bounding box center [535, 11] width 41 height 12
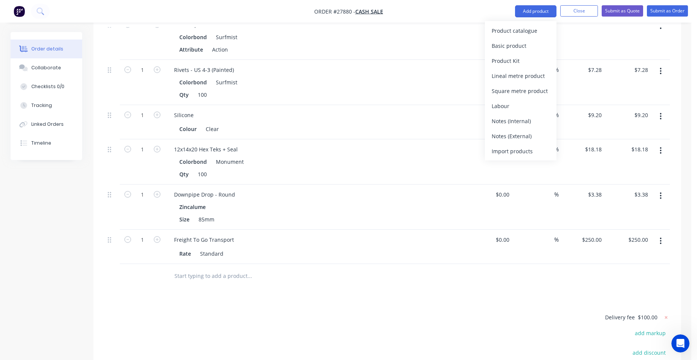
drag, startPoint x: 510, startPoint y: 133, endPoint x: 286, endPoint y: 212, distance: 238.1
click at [509, 133] on div "Notes (External)" at bounding box center [521, 136] width 58 height 11
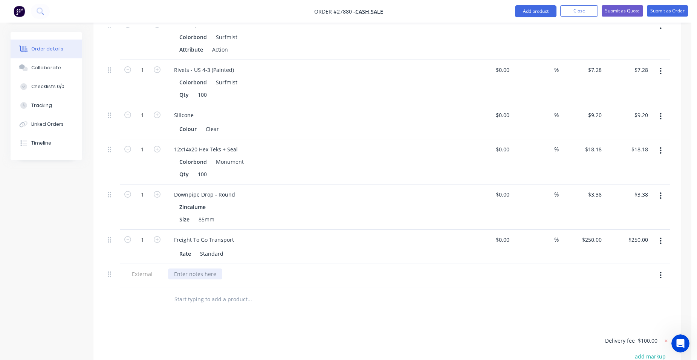
drag, startPoint x: 182, startPoint y: 263, endPoint x: 201, endPoint y: 263, distance: 18.8
click at [182, 269] on div at bounding box center [195, 274] width 54 height 11
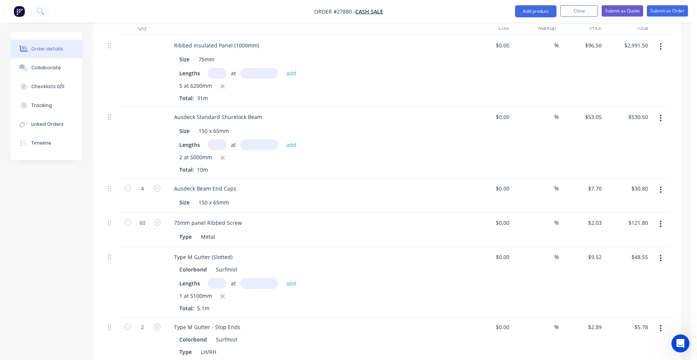
scroll to position [490, 0]
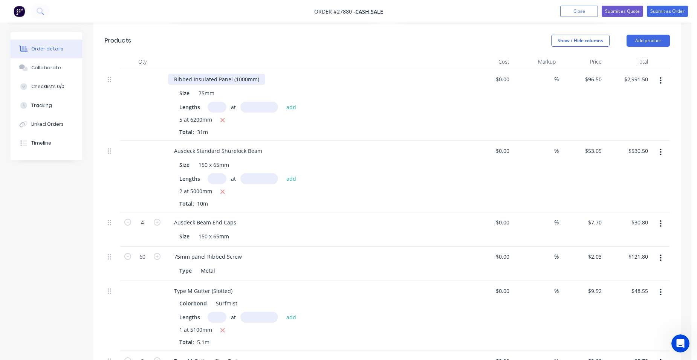
click at [256, 74] on div "Ribbed Insulated Panel (1000mm)" at bounding box center [216, 79] width 97 height 11
drag, startPoint x: 307, startPoint y: 86, endPoint x: 318, endPoint y: 83, distance: 11.3
click at [311, 88] on div "Size 75mm" at bounding box center [314, 93] width 276 height 11
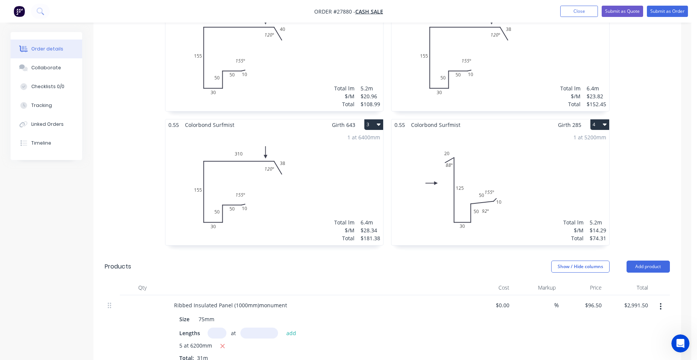
click at [335, 60] on div "1 at 5200mm Total lm $/M Total 5.2m $20.96 $108.99" at bounding box center [274, 53] width 218 height 115
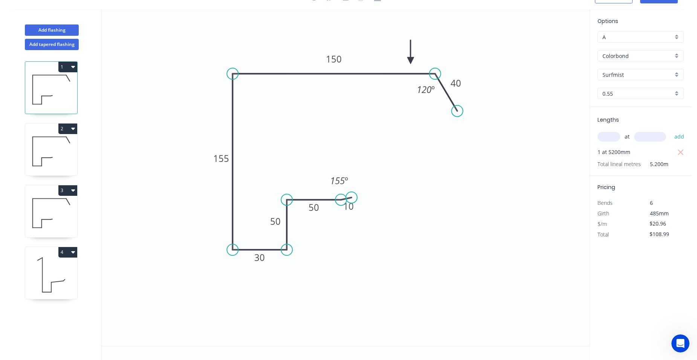
click at [675, 77] on div "Surfmist" at bounding box center [641, 74] width 86 height 11
click at [641, 88] on div "Monument" at bounding box center [641, 85] width 86 height 13
drag, startPoint x: 35, startPoint y: 144, endPoint x: 70, endPoint y: 143, distance: 35.8
click at [35, 144] on icon at bounding box center [51, 151] width 52 height 48
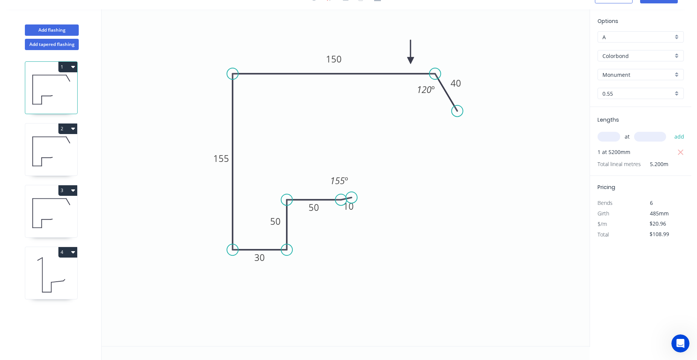
type input "Surfmist"
type input "$23.82"
type input "$152.45"
click at [678, 73] on div "Surfmist" at bounding box center [641, 74] width 86 height 11
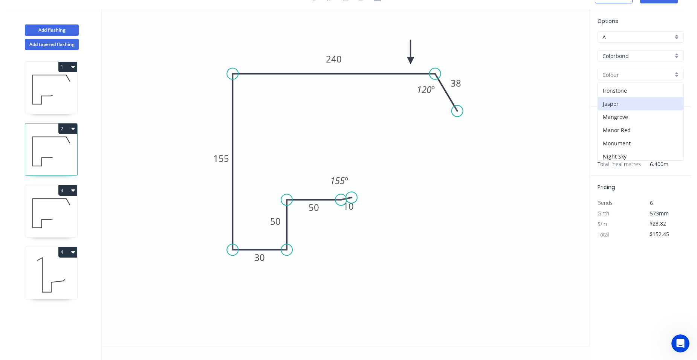
scroll to position [151, 0]
drag, startPoint x: 635, startPoint y: 121, endPoint x: 630, endPoint y: 124, distance: 6.0
click at [635, 122] on div "Monument" at bounding box center [641, 122] width 86 height 13
click at [54, 211] on icon at bounding box center [51, 213] width 52 height 48
type input "Surfmist"
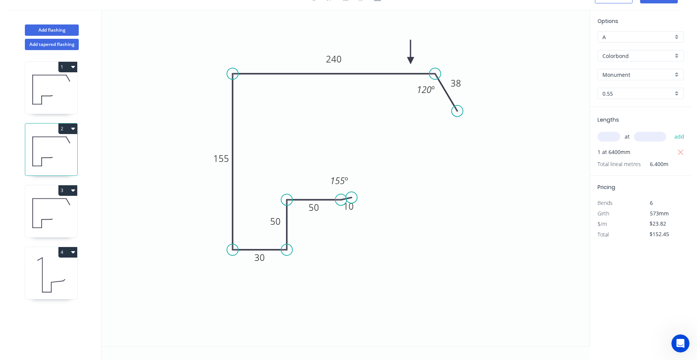
type input "$28.34"
type input "$181.38"
click at [673, 73] on input "Surfmist" at bounding box center [637, 75] width 70 height 8
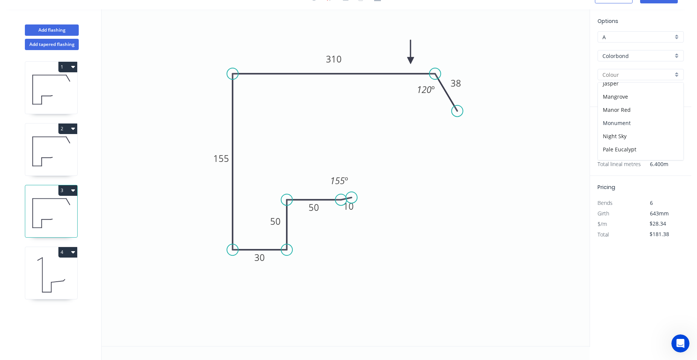
click at [629, 125] on div "Monument" at bounding box center [641, 122] width 86 height 13
drag, startPoint x: 48, startPoint y: 255, endPoint x: 64, endPoint y: 252, distance: 16.4
click at [48, 255] on div "4" at bounding box center [51, 252] width 52 height 11
type input "Surfmist"
type input "$14.29"
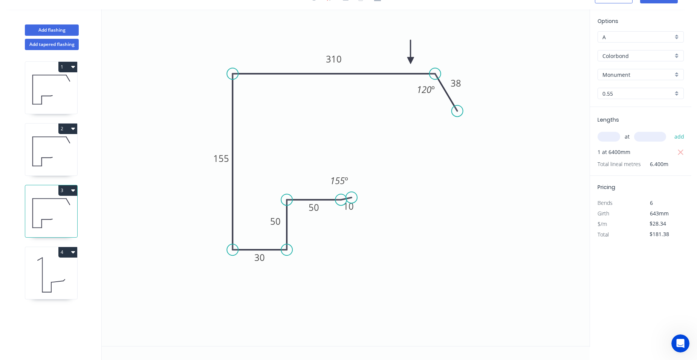
type input "$74.31"
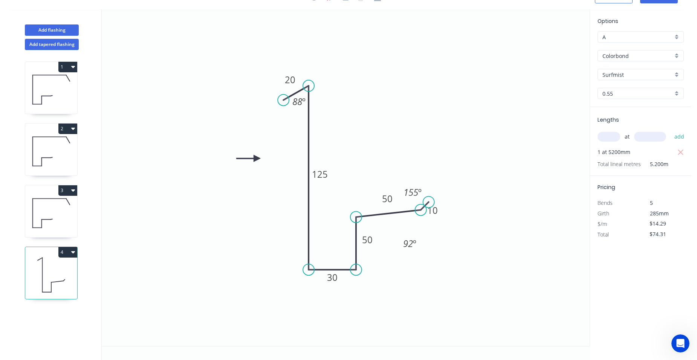
click at [677, 73] on div "Surfmist" at bounding box center [641, 74] width 86 height 11
click at [640, 84] on div "Monument" at bounding box center [641, 85] width 86 height 13
type input "Monument"
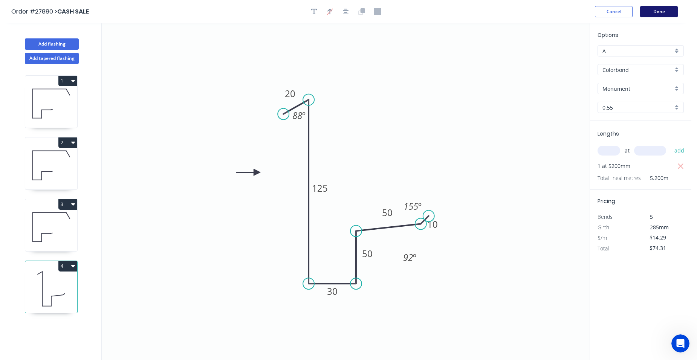
click at [666, 15] on button "Done" at bounding box center [659, 11] width 38 height 11
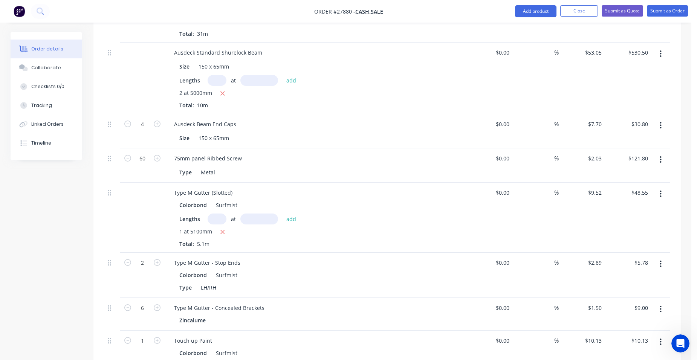
scroll to position [678, 0]
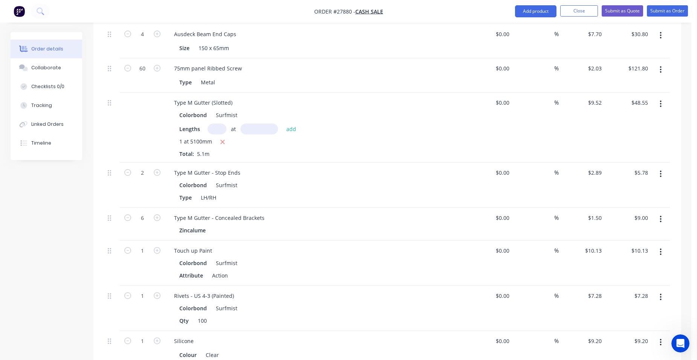
click at [660, 100] on icon "button" at bounding box center [661, 104] width 2 height 8
click at [638, 118] on div "Edit" at bounding box center [634, 123] width 58 height 11
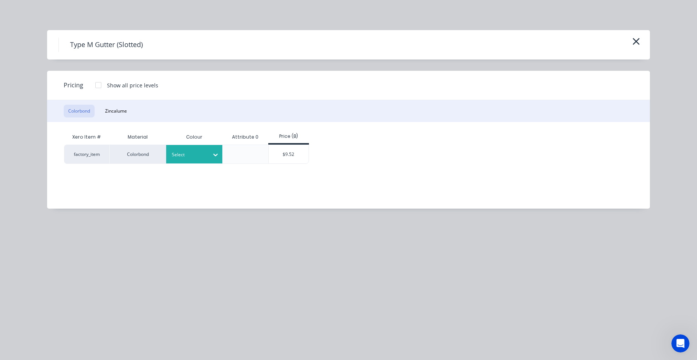
click at [196, 151] on div at bounding box center [189, 155] width 34 height 8
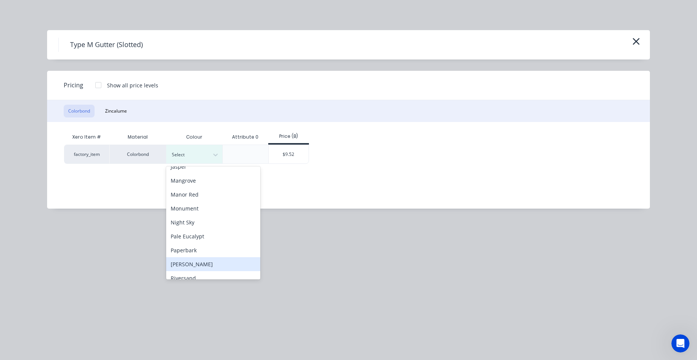
scroll to position [185, 0]
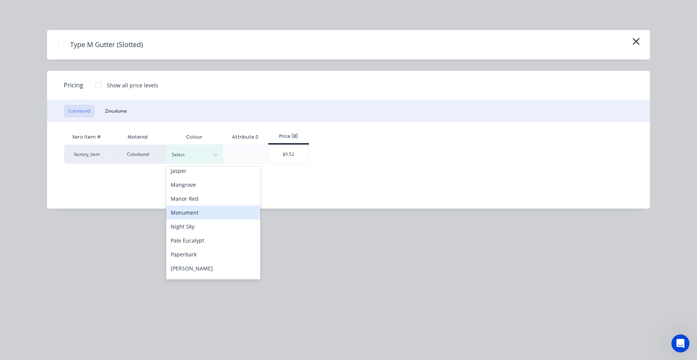
click at [193, 212] on div "Monument" at bounding box center [213, 213] width 94 height 14
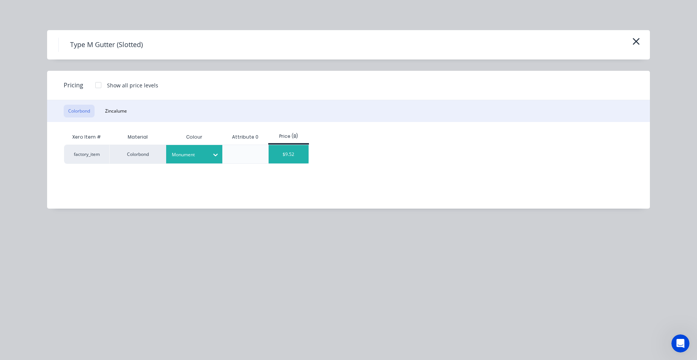
click at [298, 155] on div "$9.52" at bounding box center [289, 154] width 40 height 18
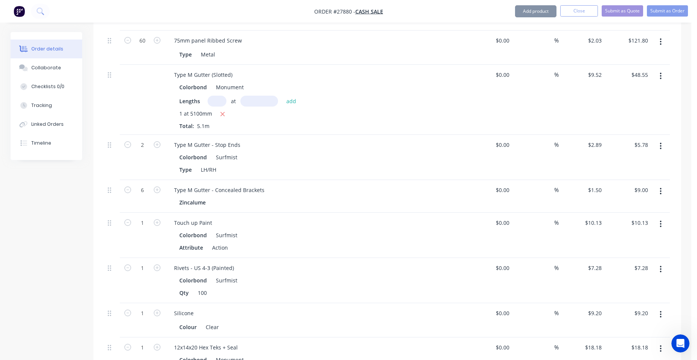
scroll to position [754, 0]
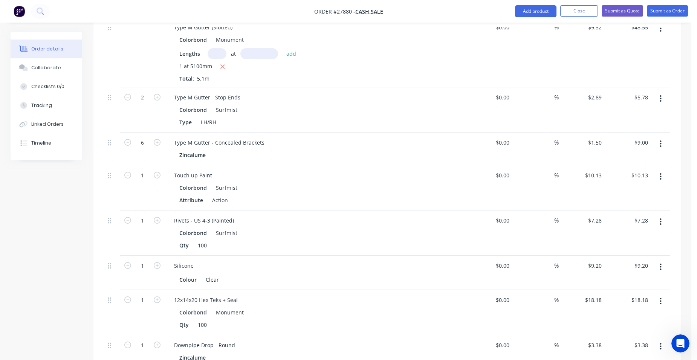
click at [661, 173] on icon "button" at bounding box center [661, 176] width 2 height 7
click at [627, 191] on div "Edit" at bounding box center [634, 196] width 58 height 11
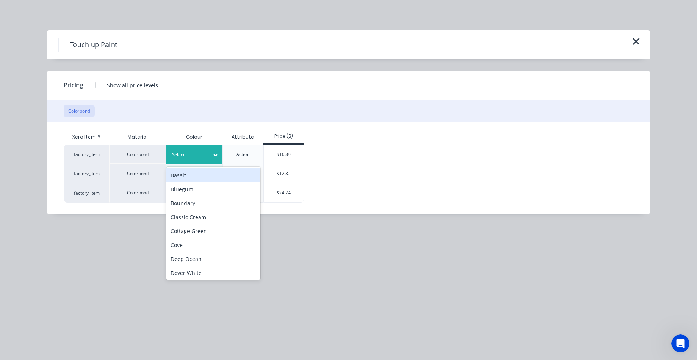
click at [213, 151] on icon at bounding box center [216, 155] width 8 height 8
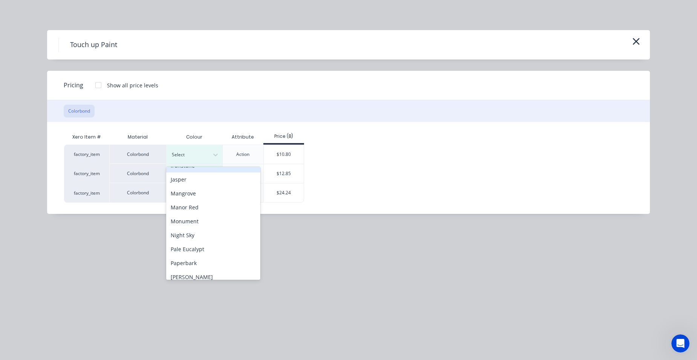
scroll to position [226, 0]
click at [197, 176] on div "Monument" at bounding box center [213, 172] width 94 height 14
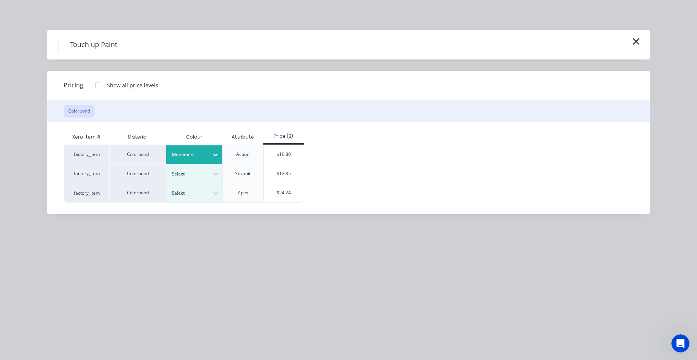
click at [276, 156] on div "$10.80" at bounding box center [284, 154] width 40 height 19
type input "$10.80"
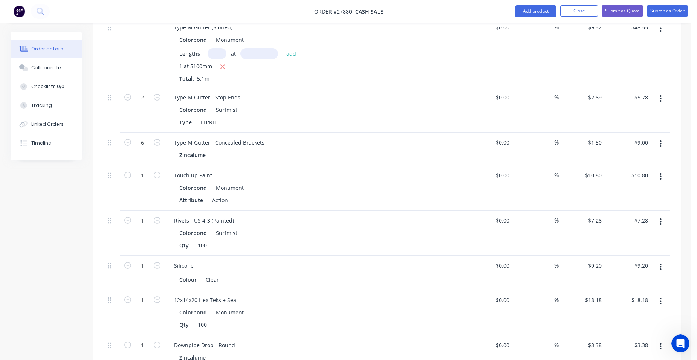
click at [662, 216] on button "button" at bounding box center [661, 222] width 18 height 14
click at [641, 236] on div "Edit" at bounding box center [634, 241] width 58 height 11
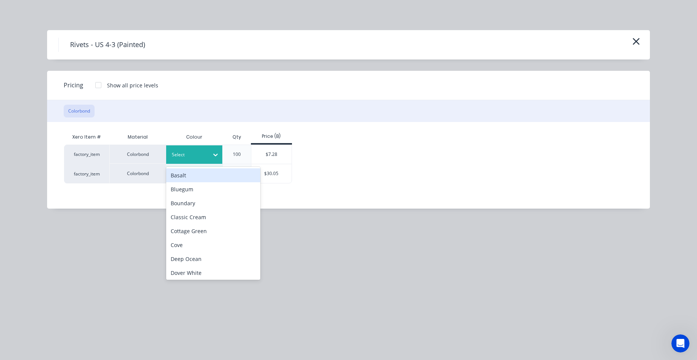
click at [173, 152] on input "text" at bounding box center [172, 154] width 1 height 7
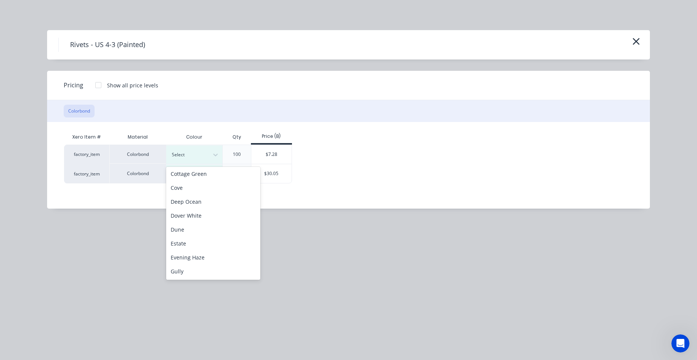
scroll to position [151, 0]
click at [198, 245] on div "Monument" at bounding box center [213, 248] width 94 height 14
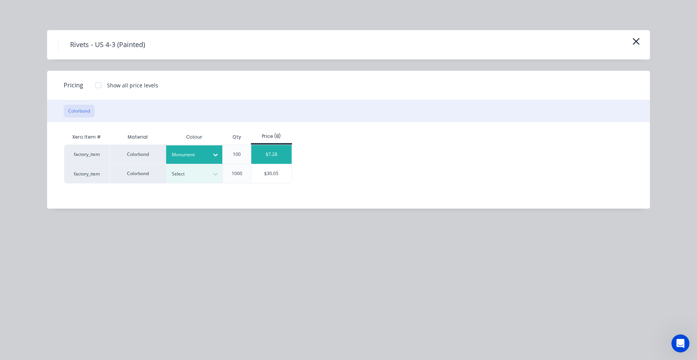
click at [263, 157] on div "$7.28" at bounding box center [271, 154] width 40 height 19
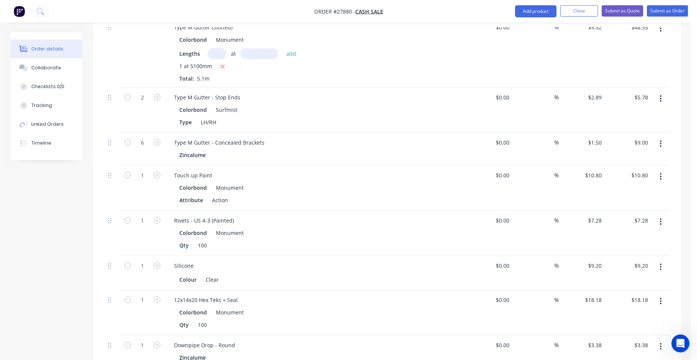
scroll to position [716, 0]
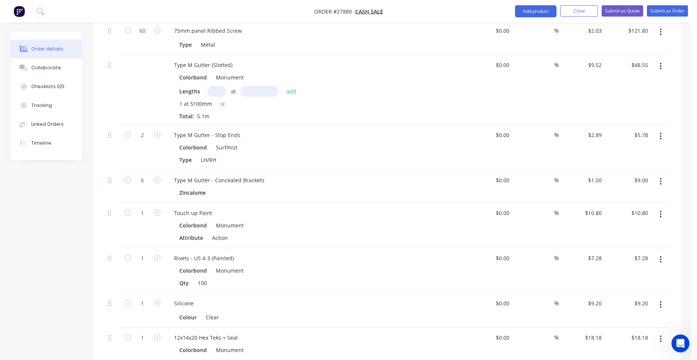
click at [659, 130] on button "button" at bounding box center [661, 137] width 18 height 14
click at [641, 151] on div "Edit" at bounding box center [634, 156] width 58 height 11
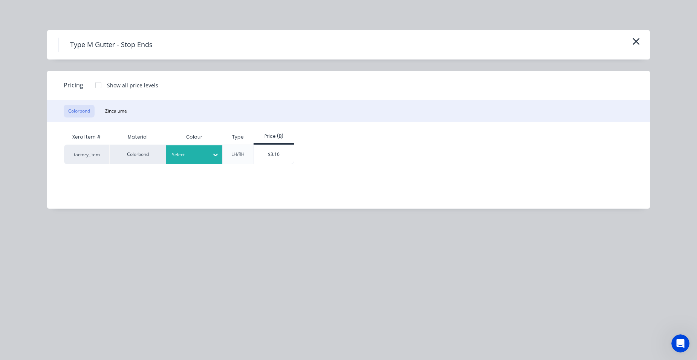
click at [200, 152] on div at bounding box center [189, 155] width 34 height 8
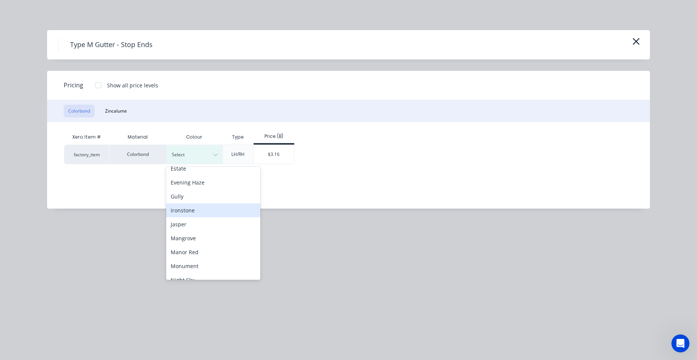
scroll to position [151, 0]
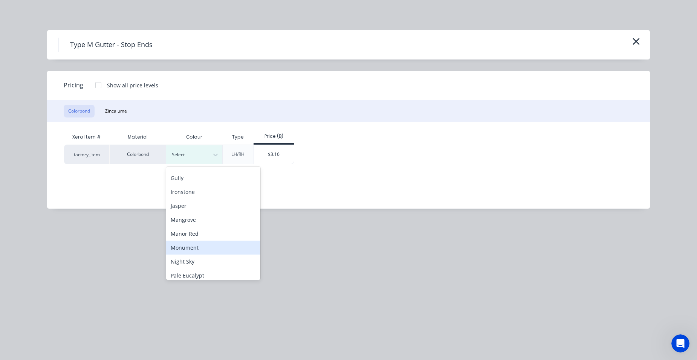
click at [206, 247] on div "Monument" at bounding box center [213, 248] width 94 height 14
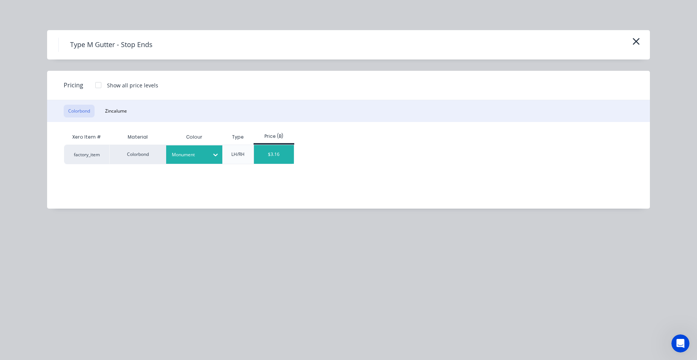
click at [279, 148] on div "$3.16" at bounding box center [274, 154] width 40 height 19
type input "$3.16"
type input "$6.32"
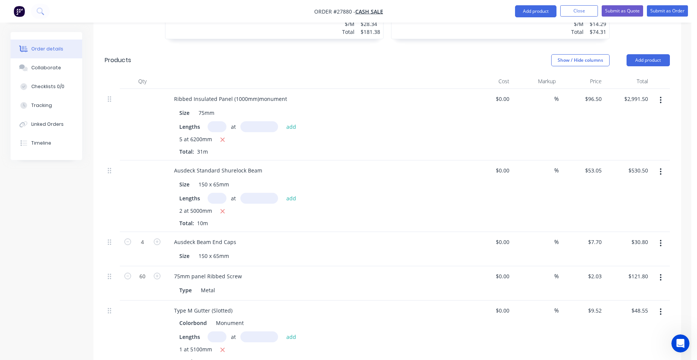
scroll to position [452, 0]
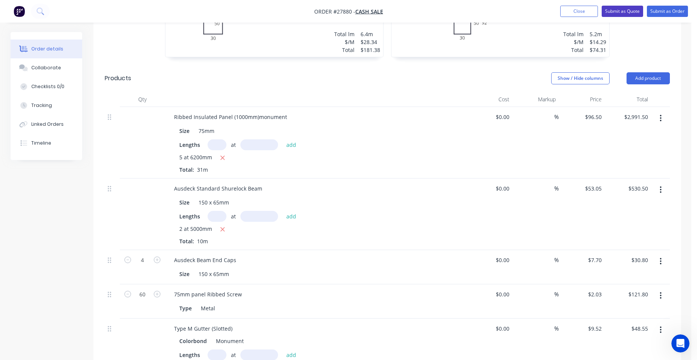
click at [635, 10] on button "Submit as Quote" at bounding box center [622, 11] width 41 height 11
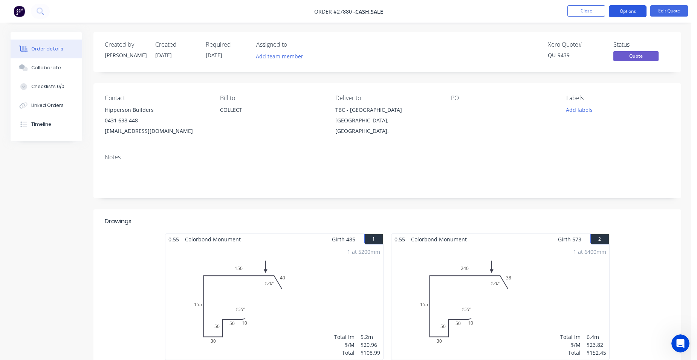
click at [630, 14] on button "Options" at bounding box center [628, 11] width 38 height 12
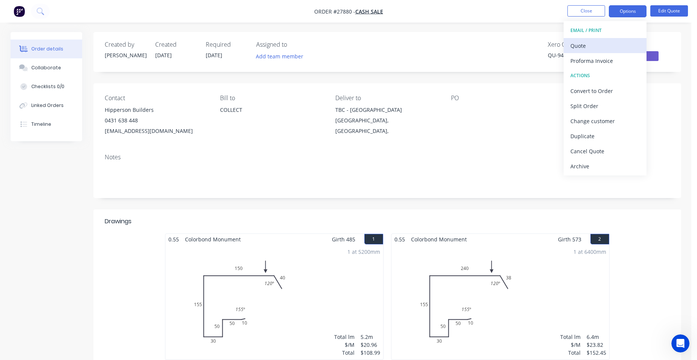
click at [576, 48] on div "Quote" at bounding box center [604, 45] width 69 height 11
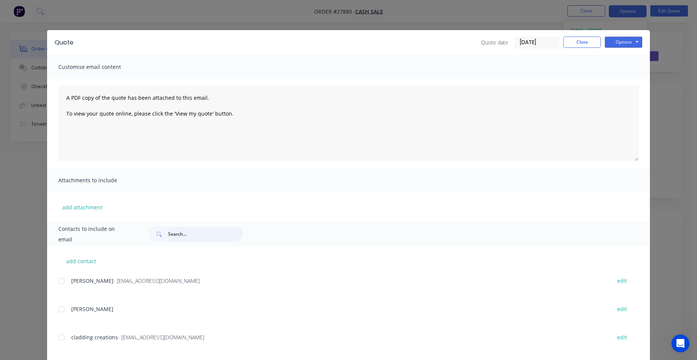
click at [188, 235] on input "text" at bounding box center [205, 234] width 75 height 15
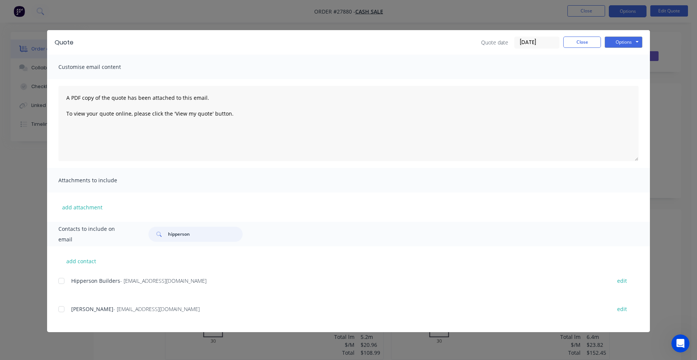
click at [64, 282] on div at bounding box center [61, 281] width 15 height 15
type input "hipperson"
click at [615, 41] on button "Options" at bounding box center [624, 42] width 38 height 11
click at [615, 79] on button "Email" at bounding box center [629, 80] width 48 height 12
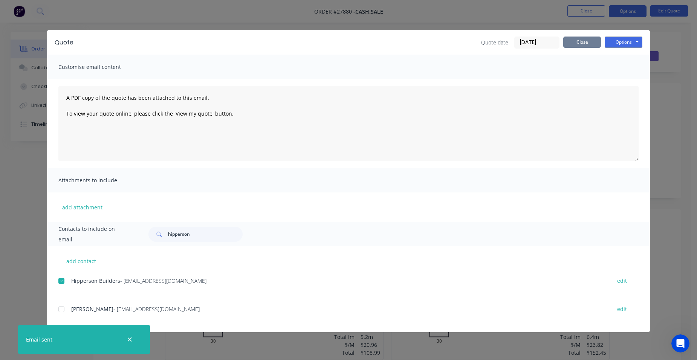
click at [595, 43] on button "Close" at bounding box center [582, 42] width 38 height 11
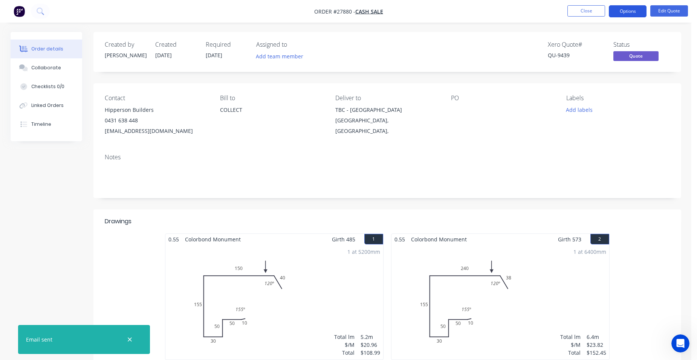
click at [616, 6] on button "Options" at bounding box center [628, 11] width 38 height 12
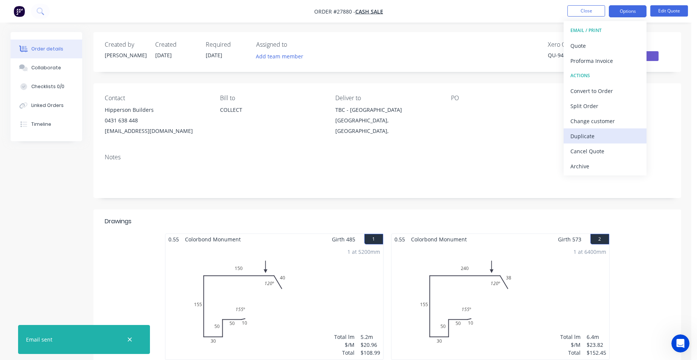
click at [595, 136] on div "Duplicate" at bounding box center [604, 136] width 69 height 11
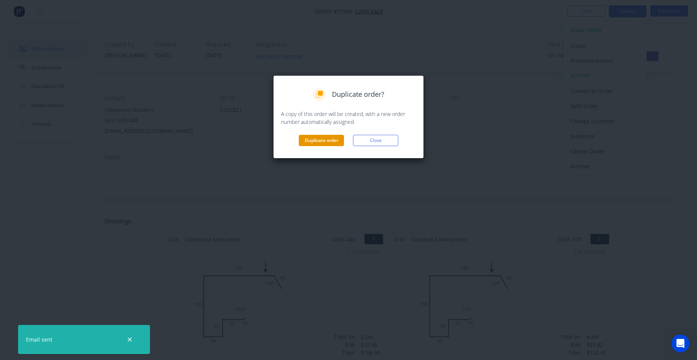
click at [330, 136] on button "Duplicate order" at bounding box center [321, 140] width 45 height 11
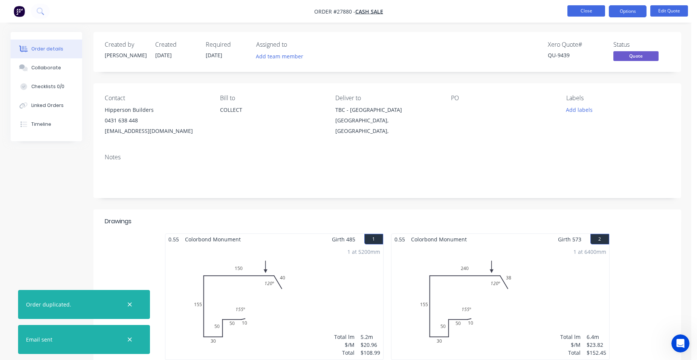
click at [577, 14] on button "Close" at bounding box center [586, 10] width 38 height 11
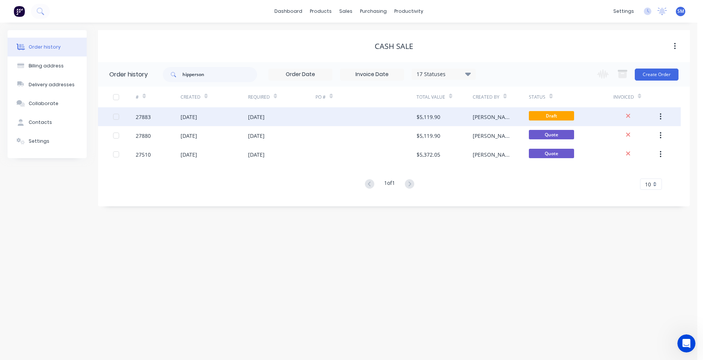
click at [337, 111] on div at bounding box center [365, 116] width 101 height 19
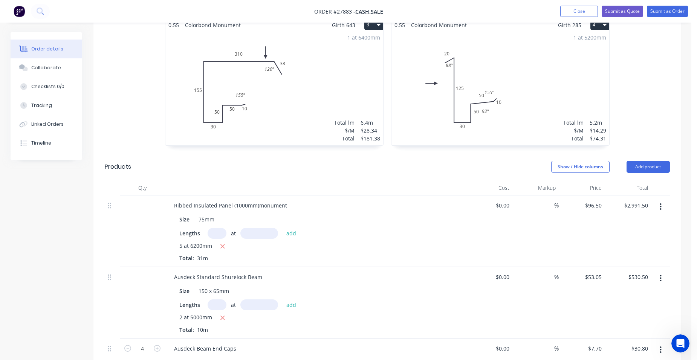
scroll to position [414, 0]
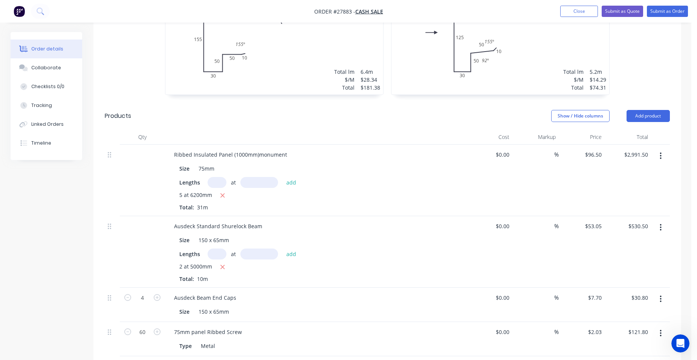
click at [659, 149] on button "button" at bounding box center [661, 156] width 18 height 14
click at [638, 170] on div "Edit" at bounding box center [634, 175] width 58 height 11
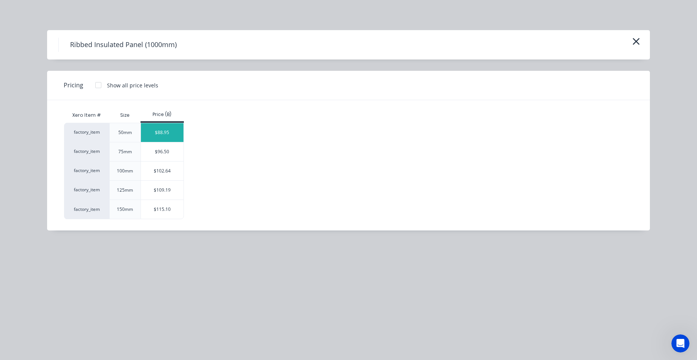
click at [168, 138] on div "$88.95" at bounding box center [162, 132] width 43 height 19
type input "$88.95"
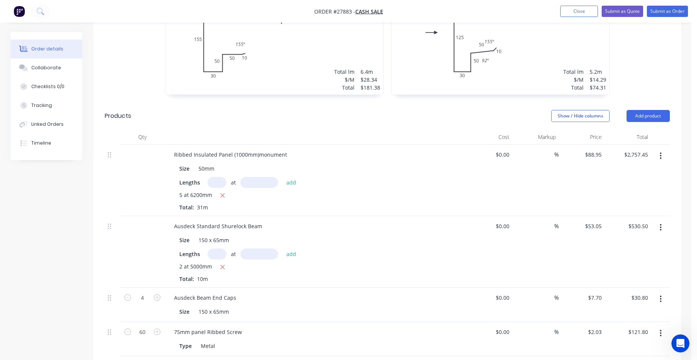
click at [222, 194] on icon "button" at bounding box center [223, 196] width 4 height 4
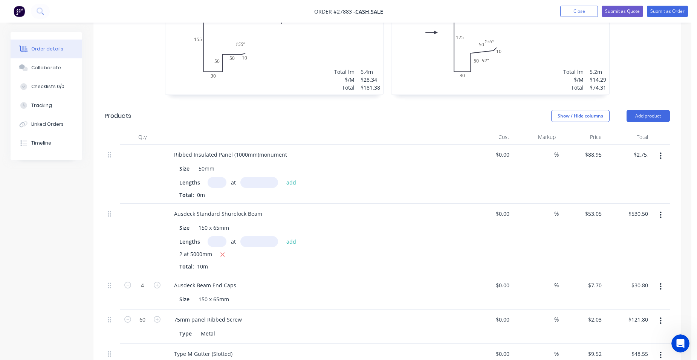
type input "$0.00"
click at [214, 177] on input "text" at bounding box center [217, 182] width 19 height 11
type input "1"
type input "1800"
click at [283, 177] on button "add" at bounding box center [292, 182] width 18 height 10
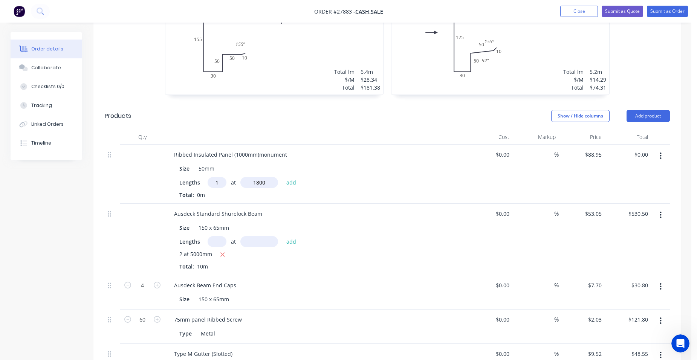
type input "$160.11"
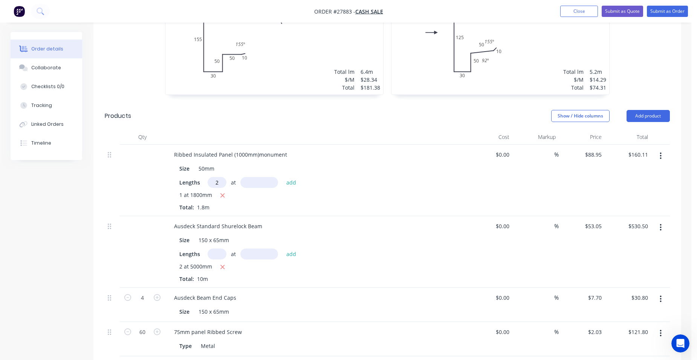
type input "2"
type input "2800mm"
click at [287, 177] on button "add" at bounding box center [292, 182] width 18 height 10
type input "$658.23"
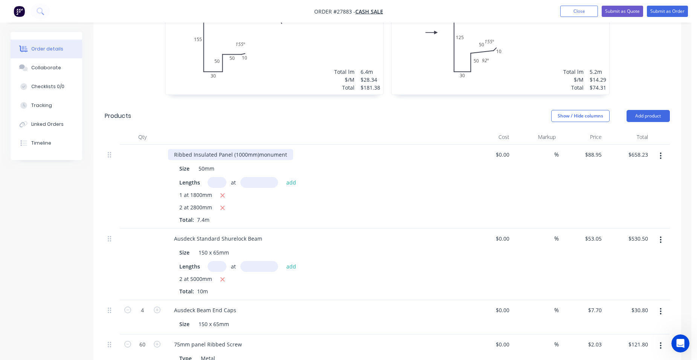
click at [286, 149] on div "Ribbed Insulated Panel (1000mm)monument" at bounding box center [230, 154] width 125 height 11
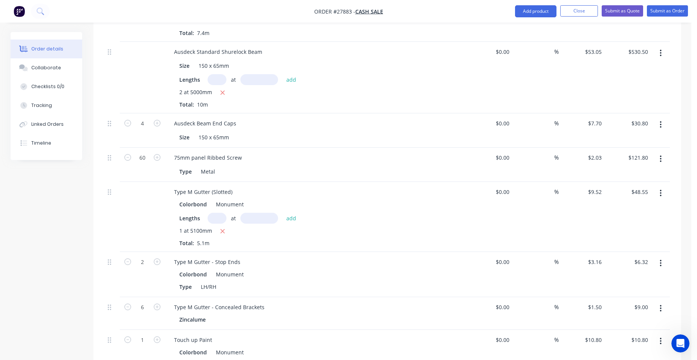
scroll to position [641, 0]
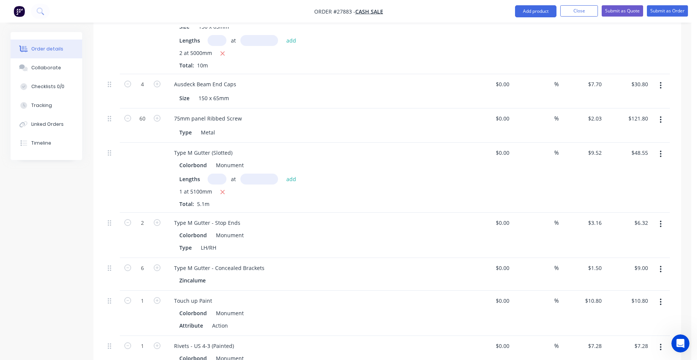
click at [656, 113] on button "button" at bounding box center [661, 120] width 18 height 14
click at [621, 179] on div "Delete" at bounding box center [634, 184] width 58 height 11
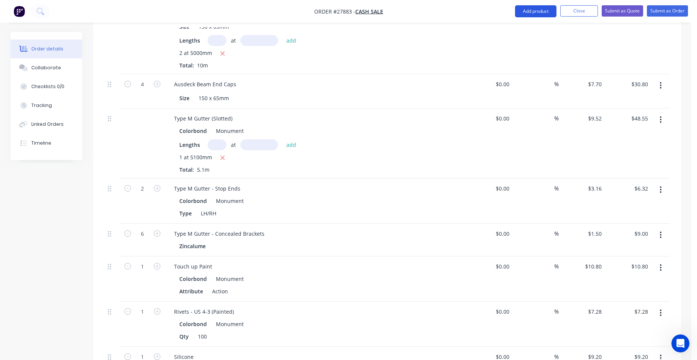
click at [544, 12] on button "Add product" at bounding box center [535, 11] width 41 height 12
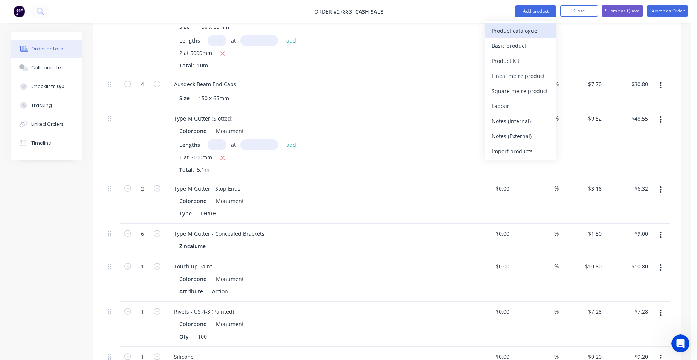
click at [541, 28] on div "Product catalogue" at bounding box center [521, 30] width 58 height 11
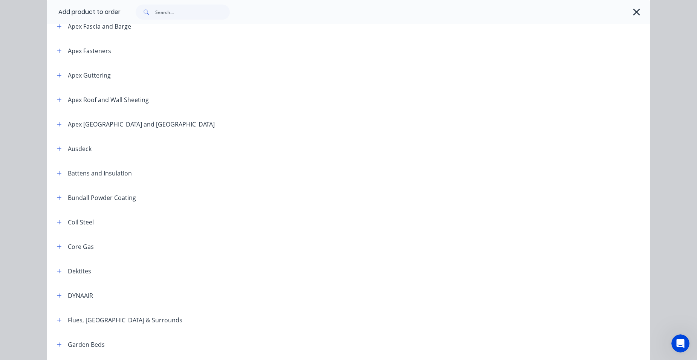
scroll to position [264, 0]
click at [58, 149] on icon "button" at bounding box center [59, 149] width 5 height 5
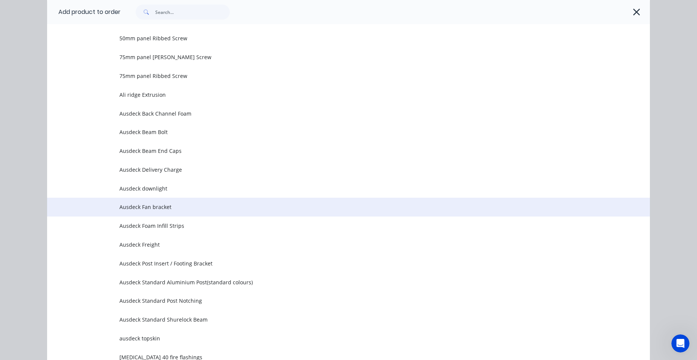
scroll to position [490, 0]
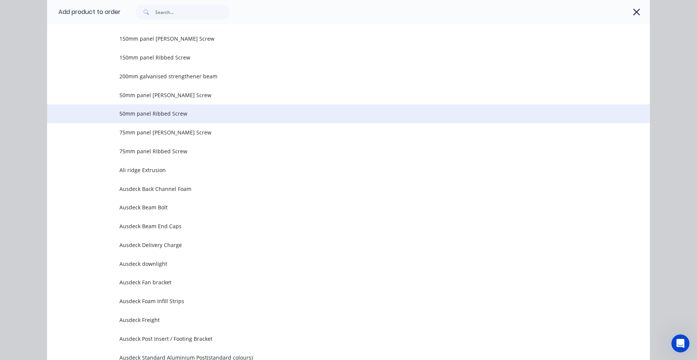
click at [190, 121] on td "50mm panel Ribbed Screw" at bounding box center [384, 113] width 530 height 19
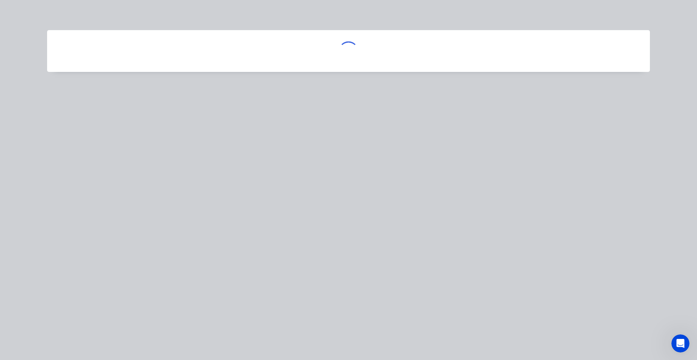
scroll to position [0, 0]
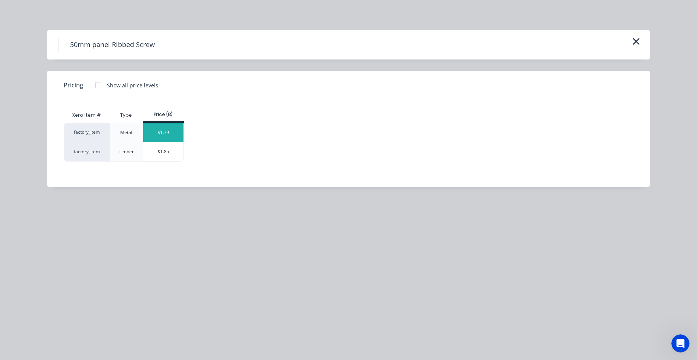
click at [180, 136] on div "$1.79" at bounding box center [163, 132] width 40 height 19
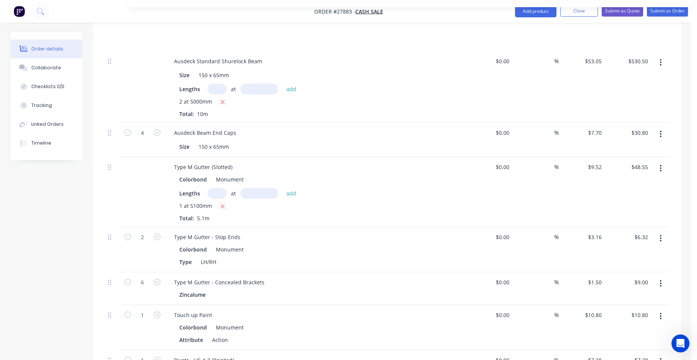
scroll to position [603, 0]
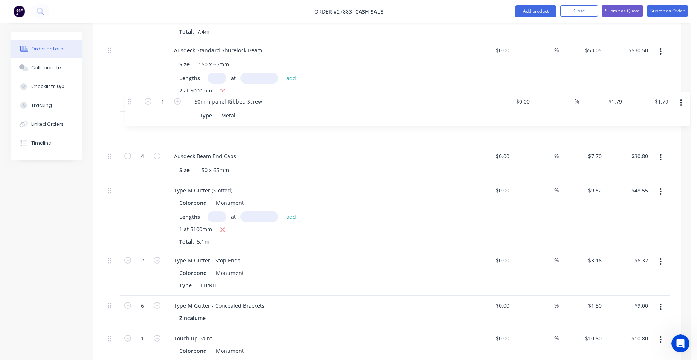
drag, startPoint x: 113, startPoint y: 153, endPoint x: 135, endPoint y: 98, distance: 59.5
click at [135, 98] on div "Ribbed Insulated Panel (1000m)min length is 1800 Size 50mm Lengths at add 1 at …" at bounding box center [387, 278] width 565 height 645
drag, startPoint x: 128, startPoint y: 110, endPoint x: 123, endPoint y: 139, distance: 30.3
click at [123, 139] on div "Ribbed Insulated Panel (1000m)min length is 1800 Size 50mm Lengths at add 1 at …" at bounding box center [387, 278] width 565 height 645
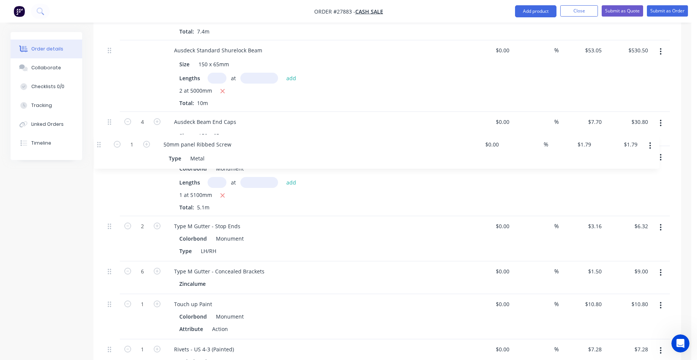
drag, startPoint x: 116, startPoint y: 110, endPoint x: 103, endPoint y: 145, distance: 37.2
click at [103, 145] on div "Qty Cost Markup Price Total Ribbed Insulated Panel (1000m)min length is 1800 Si…" at bounding box center [387, 283] width 588 height 685
click at [127, 118] on icon "button" at bounding box center [127, 121] width 7 height 7
type input "3"
type input "$23.10"
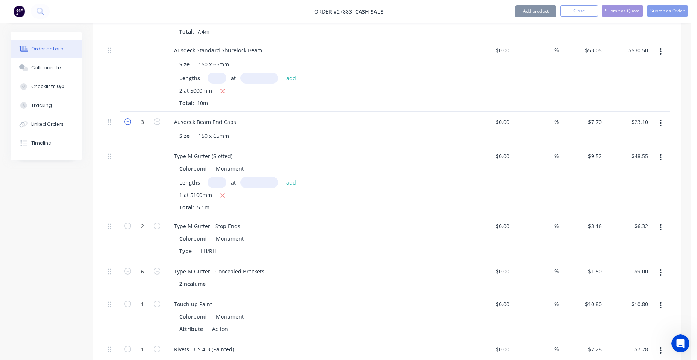
click at [127, 118] on icon "button" at bounding box center [127, 121] width 7 height 7
type input "2"
type input "$15.40"
click at [222, 88] on icon "button" at bounding box center [222, 91] width 5 height 7
type input "$0.00"
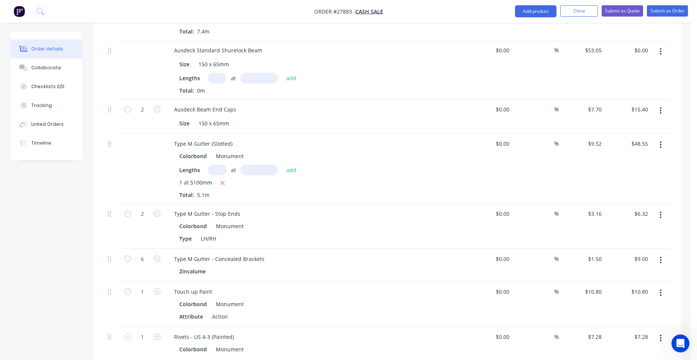
click at [226, 73] on input "text" at bounding box center [217, 78] width 19 height 11
click at [283, 73] on button "add" at bounding box center [292, 78] width 18 height 10
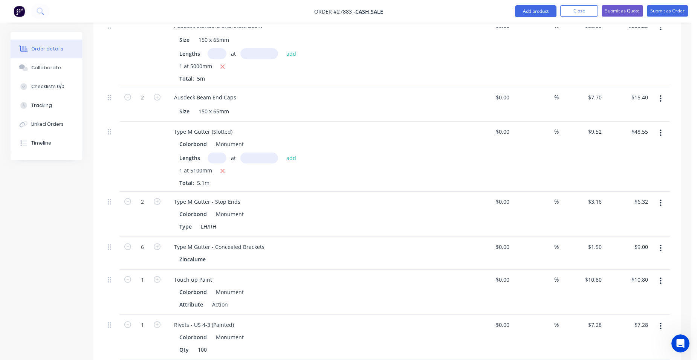
scroll to position [641, 0]
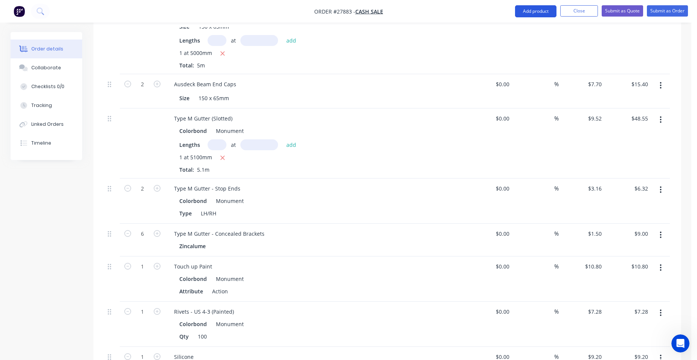
click at [527, 15] on button "Add product" at bounding box center [535, 11] width 41 height 12
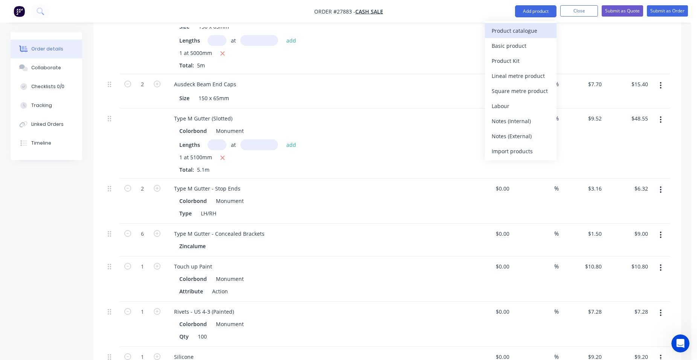
click at [519, 36] on button "Product catalogue" at bounding box center [521, 30] width 72 height 15
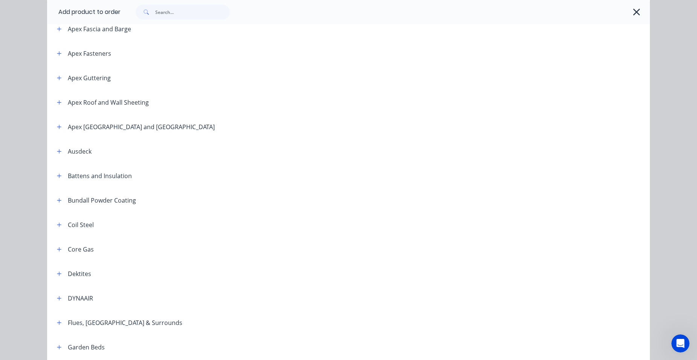
scroll to position [264, 0]
click at [55, 146] on span at bounding box center [59, 149] width 9 height 9
click at [58, 151] on icon "button" at bounding box center [59, 149] width 5 height 5
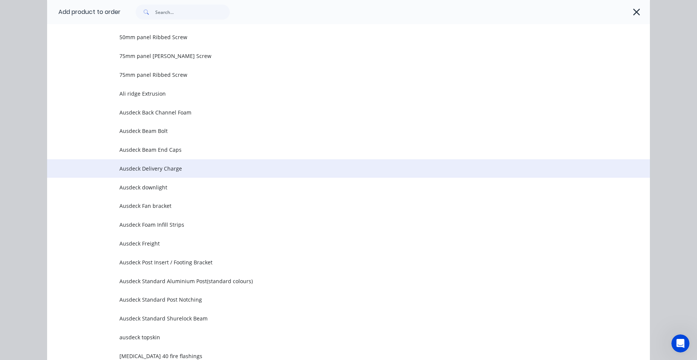
scroll to position [603, 0]
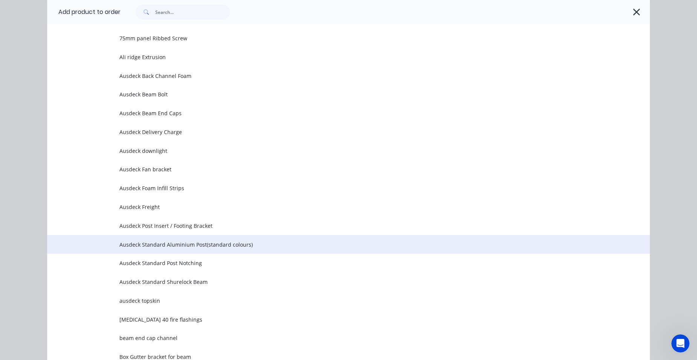
click at [223, 242] on span "Ausdeck Standard Aluminium Post(standard colours)" at bounding box center [331, 245] width 424 height 8
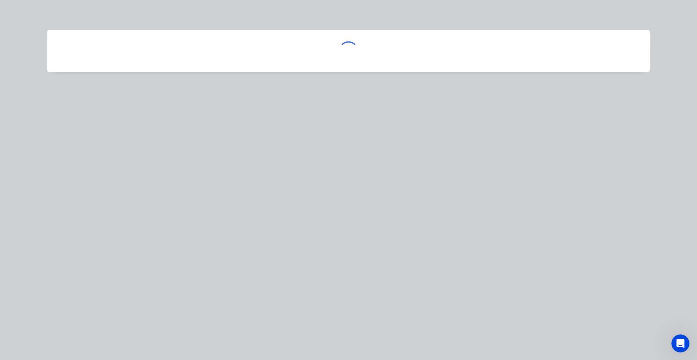
scroll to position [0, 0]
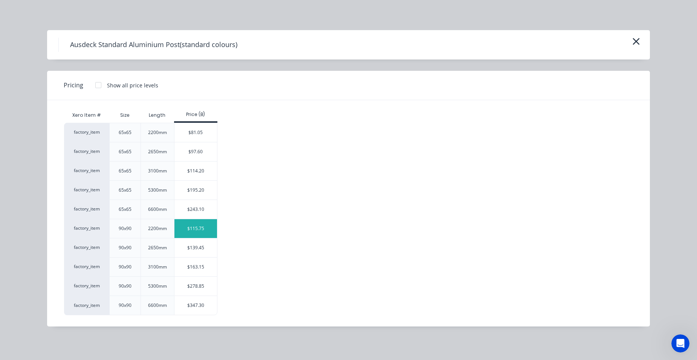
click at [191, 228] on div "$115.75" at bounding box center [195, 228] width 43 height 19
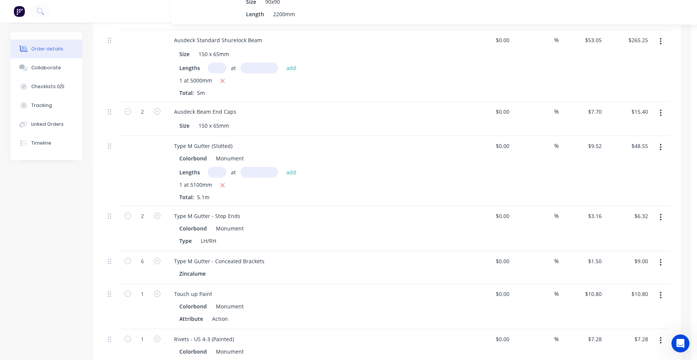
scroll to position [545, 0]
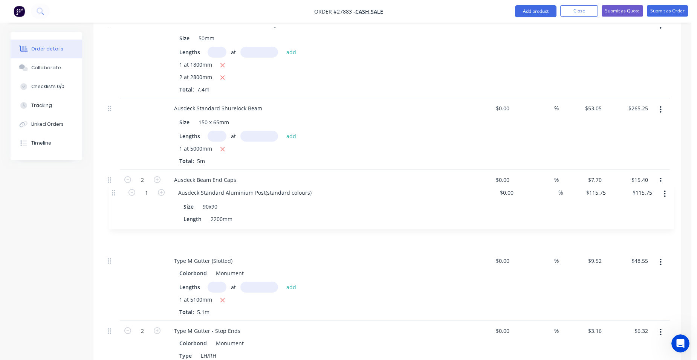
drag, startPoint x: 109, startPoint y: 264, endPoint x: 113, endPoint y: 195, distance: 69.1
click at [113, 195] on div "Ribbed Insulated Panel (1000m)min length is 1800 Size 50mm Lengths at add 1 at …" at bounding box center [387, 360] width 565 height 692
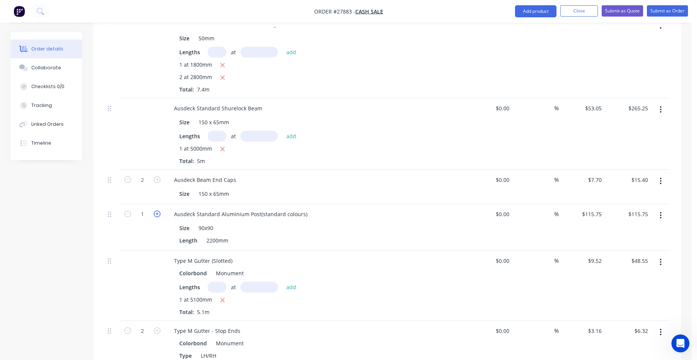
click at [158, 211] on icon "button" at bounding box center [157, 214] width 7 height 7
drag, startPoint x: 230, startPoint y: 229, endPoint x: 180, endPoint y: 226, distance: 50.6
click at [200, 235] on div "Length 2200mm" at bounding box center [314, 240] width 276 height 11
click at [304, 209] on div "Ausdeck Standard Aluminium Post(standard colours)" at bounding box center [240, 214] width 145 height 11
click at [603, 209] on input "115.75" at bounding box center [592, 214] width 23 height 11
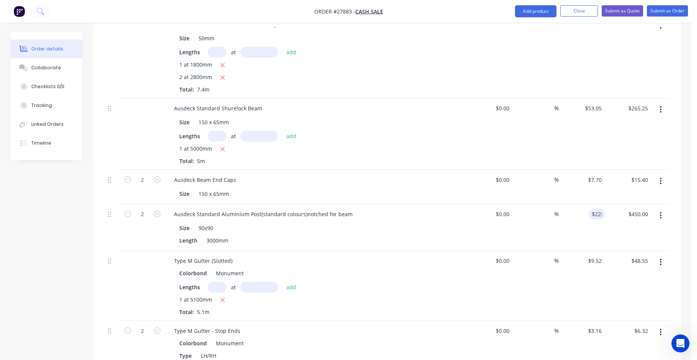
click at [561, 209] on div "$225.00 225" at bounding box center [582, 227] width 46 height 47
click at [535, 14] on button "Add product" at bounding box center [535, 11] width 41 height 12
click at [526, 28] on div "Product catalogue" at bounding box center [521, 30] width 58 height 11
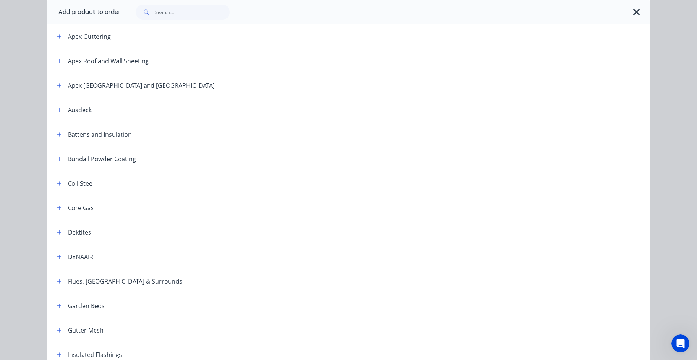
scroll to position [301, 0]
click at [55, 113] on button "button" at bounding box center [59, 111] width 9 height 9
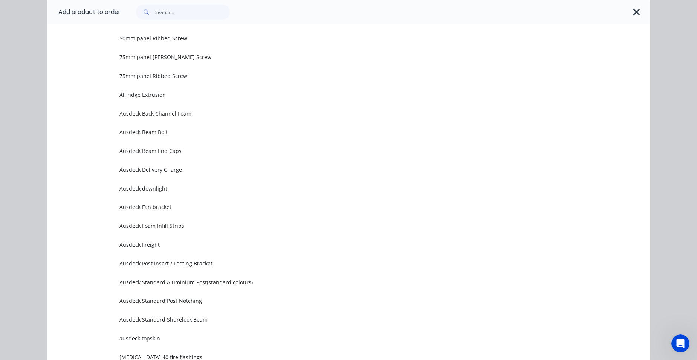
scroll to position [678, 0]
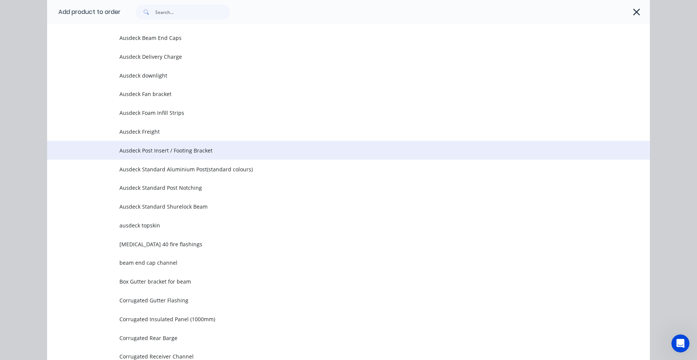
click at [196, 152] on span "Ausdeck Post Insert / Footing Bracket" at bounding box center [331, 151] width 424 height 8
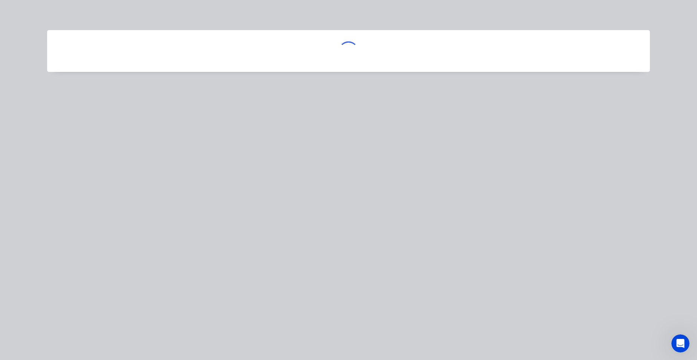
scroll to position [0, 0]
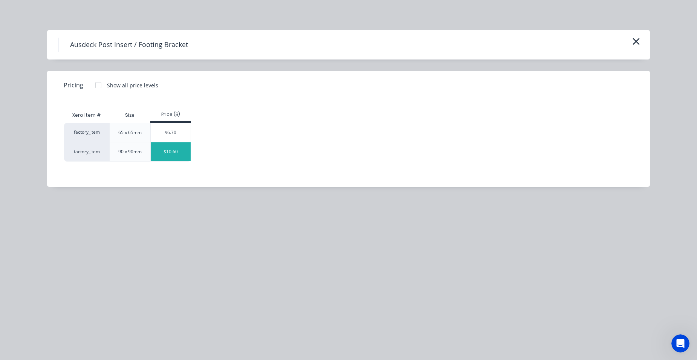
click at [172, 147] on div "$10.60" at bounding box center [171, 151] width 40 height 19
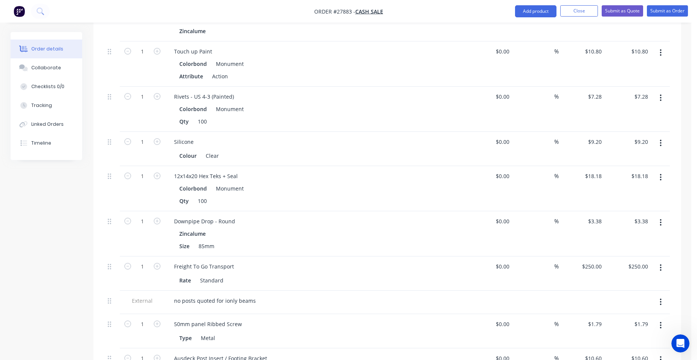
scroll to position [997, 0]
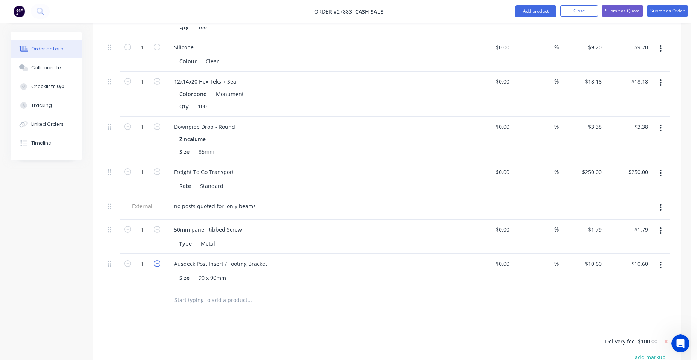
drag, startPoint x: 159, startPoint y: 250, endPoint x: 156, endPoint y: 256, distance: 7.1
click at [159, 260] on icon "button" at bounding box center [157, 263] width 7 height 7
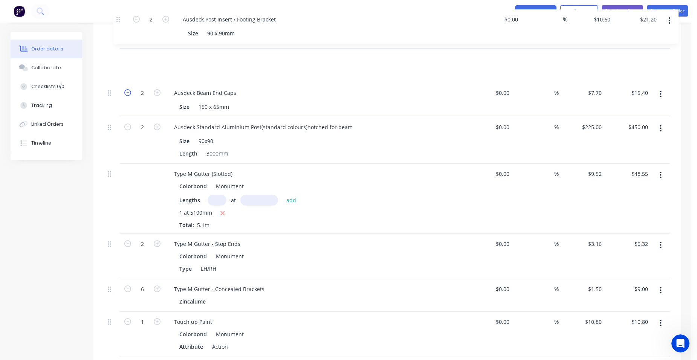
scroll to position [645, 0]
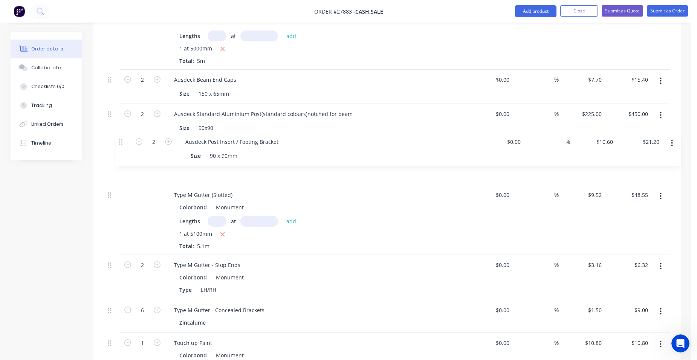
drag, startPoint x: 115, startPoint y: 251, endPoint x: 127, endPoint y: 135, distance: 116.7
click at [127, 135] on div "Ribbed Insulated Panel (1000m)min length is 1800 Size 50mm Lengths at add 1 at …" at bounding box center [387, 277] width 565 height 726
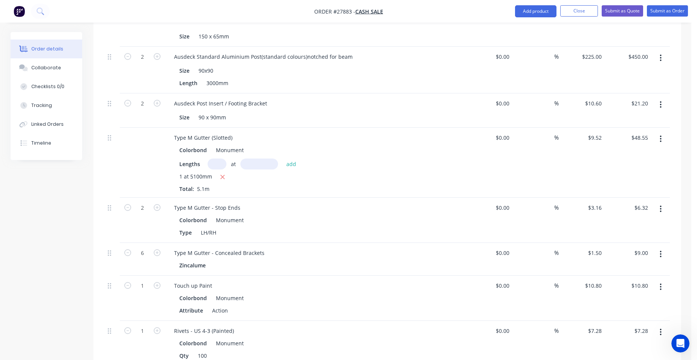
scroll to position [758, 0]
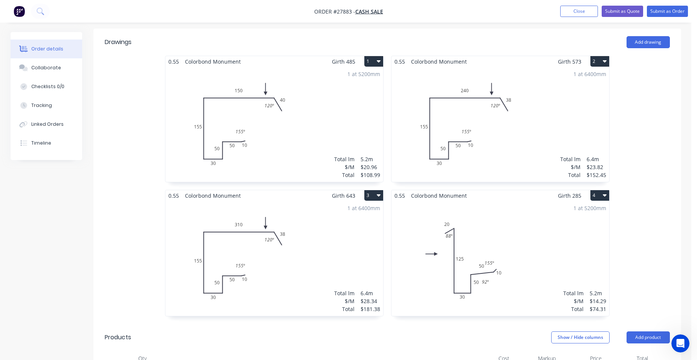
click at [318, 133] on div "1 at 5200mm Total lm $/M Total 5.2m $20.96 $108.99" at bounding box center [274, 124] width 218 height 115
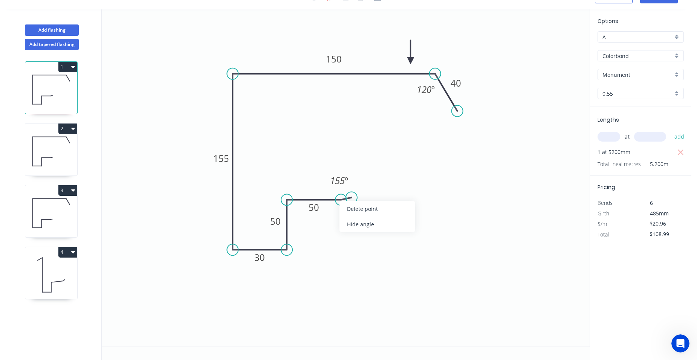
click at [358, 206] on div "Delete point" at bounding box center [377, 208] width 76 height 15
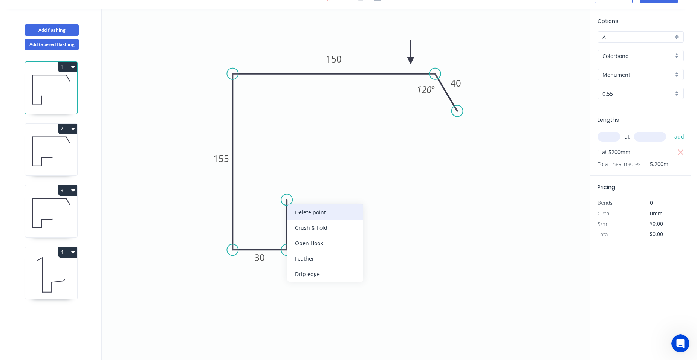
click at [301, 208] on div "Delete point" at bounding box center [325, 212] width 76 height 15
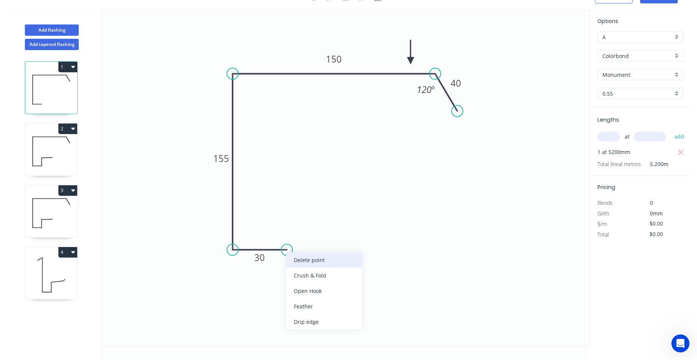
click at [296, 260] on div "Delete point" at bounding box center [324, 259] width 76 height 15
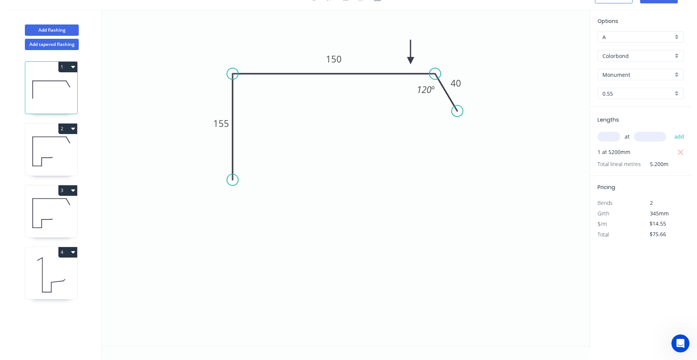
drag, startPoint x: 235, startPoint y: 250, endPoint x: 229, endPoint y: 180, distance: 70.3
click at [229, 180] on circle at bounding box center [232, 179] width 11 height 11
click at [232, 181] on circle at bounding box center [232, 179] width 11 height 11
click at [307, 194] on icon at bounding box center [269, 187] width 74 height 14
click at [316, 191] on icon at bounding box center [311, 192] width 9 height 3
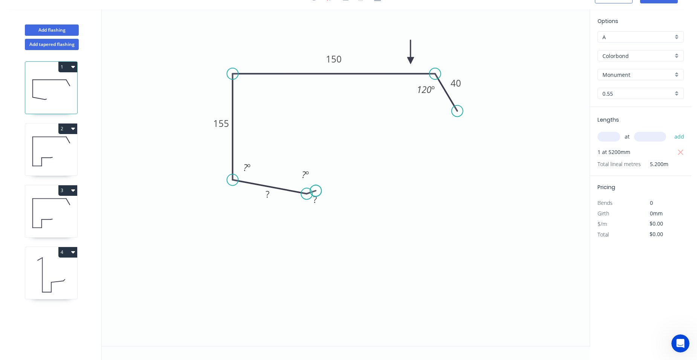
click at [316, 191] on circle at bounding box center [315, 190] width 11 height 11
click at [471, 118] on div "Delete point" at bounding box center [494, 117] width 76 height 15
click at [438, 79] on div "Delete point" at bounding box center [473, 81] width 76 height 15
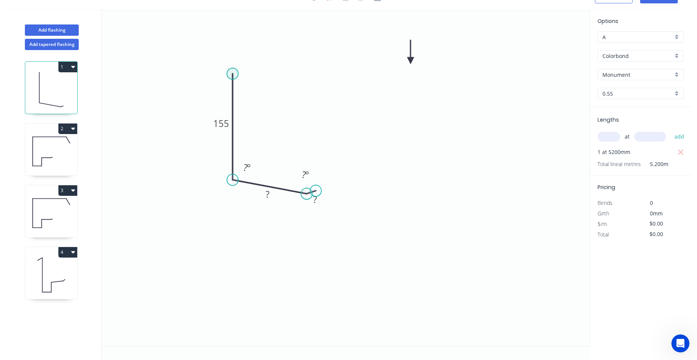
click at [232, 69] on circle at bounding box center [232, 73] width 11 height 11
click at [413, 95] on icon "0 155 ? ? ? º ? º" at bounding box center [346, 177] width 488 height 337
click at [424, 98] on icon "0 ? ? 155 ? ? º ? º ? º" at bounding box center [346, 177] width 488 height 337
click at [424, 98] on circle at bounding box center [423, 98] width 11 height 11
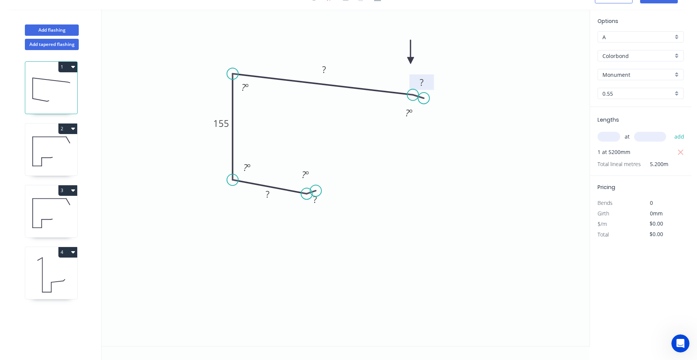
click at [424, 86] on rect at bounding box center [421, 83] width 15 height 11
click at [333, 69] on rect at bounding box center [324, 69] width 24 height 15
click at [331, 69] on rect at bounding box center [323, 70] width 15 height 11
click at [224, 116] on rect at bounding box center [221, 123] width 25 height 15
click at [226, 121] on tspan "155" at bounding box center [221, 123] width 16 height 12
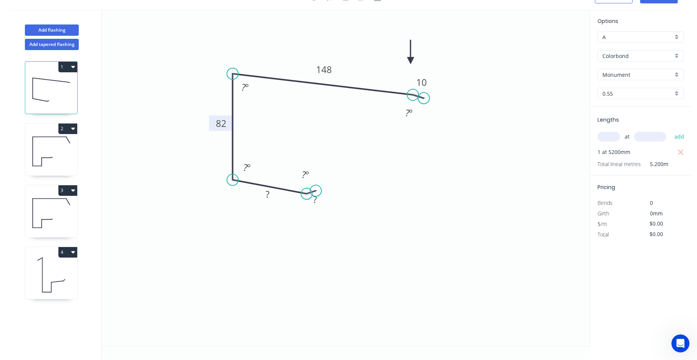
drag, startPoint x: 272, startPoint y: 196, endPoint x: 279, endPoint y: 185, distance: 13.1
click at [272, 197] on rect at bounding box center [267, 195] width 15 height 11
click at [318, 199] on rect at bounding box center [314, 200] width 15 height 11
click at [249, 89] on tspan "º" at bounding box center [246, 87] width 3 height 12
click at [250, 167] on tspan "º" at bounding box center [248, 167] width 3 height 12
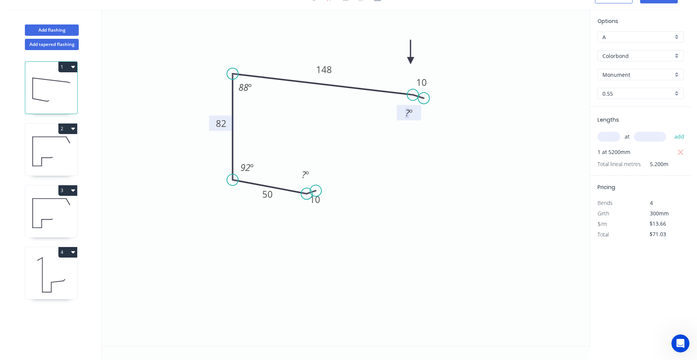
click at [413, 114] on rect at bounding box center [408, 113] width 15 height 11
click at [306, 175] on tspan "º" at bounding box center [307, 174] width 3 height 12
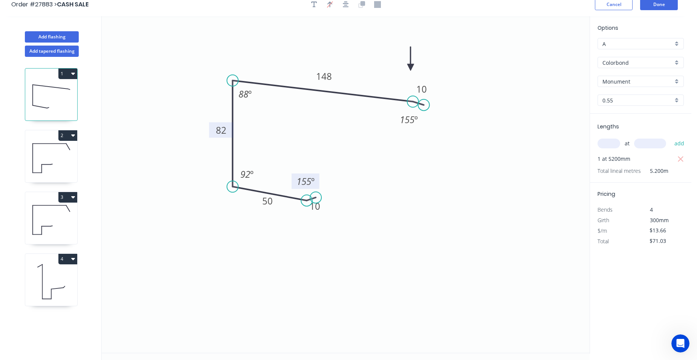
scroll to position [0, 0]
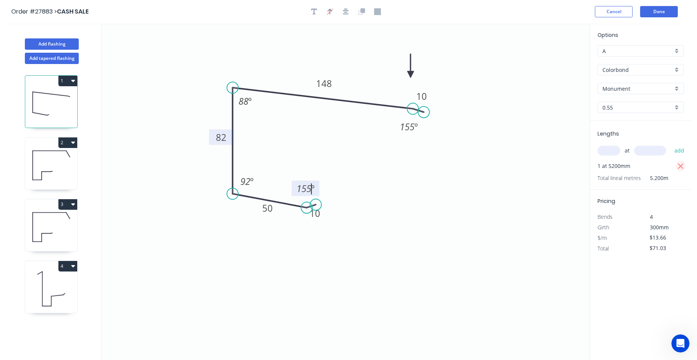
click at [678, 164] on icon "button" at bounding box center [681, 167] width 6 height 6
click at [612, 150] on input "text" at bounding box center [609, 151] width 23 height 10
click at [671, 144] on button "add" at bounding box center [680, 150] width 18 height 13
click at [65, 168] on icon at bounding box center [51, 165] width 52 height 48
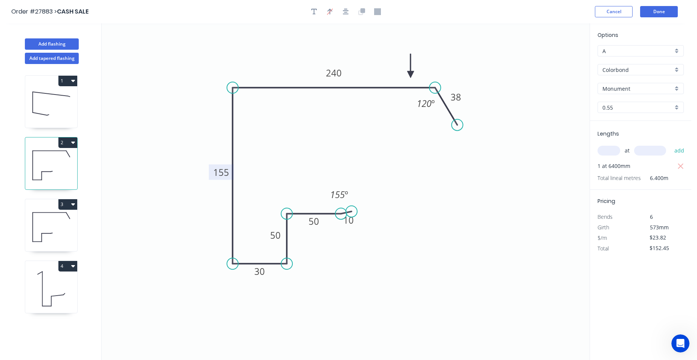
click at [219, 172] on tspan "155" at bounding box center [221, 172] width 16 height 12
click at [683, 163] on icon "button" at bounding box center [680, 166] width 7 height 9
click at [616, 154] on input "text" at bounding box center [609, 151] width 23 height 10
click at [671, 144] on button "add" at bounding box center [680, 150] width 18 height 13
click at [66, 227] on icon at bounding box center [51, 227] width 52 height 48
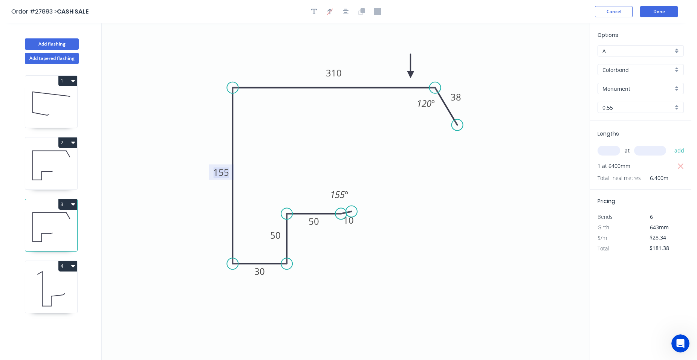
click at [224, 170] on tspan "155" at bounding box center [221, 172] width 16 height 12
click at [682, 166] on icon "button" at bounding box center [681, 167] width 6 height 6
click at [615, 150] on input "text" at bounding box center [609, 151] width 23 height 10
click at [671, 144] on button "add" at bounding box center [680, 150] width 18 height 13
click at [68, 292] on icon at bounding box center [51, 289] width 52 height 48
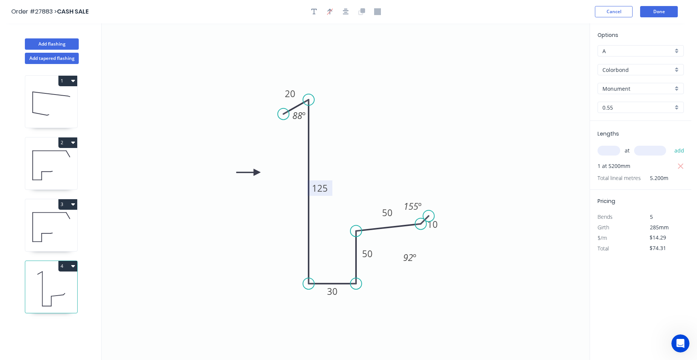
click at [329, 190] on rect at bounding box center [319, 187] width 25 height 15
click at [327, 188] on tspan "125" at bounding box center [320, 188] width 16 height 12
drag, startPoint x: 398, startPoint y: 167, endPoint x: 468, endPoint y: 155, distance: 70.7
click at [399, 167] on icon "0 20 100 30 50 50 10 88 º 92 º 155 º" at bounding box center [346, 191] width 488 height 337
drag, startPoint x: 679, startPoint y: 167, endPoint x: 659, endPoint y: 165, distance: 20.8
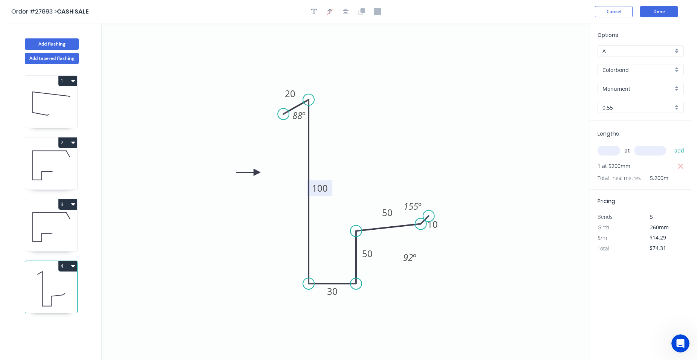
click at [680, 167] on icon "button" at bounding box center [680, 166] width 7 height 9
click at [612, 152] on input "text" at bounding box center [609, 151] width 23 height 10
click at [671, 144] on button "add" at bounding box center [680, 150] width 18 height 13
click at [664, 10] on button "Done" at bounding box center [659, 11] width 38 height 11
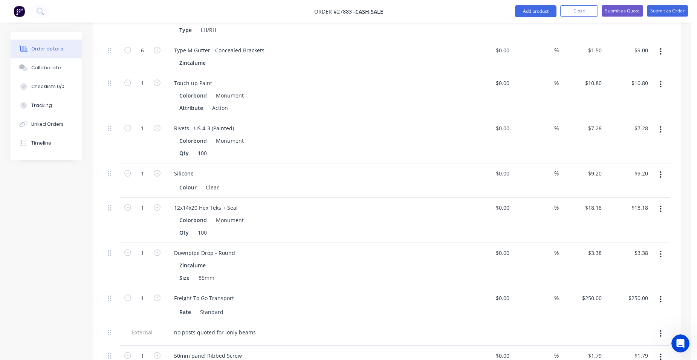
scroll to position [942, 0]
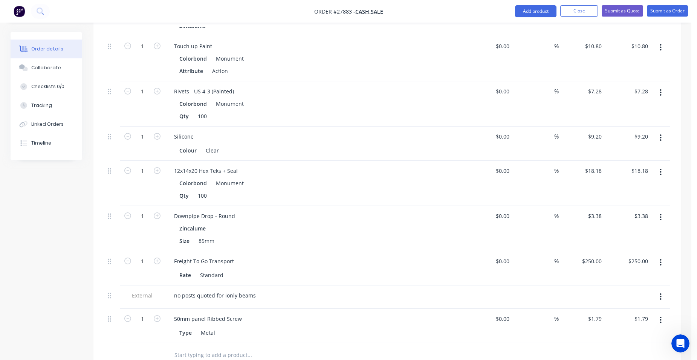
click at [663, 290] on button "button" at bounding box center [661, 297] width 18 height 14
click at [634, 326] on div "Delete" at bounding box center [634, 331] width 58 height 11
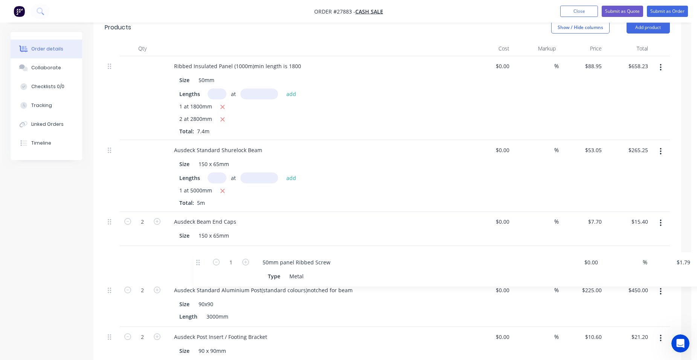
scroll to position [505, 0]
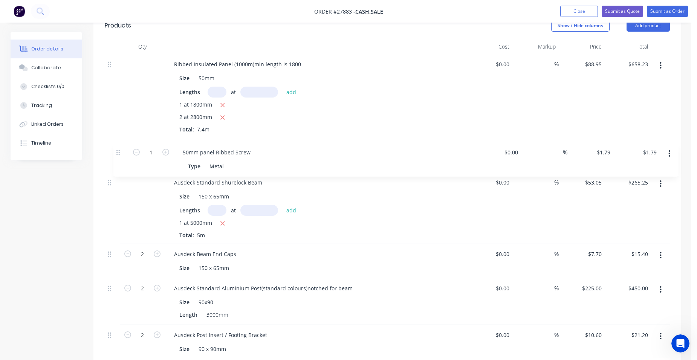
drag, startPoint x: 111, startPoint y: 288, endPoint x: 121, endPoint y: 153, distance: 135.2
click at [144, 143] on input "1" at bounding box center [143, 148] width 20 height 11
click at [284, 127] on div "Ribbed Insulated Panel (1000m)min length is 1800 Size 50mm Lengths at add 1 at …" at bounding box center [315, 96] width 301 height 84
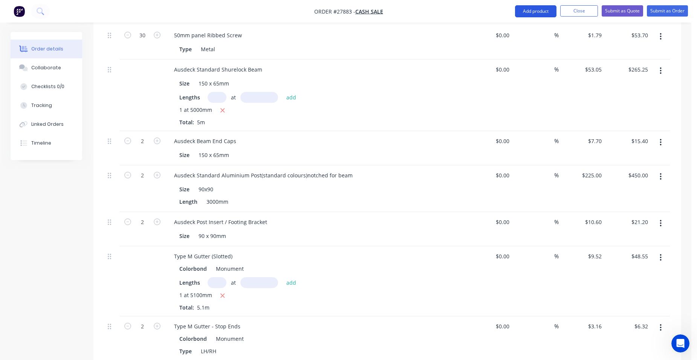
click at [549, 12] on button "Add product" at bounding box center [535, 11] width 41 height 12
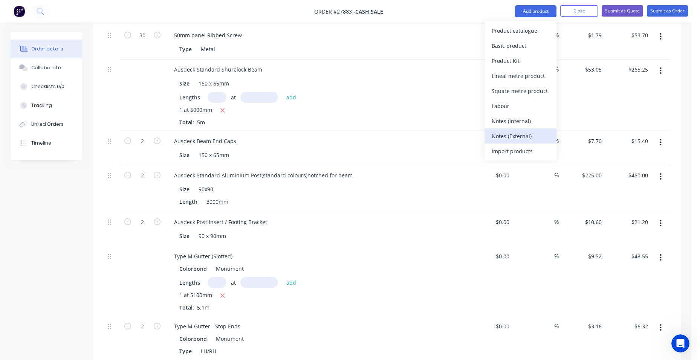
click at [535, 137] on div "Notes (External)" at bounding box center [521, 136] width 58 height 11
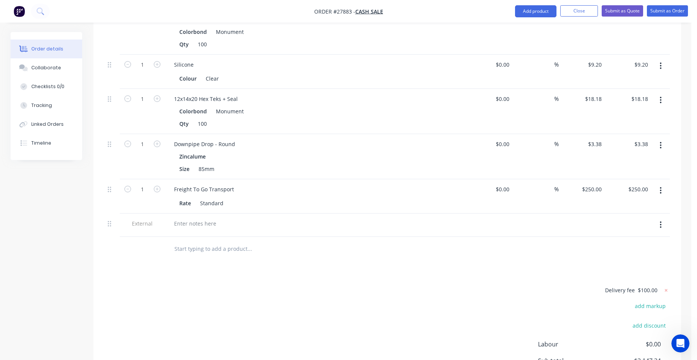
scroll to position [1127, 0]
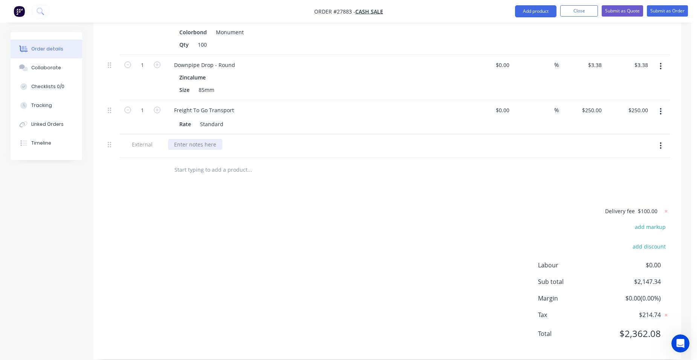
click at [186, 139] on div at bounding box center [195, 144] width 54 height 11
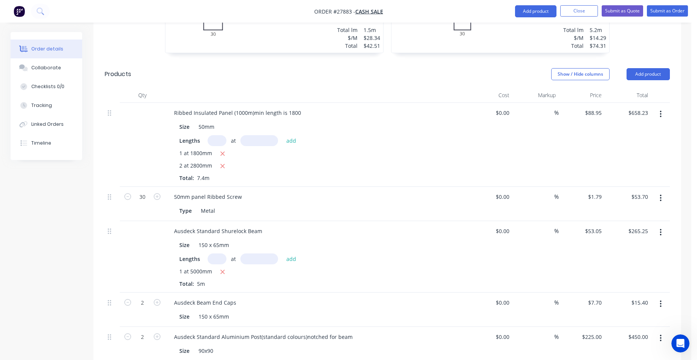
scroll to position [449, 0]
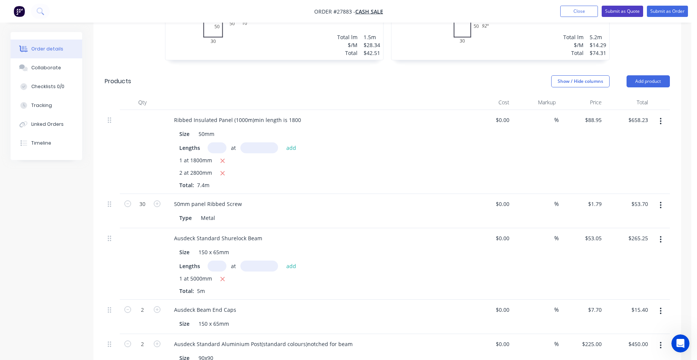
click at [615, 8] on button "Submit as Quote" at bounding box center [622, 11] width 41 height 11
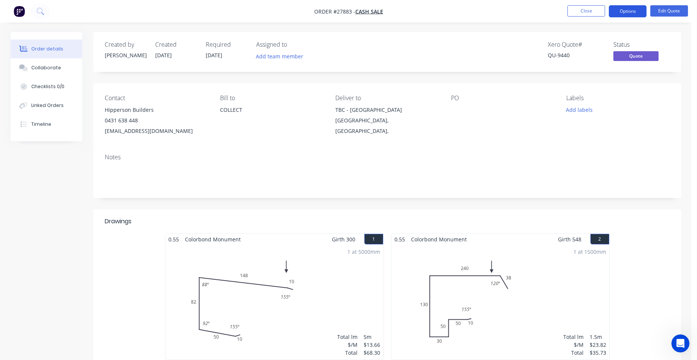
click at [614, 8] on button "Options" at bounding box center [628, 11] width 38 height 12
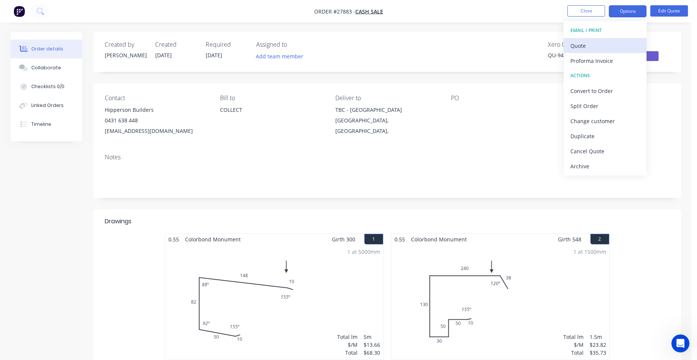
click at [595, 45] on div "Quote" at bounding box center [604, 45] width 69 height 11
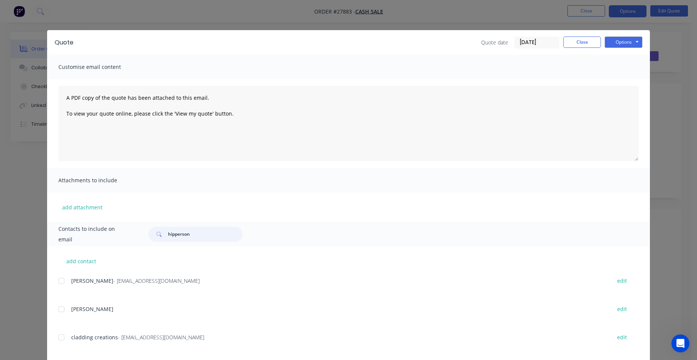
drag, startPoint x: 197, startPoint y: 237, endPoint x: 262, endPoint y: 215, distance: 68.9
click at [151, 232] on div "hipperson" at bounding box center [195, 234] width 94 height 15
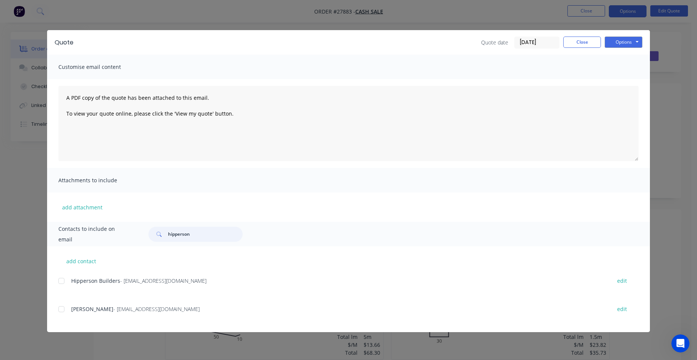
click at [61, 278] on div at bounding box center [61, 281] width 15 height 15
click at [624, 38] on button "Options" at bounding box center [624, 42] width 38 height 11
click at [628, 76] on button "Email" at bounding box center [629, 80] width 48 height 12
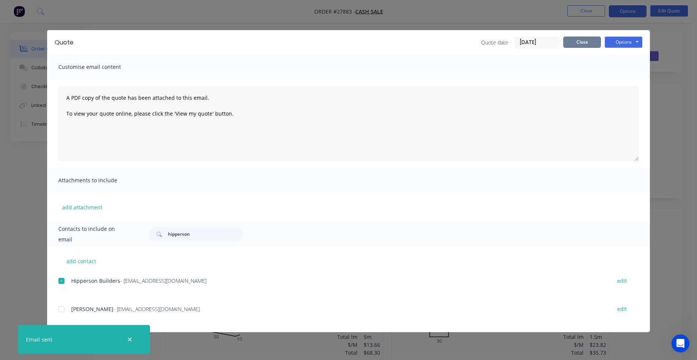
click at [580, 44] on button "Close" at bounding box center [582, 42] width 38 height 11
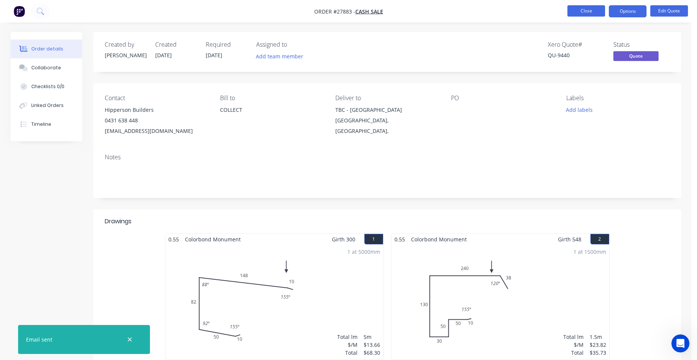
click at [587, 8] on button "Close" at bounding box center [586, 10] width 38 height 11
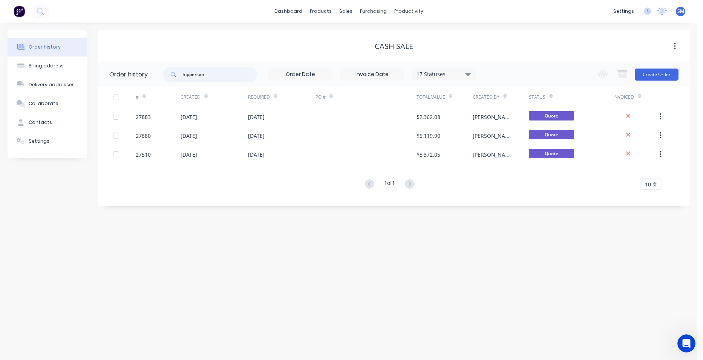
drag, startPoint x: 229, startPoint y: 77, endPoint x: 176, endPoint y: 78, distance: 53.1
click at [176, 78] on div "hipperson" at bounding box center [210, 74] width 94 height 15
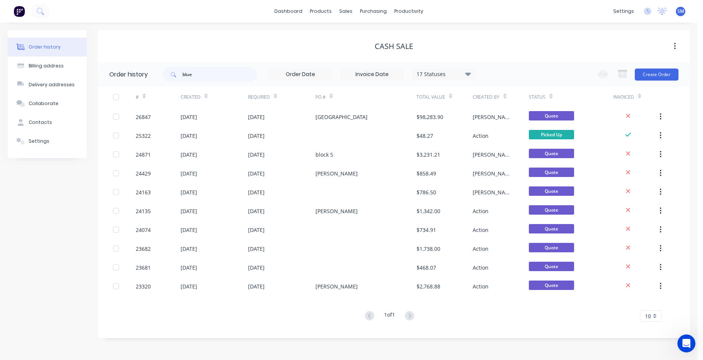
click at [464, 73] on div "17 Statuses" at bounding box center [443, 74] width 63 height 8
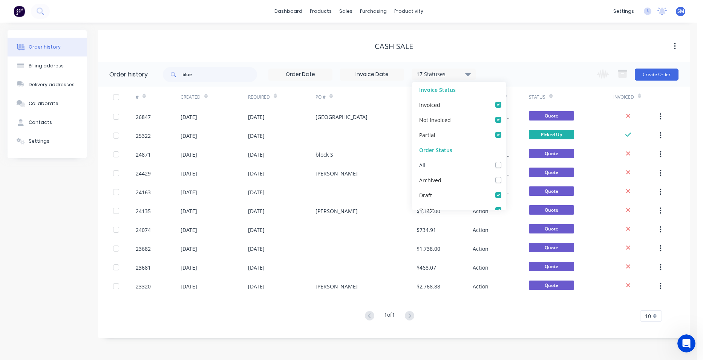
click at [506, 161] on label at bounding box center [506, 161] width 0 height 0
click at [506, 165] on input "checkbox" at bounding box center [509, 164] width 6 height 7
click at [459, 28] on div "Order history Billing address Delivery addresses Collaborate Contacts Settings …" at bounding box center [348, 192] width 697 height 338
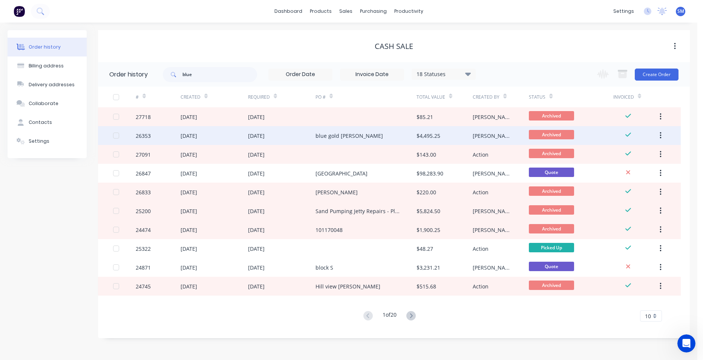
click at [381, 136] on div "blue gold [PERSON_NAME]" at bounding box center [365, 135] width 101 height 19
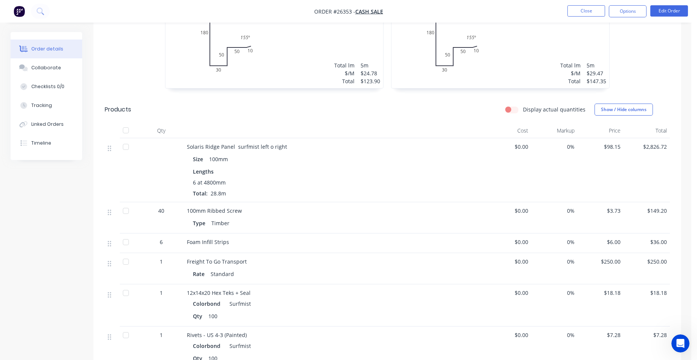
scroll to position [452, 0]
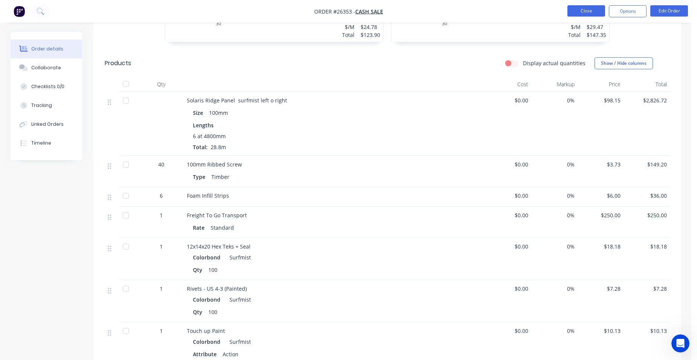
click at [585, 10] on button "Close" at bounding box center [586, 10] width 38 height 11
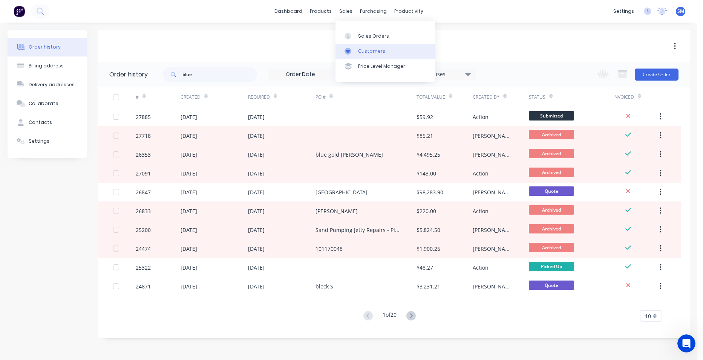
click at [355, 50] on div at bounding box center [349, 51] width 11 height 7
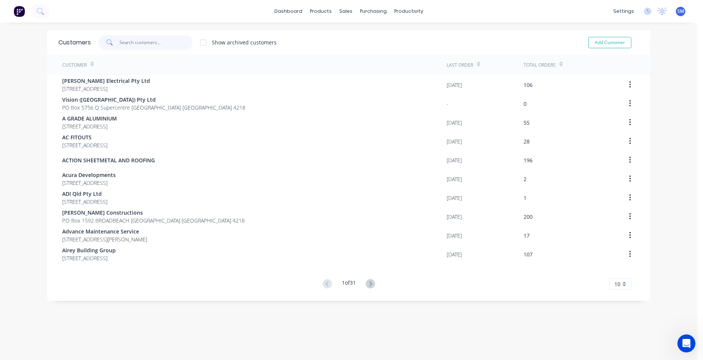
click at [176, 47] on input "text" at bounding box center [155, 42] width 73 height 15
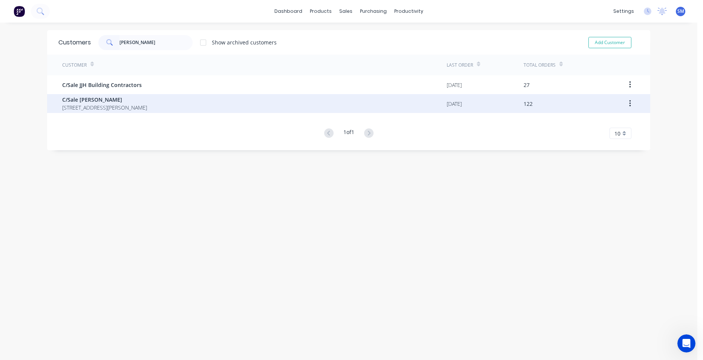
click at [83, 96] on span "C/Sale [PERSON_NAME]" at bounding box center [104, 100] width 85 height 8
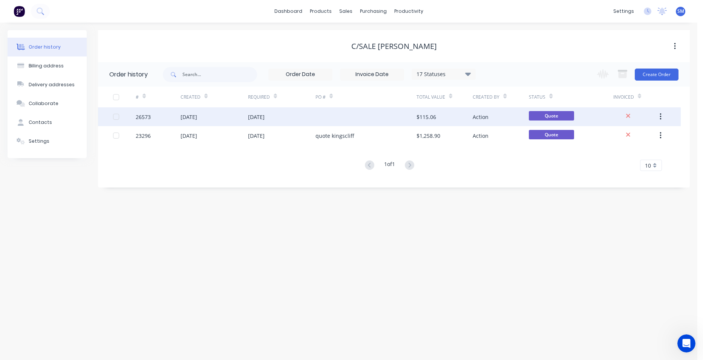
click at [323, 120] on div at bounding box center [365, 116] width 101 height 19
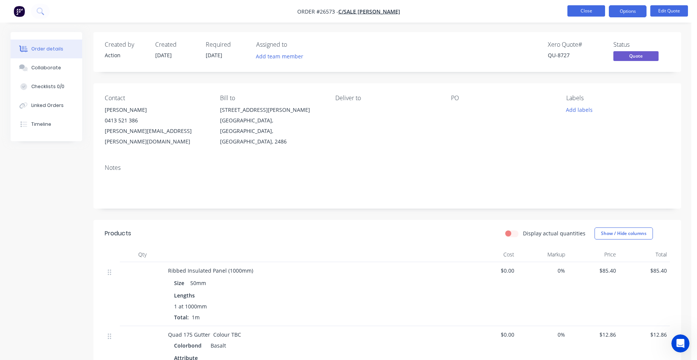
click at [590, 13] on button "Close" at bounding box center [586, 10] width 38 height 11
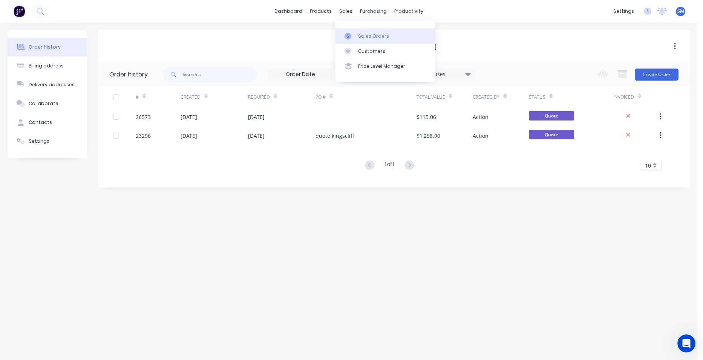
click at [364, 31] on link "Sales Orders" at bounding box center [385, 35] width 100 height 15
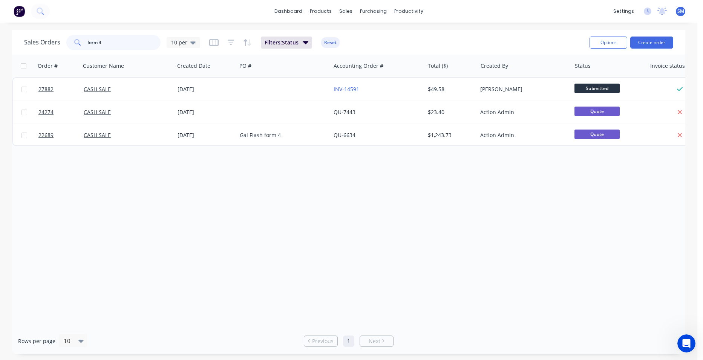
drag, startPoint x: 108, startPoint y: 44, endPoint x: 79, endPoint y: 40, distance: 29.0
click at [79, 40] on div "form 4" at bounding box center [113, 42] width 94 height 15
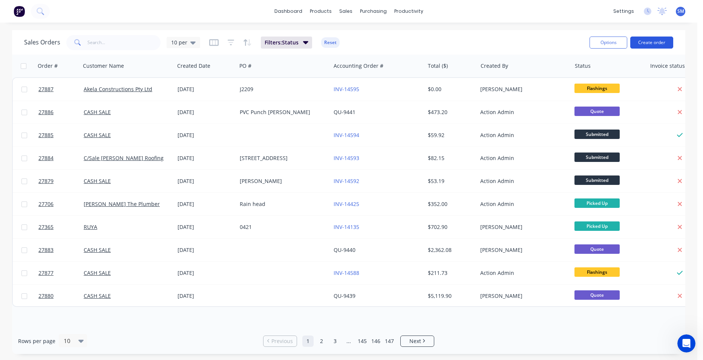
click at [655, 38] on button "Create order" at bounding box center [651, 43] width 43 height 12
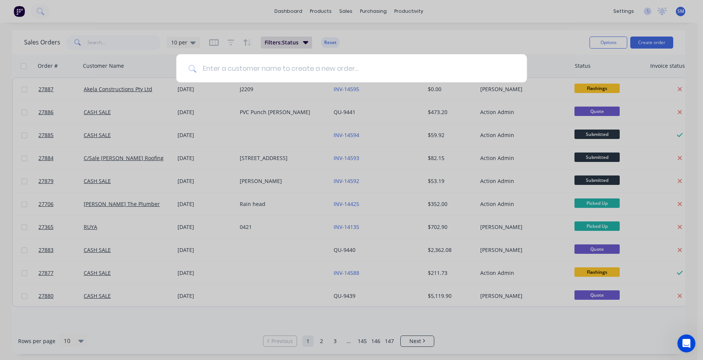
click at [274, 69] on input at bounding box center [355, 68] width 318 height 28
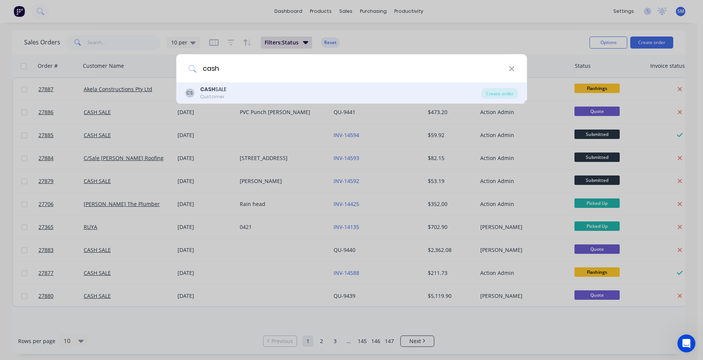
click at [231, 89] on div "CS CASH SALE Customer" at bounding box center [333, 93] width 296 height 15
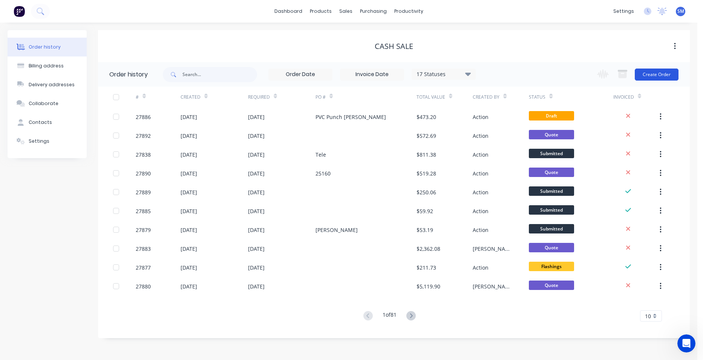
click at [643, 74] on button "Create Order" at bounding box center [656, 75] width 44 height 12
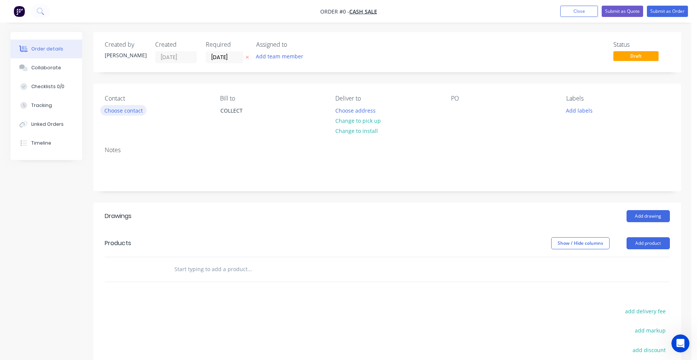
click at [124, 113] on button "Choose contact" at bounding box center [123, 110] width 46 height 10
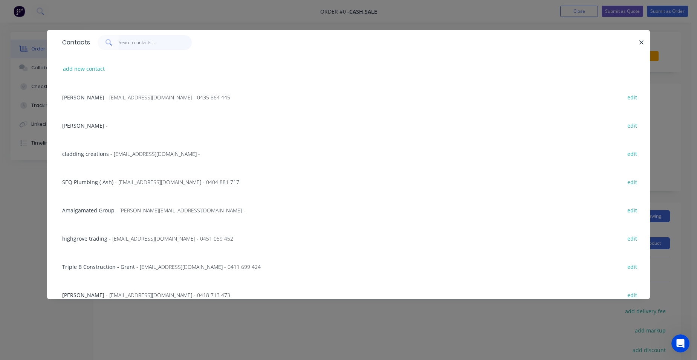
click at [129, 45] on input "text" at bounding box center [155, 42] width 73 height 15
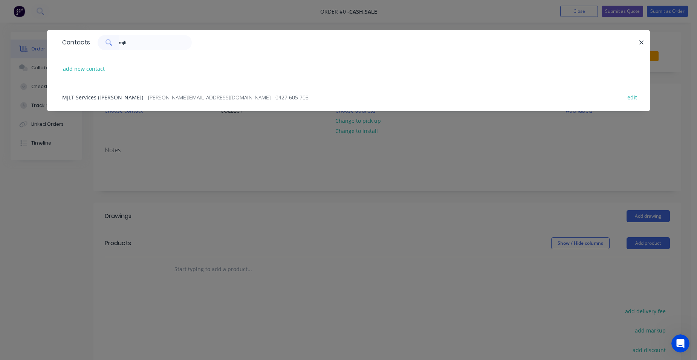
click at [109, 96] on span "MJLT Services ([PERSON_NAME])" at bounding box center [102, 97] width 81 height 7
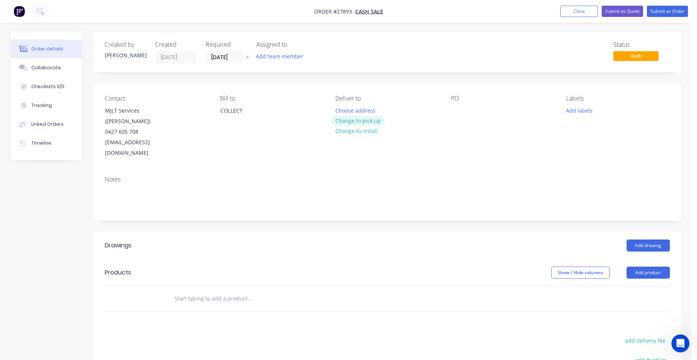
click at [338, 122] on button "Change to pick up" at bounding box center [358, 121] width 54 height 10
click at [642, 267] on button "Add product" at bounding box center [648, 273] width 43 height 12
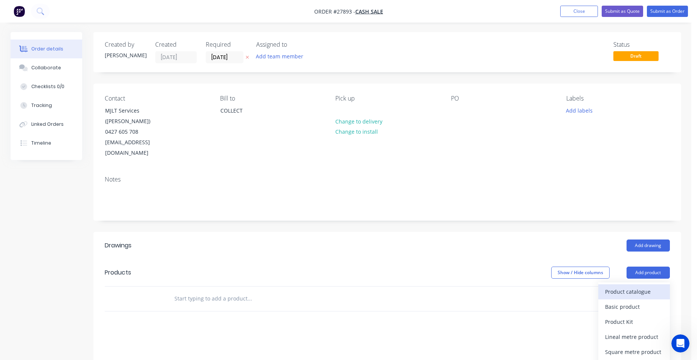
click at [641, 286] on div "Product catalogue" at bounding box center [634, 291] width 58 height 11
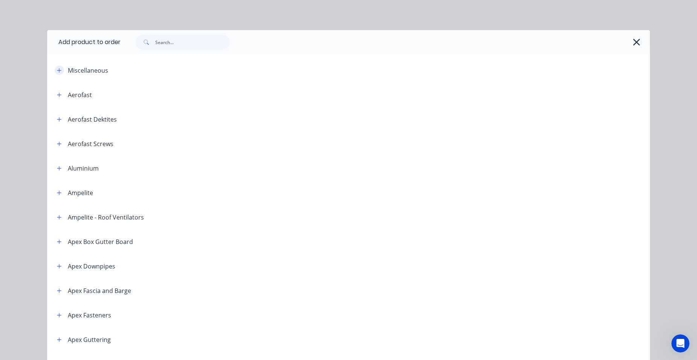
click at [57, 69] on icon "button" at bounding box center [59, 70] width 5 height 5
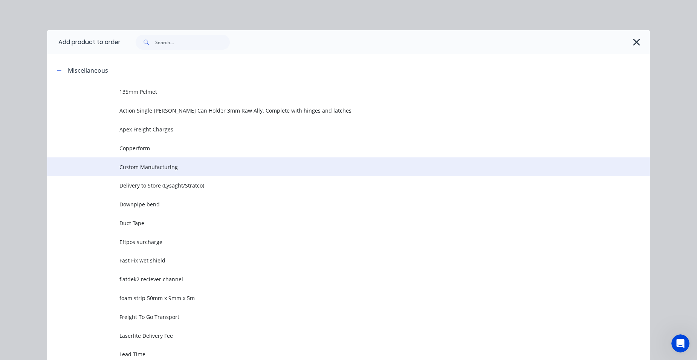
click at [147, 163] on span "Custom Manufacturing" at bounding box center [331, 167] width 424 height 8
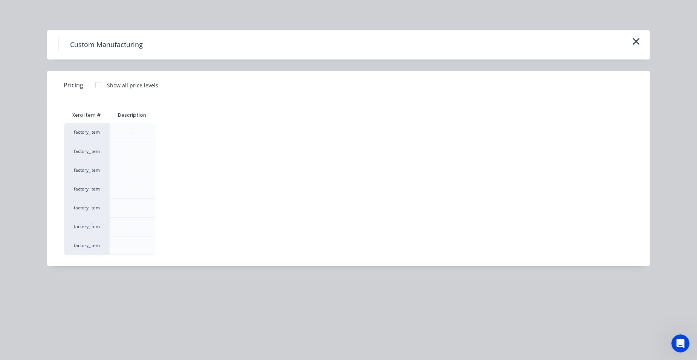
drag, startPoint x: 95, startPoint y: 87, endPoint x: 101, endPoint y: 92, distance: 7.8
click at [96, 86] on div at bounding box center [98, 85] width 15 height 15
click at [167, 229] on div "$0.00" at bounding box center [176, 227] width 40 height 18
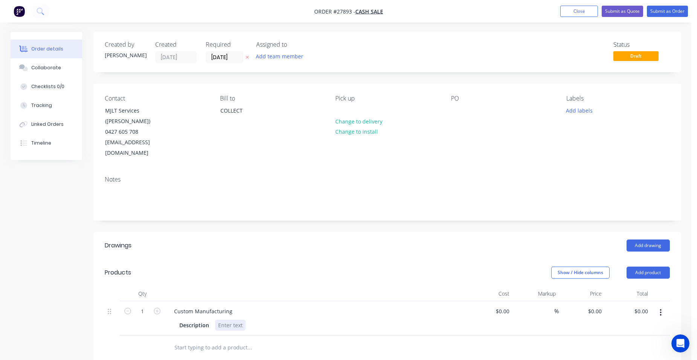
drag, startPoint x: 225, startPoint y: 302, endPoint x: 370, endPoint y: 305, distance: 145.1
click at [228, 320] on div at bounding box center [230, 325] width 31 height 11
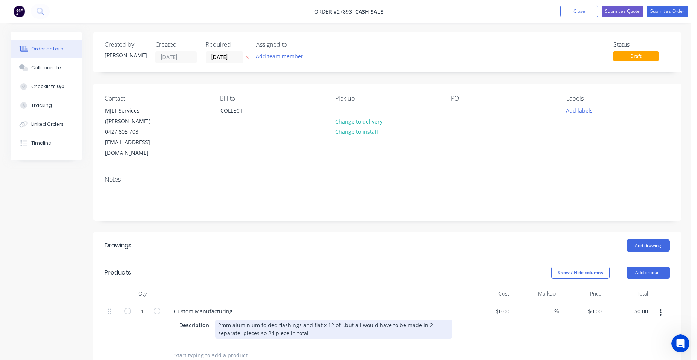
click at [261, 320] on div "2mm aluminium folded flashings and flat x 12 of .but all would have to be made …" at bounding box center [333, 329] width 237 height 19
click at [285, 320] on div "2mm aluminium folded flashings and flat x 12 of .but all would have to be made …" at bounding box center [333, 329] width 237 height 19
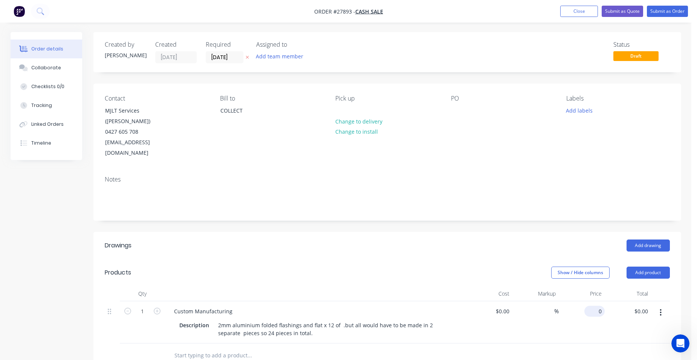
click at [600, 306] on input "0" at bounding box center [595, 311] width 17 height 11
click at [572, 344] on div at bounding box center [387, 356] width 565 height 24
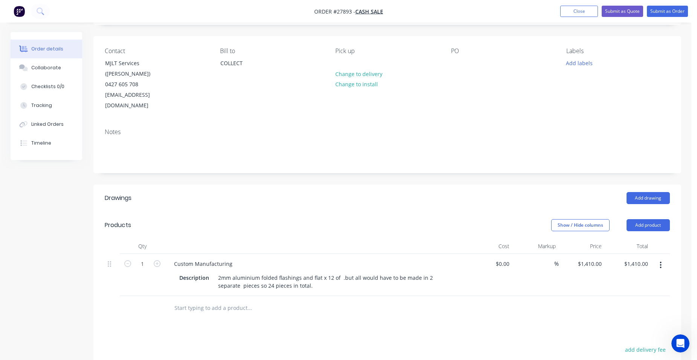
scroll to position [75, 0]
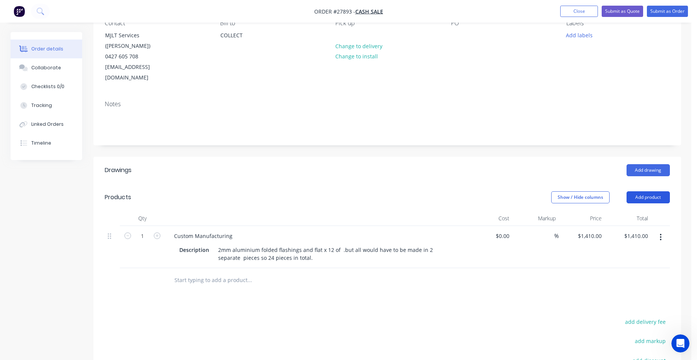
click at [650, 191] on button "Add product" at bounding box center [648, 197] width 43 height 12
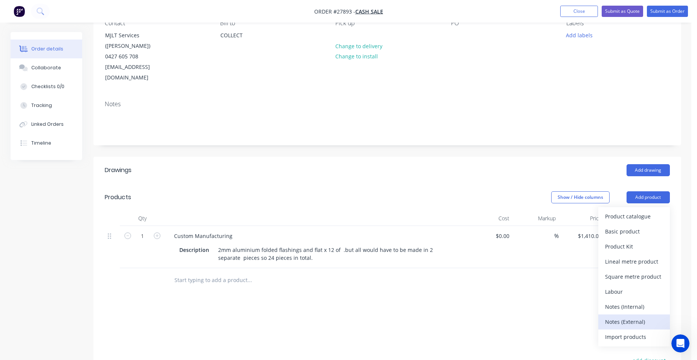
click at [656, 316] on div "Notes (External)" at bounding box center [634, 321] width 58 height 11
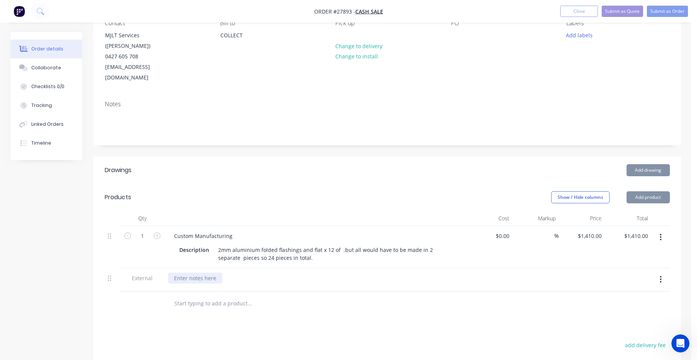
click at [197, 273] on div at bounding box center [195, 278] width 54 height 11
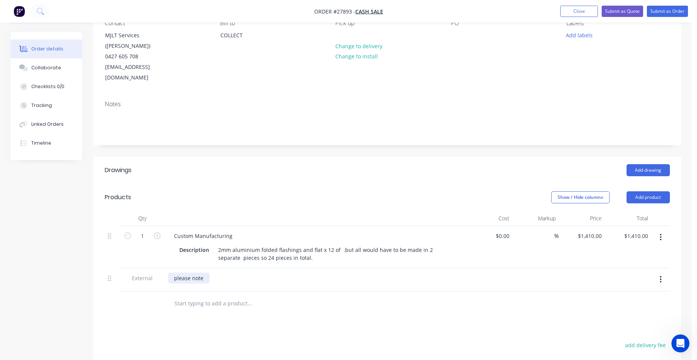
click at [201, 273] on div "please note" at bounding box center [188, 278] width 41 height 11
click at [197, 268] on div "please note all these flashings we can not make in 1 piece they would all be in…" at bounding box center [315, 279] width 301 height 23
click at [437, 273] on div "please note all these flashings we can not make in 1 piece they would all be in…" at bounding box center [309, 278] width 283 height 11
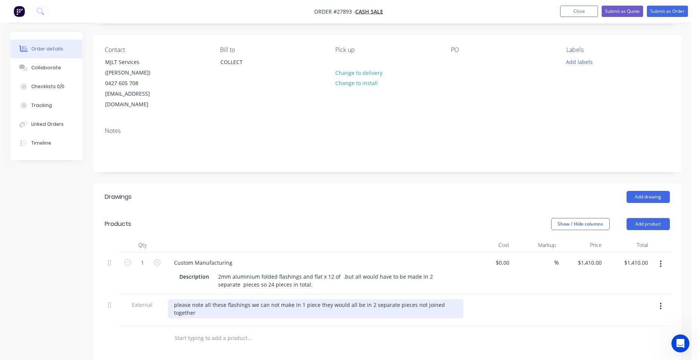
scroll to position [113, 0]
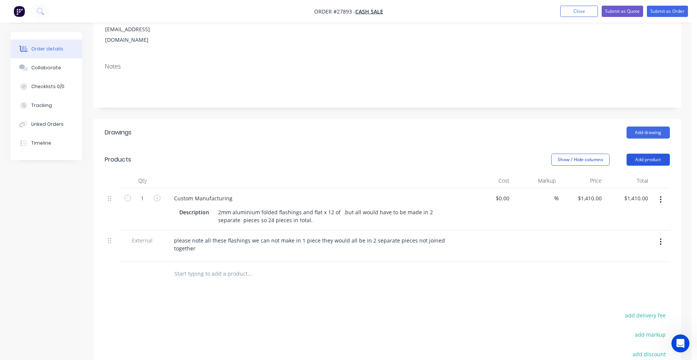
click at [660, 154] on button "Add product" at bounding box center [648, 160] width 43 height 12
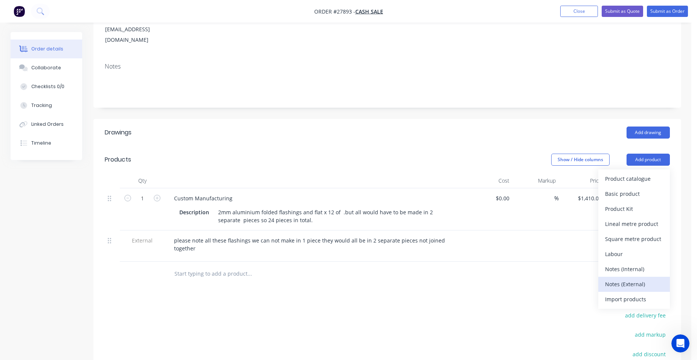
click at [634, 279] on div "Notes (External)" at bounding box center [634, 284] width 58 height 11
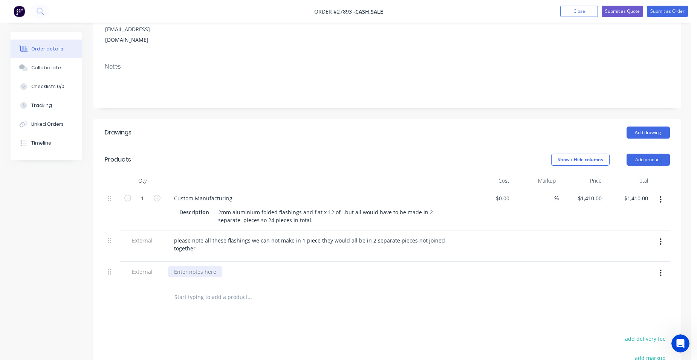
click at [196, 266] on div at bounding box center [195, 271] width 54 height 11
click at [622, 10] on button "Submit as Quote" at bounding box center [622, 11] width 41 height 11
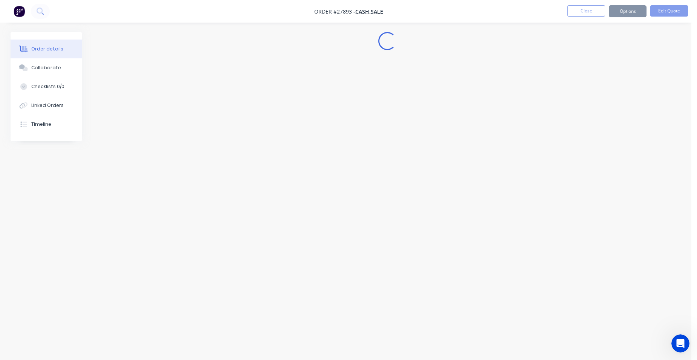
scroll to position [0, 0]
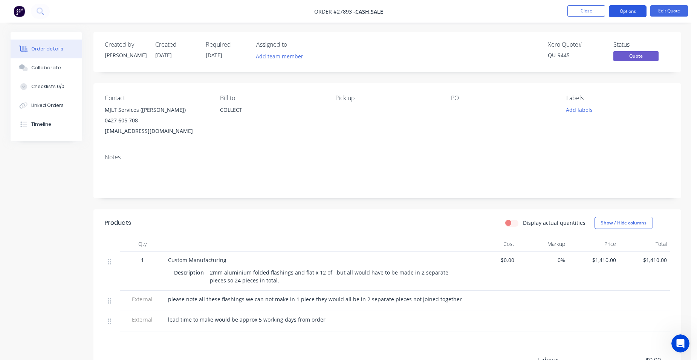
click at [629, 10] on button "Options" at bounding box center [628, 11] width 38 height 12
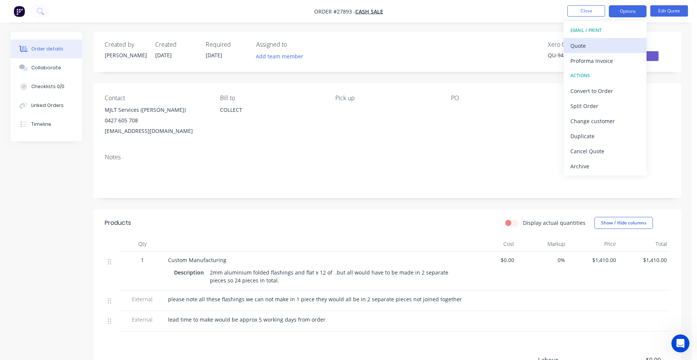
click at [621, 41] on div "Quote" at bounding box center [604, 45] width 69 height 11
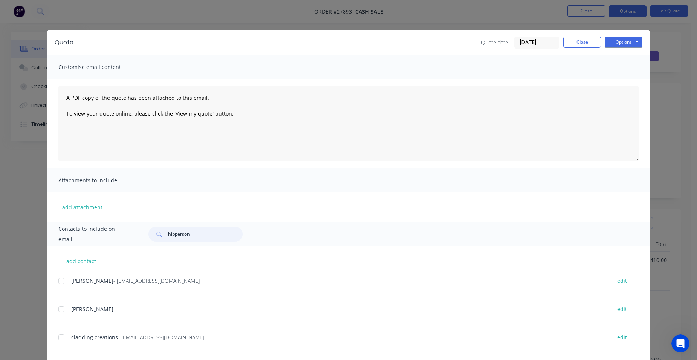
drag, startPoint x: 142, startPoint y: 237, endPoint x: 137, endPoint y: 237, distance: 4.9
click at [137, 237] on div "Contacts to include on email hipperson" at bounding box center [348, 234] width 603 height 24
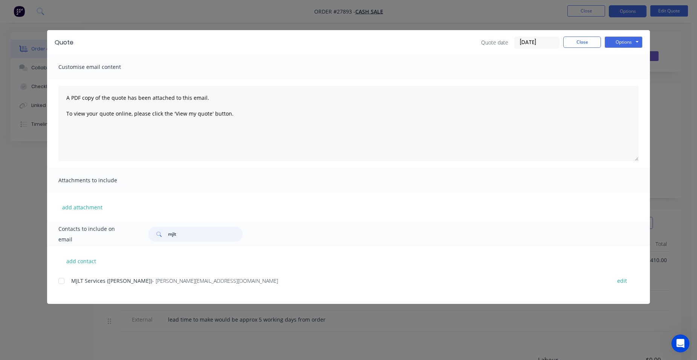
click at [60, 281] on div at bounding box center [61, 281] width 15 height 15
click at [623, 43] on button "Options" at bounding box center [624, 42] width 38 height 11
click at [629, 84] on button "Email" at bounding box center [629, 80] width 48 height 12
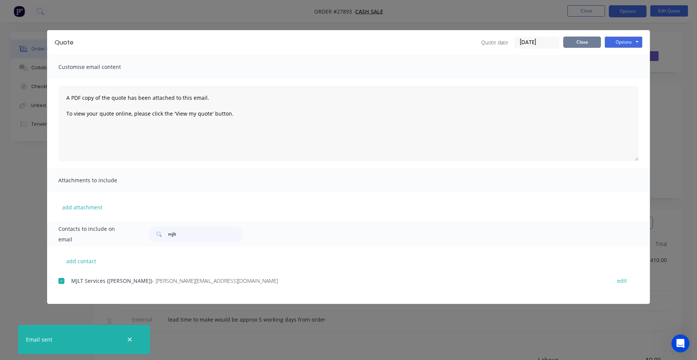
click at [580, 38] on button "Close" at bounding box center [582, 42] width 38 height 11
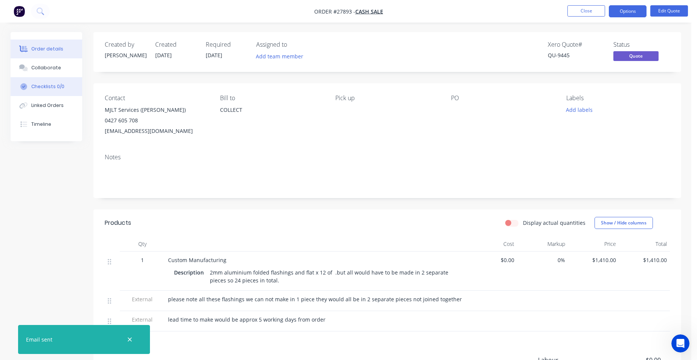
drag, startPoint x: 41, startPoint y: 71, endPoint x: 78, endPoint y: 88, distance: 40.8
click at [41, 71] on button "Collaborate" at bounding box center [47, 67] width 72 height 19
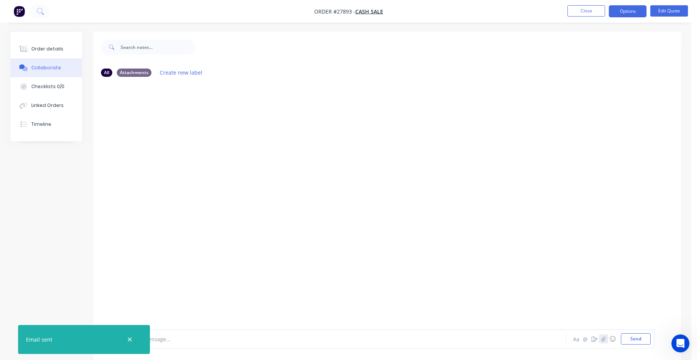
click at [602, 337] on icon "button" at bounding box center [603, 338] width 5 height 5
click at [634, 342] on button "Send" at bounding box center [636, 338] width 30 height 11
click at [41, 48] on div "Order details" at bounding box center [47, 49] width 32 height 7
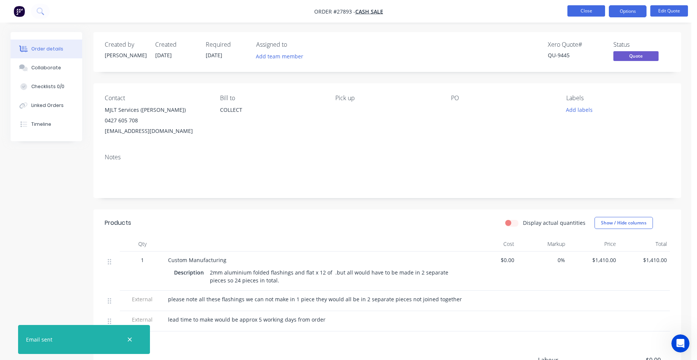
click at [584, 9] on button "Close" at bounding box center [586, 10] width 38 height 11
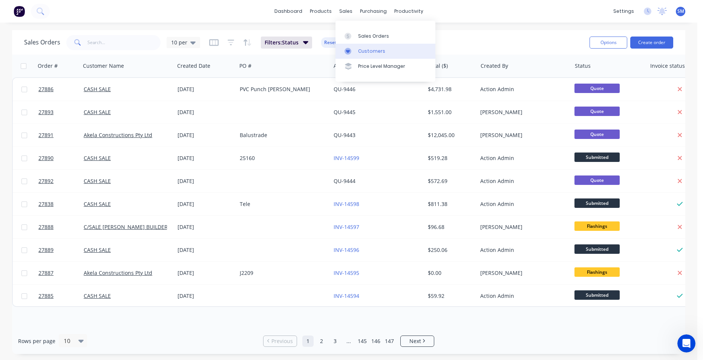
click at [382, 54] on div "Customers" at bounding box center [371, 51] width 27 height 7
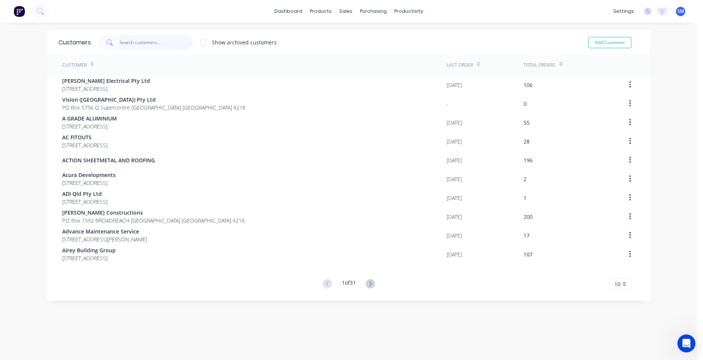
click at [137, 44] on input "text" at bounding box center [155, 42] width 73 height 15
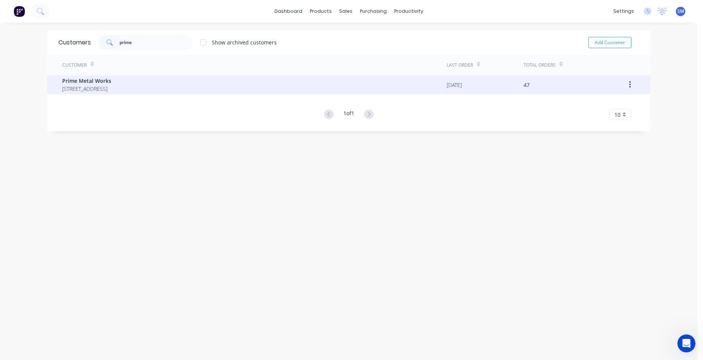
click at [81, 87] on span "[STREET_ADDRESS]" at bounding box center [86, 89] width 49 height 8
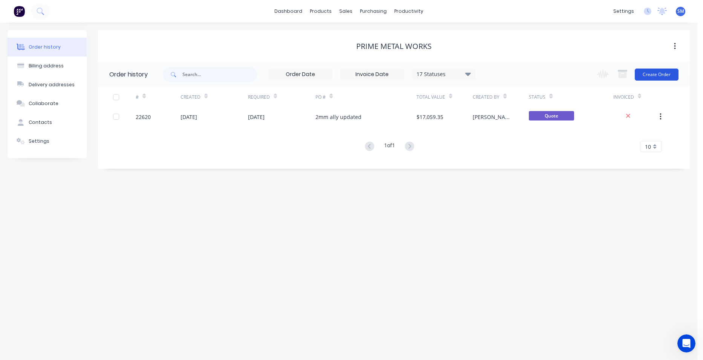
click at [675, 72] on button "Create Order" at bounding box center [656, 75] width 44 height 12
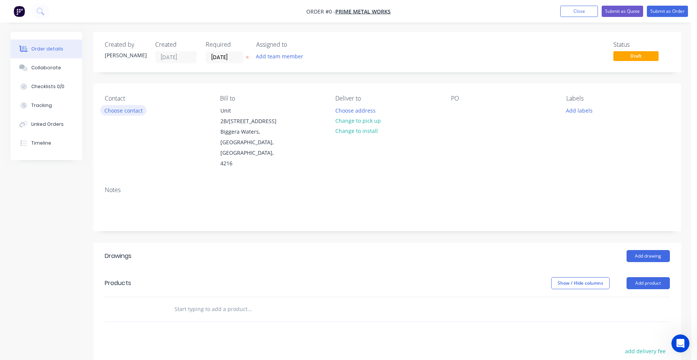
click at [134, 110] on button "Choose contact" at bounding box center [123, 110] width 46 height 10
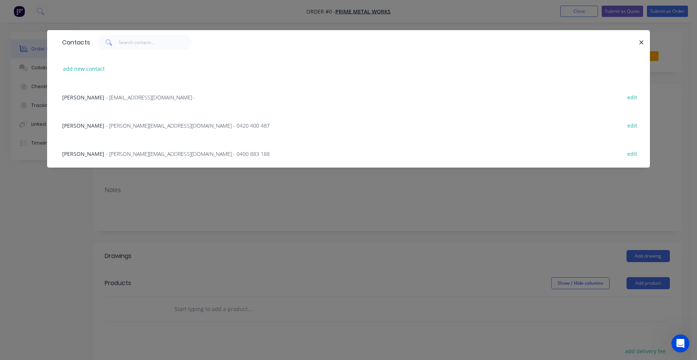
click at [141, 150] on span "- [PERSON_NAME][EMAIL_ADDRESS][DOMAIN_NAME] - 0400 883 188" at bounding box center [188, 153] width 164 height 7
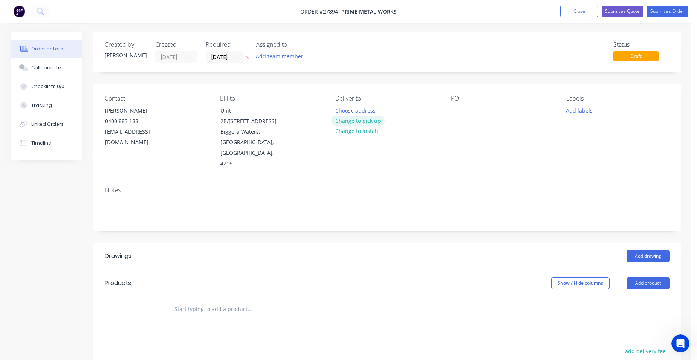
click at [376, 124] on button "Change to pick up" at bounding box center [358, 121] width 54 height 10
click at [648, 250] on button "Add drawing" at bounding box center [648, 256] width 43 height 12
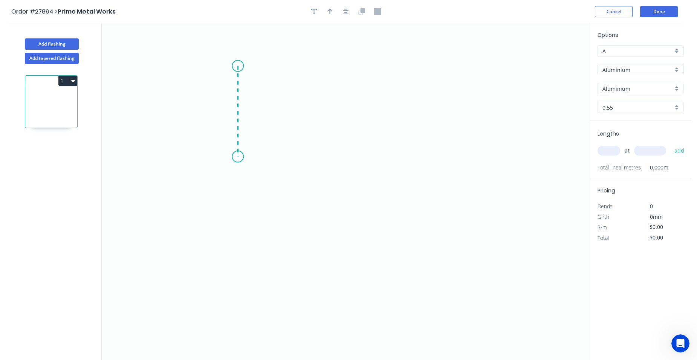
drag, startPoint x: 238, startPoint y: 66, endPoint x: 236, endPoint y: 157, distance: 90.8
click at [236, 157] on icon "0" at bounding box center [346, 191] width 488 height 337
click at [416, 159] on icon "0 ?" at bounding box center [346, 191] width 488 height 337
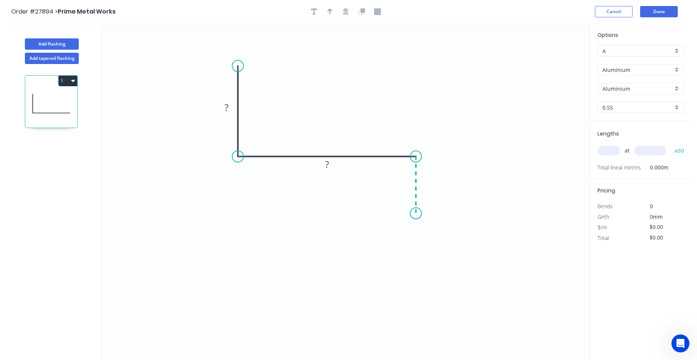
click at [417, 214] on icon "0 ? ?" at bounding box center [346, 191] width 488 height 337
click at [383, 213] on icon "0 ? ? ?" at bounding box center [346, 191] width 488 height 337
click at [383, 213] on circle at bounding box center [382, 213] width 11 height 11
click at [399, 222] on tspan "?" at bounding box center [399, 221] width 4 height 12
click at [432, 179] on rect at bounding box center [427, 182] width 15 height 11
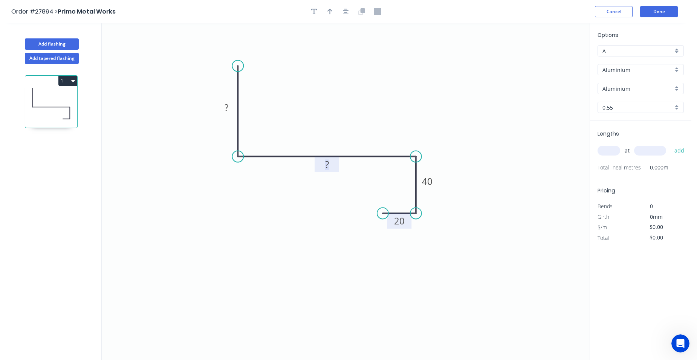
click at [325, 164] on tspan "?" at bounding box center [327, 164] width 4 height 12
click at [229, 108] on rect at bounding box center [226, 108] width 15 height 11
click at [313, 135] on icon "0 100 600 40 20" at bounding box center [346, 191] width 488 height 337
click at [326, 15] on button "button" at bounding box center [329, 11] width 11 height 11
drag, startPoint x: 538, startPoint y: 59, endPoint x: 305, endPoint y: 121, distance: 241.3
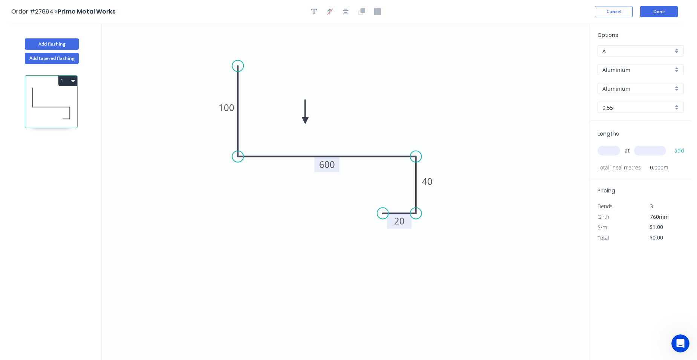
click at [305, 121] on icon at bounding box center [305, 112] width 7 height 24
click at [675, 106] on div "0.55" at bounding box center [641, 107] width 86 height 11
click at [621, 174] on div "5.0" at bounding box center [641, 178] width 86 height 13
drag, startPoint x: 668, startPoint y: 228, endPoint x: 635, endPoint y: 226, distance: 32.8
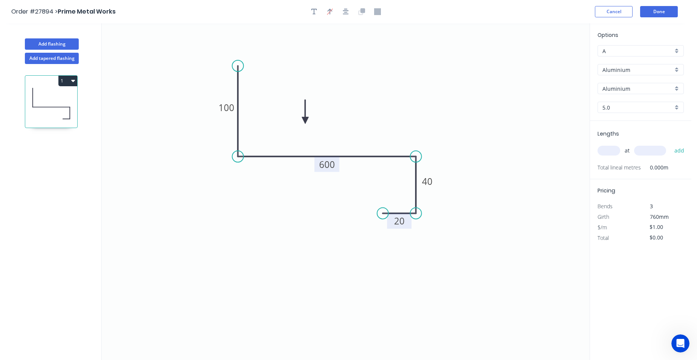
click at [635, 226] on div "$/m $1.00" at bounding box center [641, 227] width 98 height 11
click at [613, 153] on input "text" at bounding box center [609, 151] width 23 height 10
click at [671, 144] on button "add" at bounding box center [680, 150] width 18 height 13
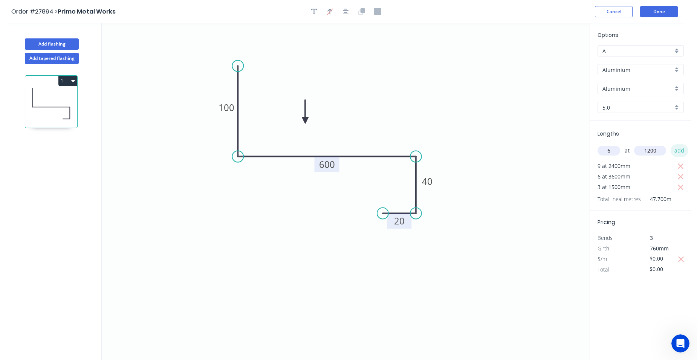
click at [677, 149] on button "add" at bounding box center [680, 150] width 18 height 13
click at [671, 144] on button "add" at bounding box center [680, 150] width 18 height 13
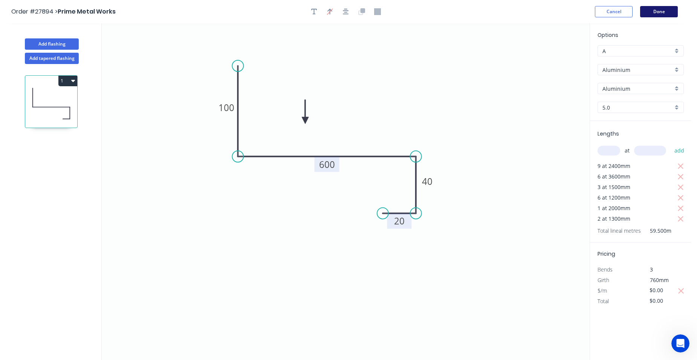
click at [661, 9] on button "Done" at bounding box center [659, 11] width 38 height 11
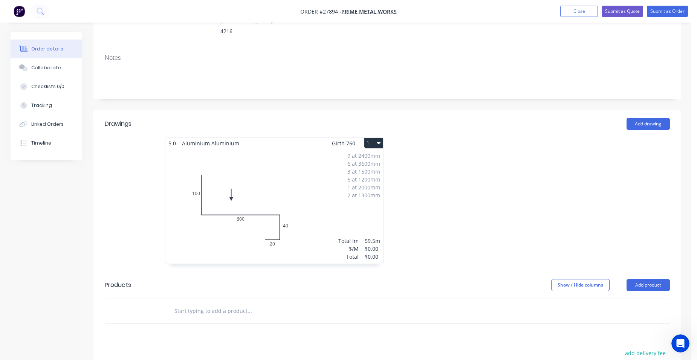
scroll to position [188, 0]
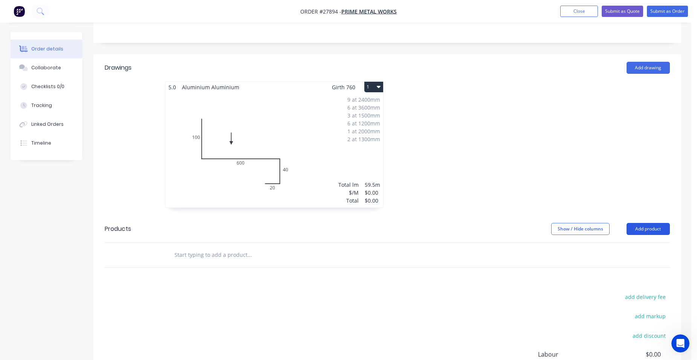
click at [663, 223] on button "Add product" at bounding box center [648, 229] width 43 height 12
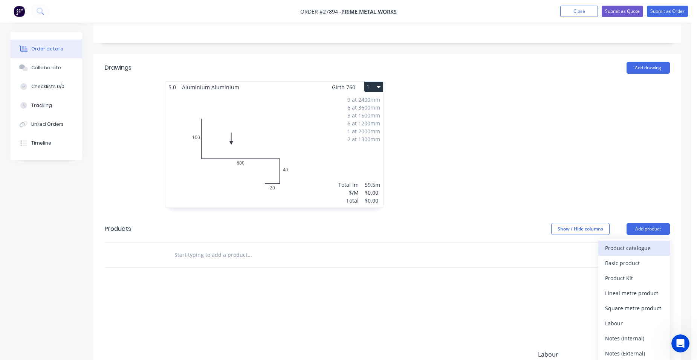
click at [659, 243] on div "Product catalogue" at bounding box center [634, 248] width 58 height 11
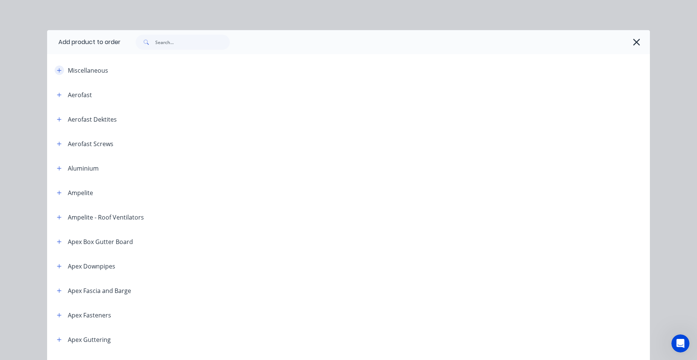
click at [60, 71] on button "button" at bounding box center [59, 70] width 9 height 9
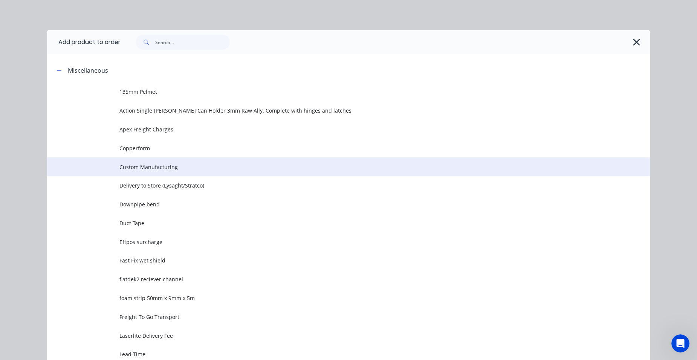
click at [156, 162] on td "Custom Manufacturing" at bounding box center [384, 166] width 530 height 19
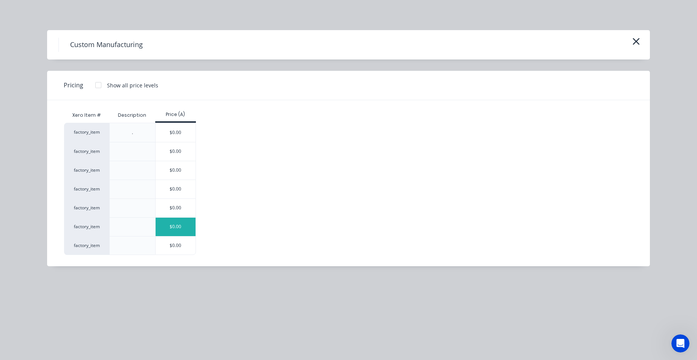
click at [173, 227] on div "$0.00" at bounding box center [176, 227] width 40 height 18
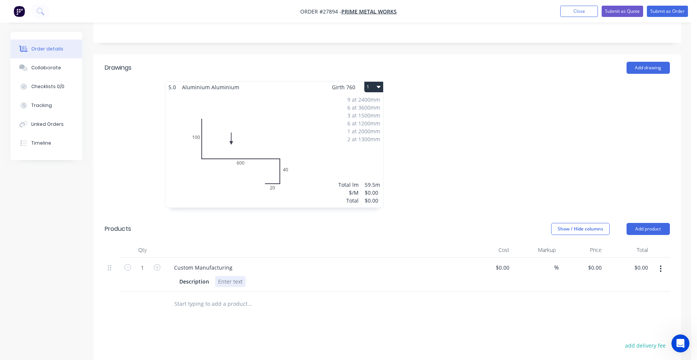
drag, startPoint x: 220, startPoint y: 262, endPoint x: 278, endPoint y: 251, distance: 59.9
click at [221, 276] on div at bounding box center [230, 281] width 31 height 11
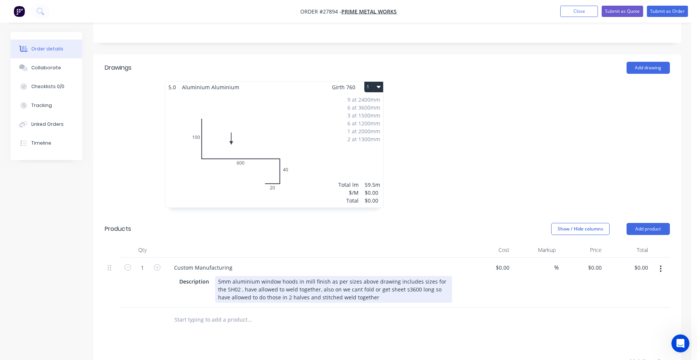
click at [392, 276] on div "5mm aluminium window hoods in mill finish as per sizes above drawing includes s…" at bounding box center [333, 289] width 237 height 27
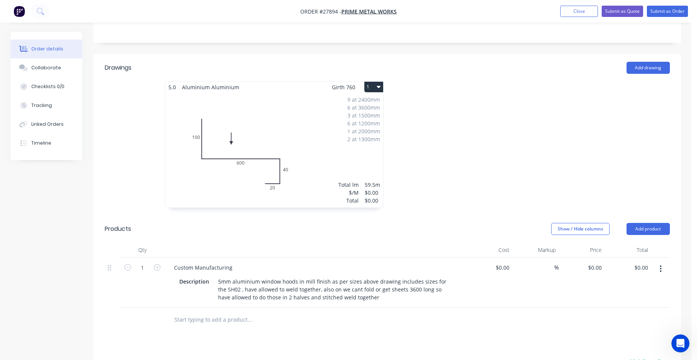
click at [322, 122] on div "9 at 2400mm 6 at 3600mm 3 at 1500mm 6 at 1200mm 1 at 2000mm 2 at 1300mm Total l…" at bounding box center [274, 150] width 218 height 115
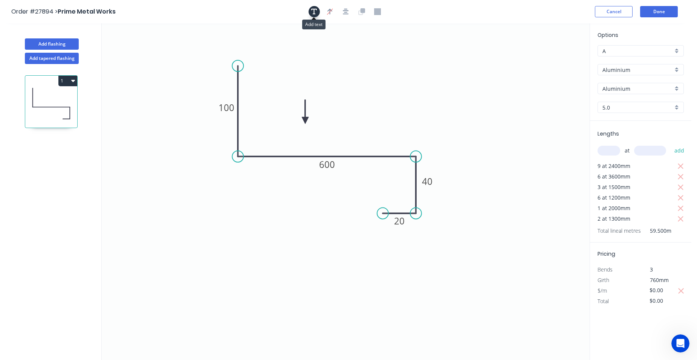
click at [313, 10] on icon "button" at bounding box center [314, 11] width 6 height 7
drag, startPoint x: 165, startPoint y: 53, endPoint x: 396, endPoint y: 75, distance: 231.7
click at [396, 75] on textarea at bounding box center [380, 75] width 61 height 28
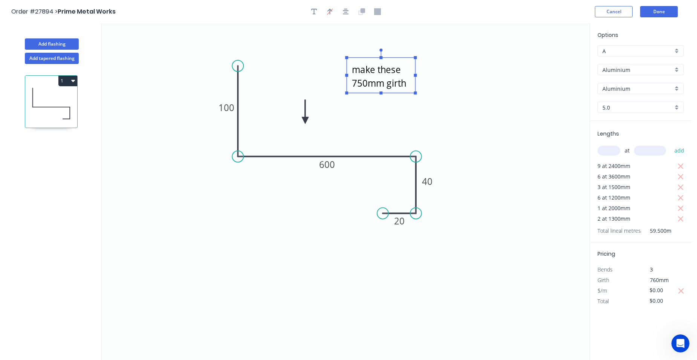
scroll to position [14, 0]
drag, startPoint x: 553, startPoint y: 116, endPoint x: 567, endPoint y: 98, distance: 23.1
click at [553, 116] on icon "will nee dto make these 750mm girth overall 100 600 40 20" at bounding box center [346, 191] width 488 height 337
click at [651, 6] on header "Order #27894 > Prime Metal Works Cancel Done" at bounding box center [345, 11] width 691 height 23
click at [658, 8] on button "Done" at bounding box center [659, 11] width 38 height 11
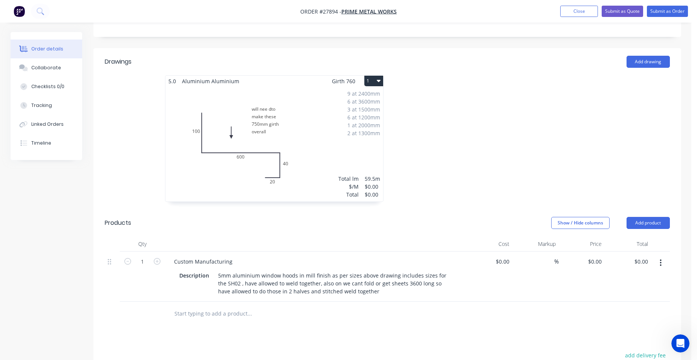
scroll to position [301, 0]
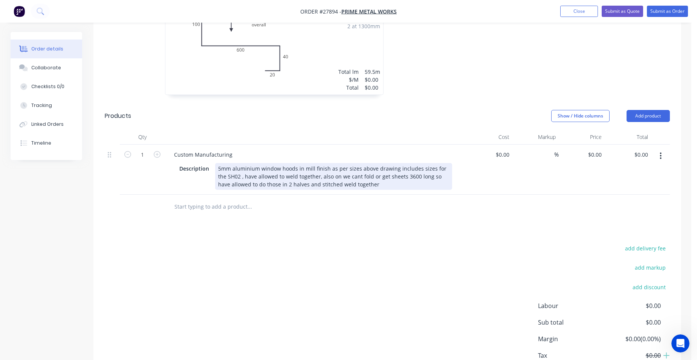
click at [360, 165] on div "5mm aluminium window hoods in mill finish as per sizes above drawing includes s…" at bounding box center [333, 176] width 237 height 27
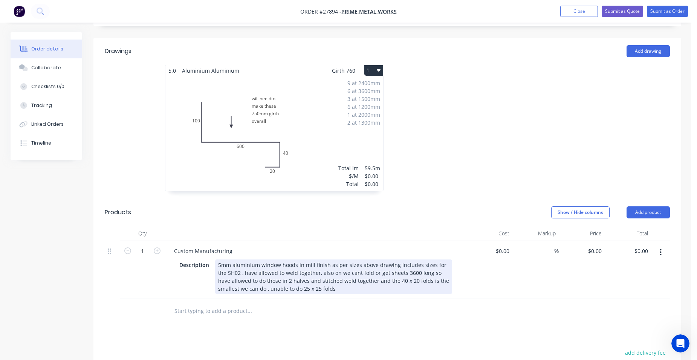
scroll to position [188, 0]
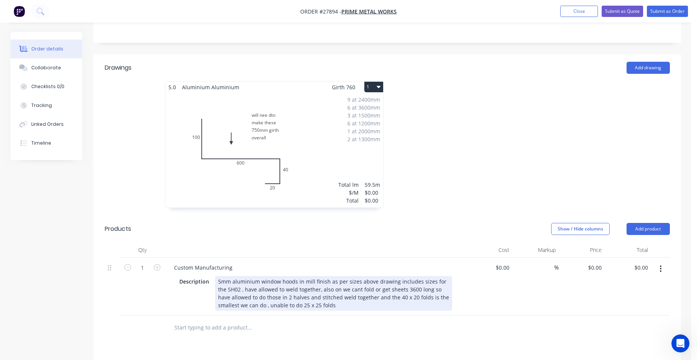
drag, startPoint x: 218, startPoint y: 267, endPoint x: 287, endPoint y: 290, distance: 73.3
click at [218, 276] on div "5mm aluminium window hoods in mill finish as per sizes above drawing includes s…" at bounding box center [333, 293] width 237 height 35
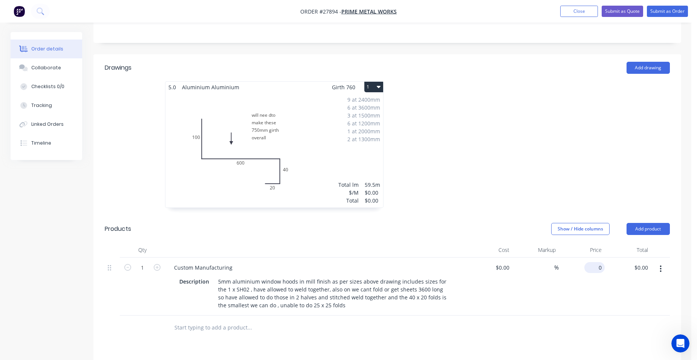
click at [602, 262] on input "0" at bounding box center [595, 267] width 17 height 11
click at [559, 258] on div "$9,975.00 9975" at bounding box center [582, 287] width 46 height 58
click at [642, 223] on button "Add product" at bounding box center [648, 229] width 43 height 12
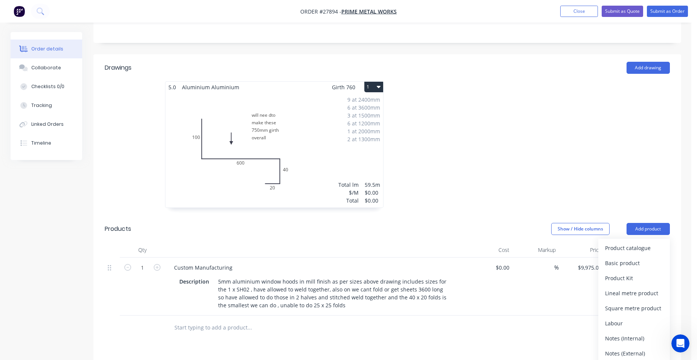
click at [637, 348] on div "Notes (External)" at bounding box center [634, 353] width 58 height 11
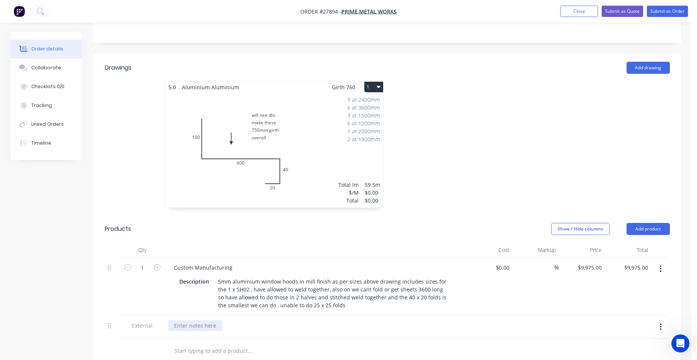
click at [200, 320] on div at bounding box center [195, 325] width 54 height 11
drag, startPoint x: 386, startPoint y: 304, endPoint x: 383, endPoint y: 298, distance: 7.1
click at [383, 316] on div "have quoted just in mill finish only let us know if you need powdercoating to b…" at bounding box center [315, 327] width 301 height 23
click at [632, 10] on button "Submit as Quote" at bounding box center [622, 11] width 41 height 11
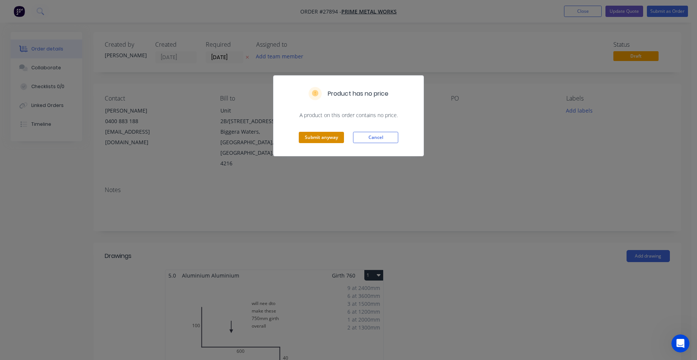
click at [324, 135] on button "Submit anyway" at bounding box center [321, 137] width 45 height 11
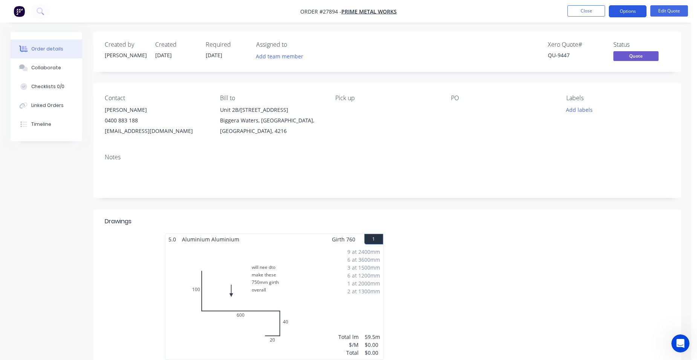
click at [631, 12] on button "Options" at bounding box center [628, 11] width 38 height 12
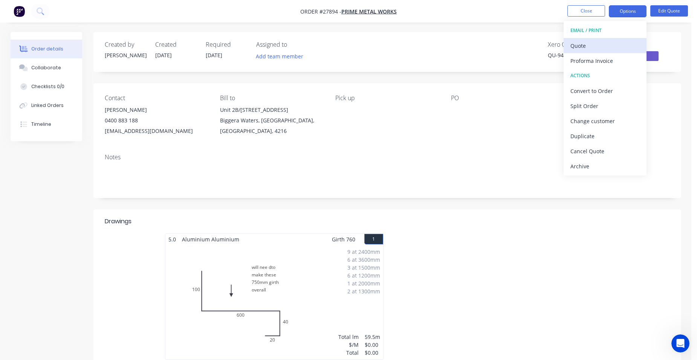
click at [601, 47] on div "Quote" at bounding box center [604, 45] width 69 height 11
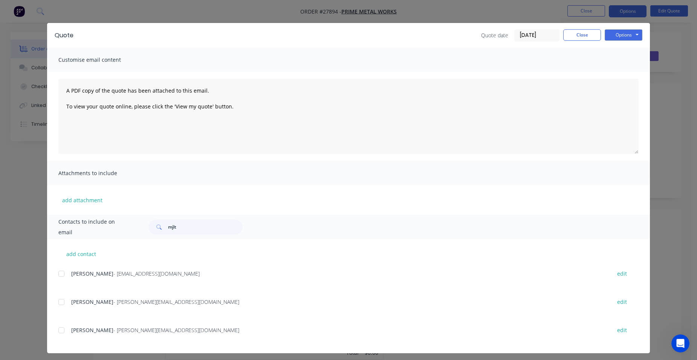
scroll to position [11, 0]
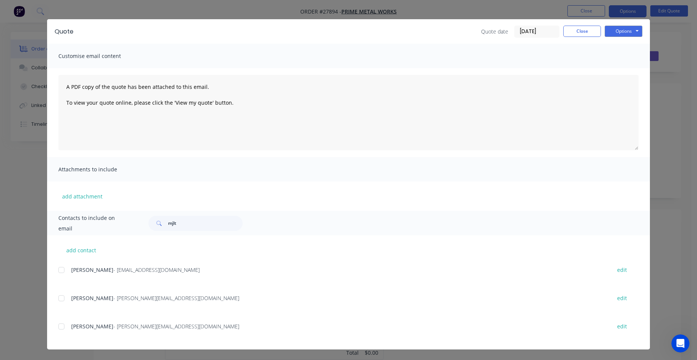
click at [64, 326] on div at bounding box center [61, 326] width 15 height 15
click at [615, 28] on button "Options" at bounding box center [624, 31] width 38 height 11
click at [633, 72] on button "Email" at bounding box center [629, 69] width 48 height 12
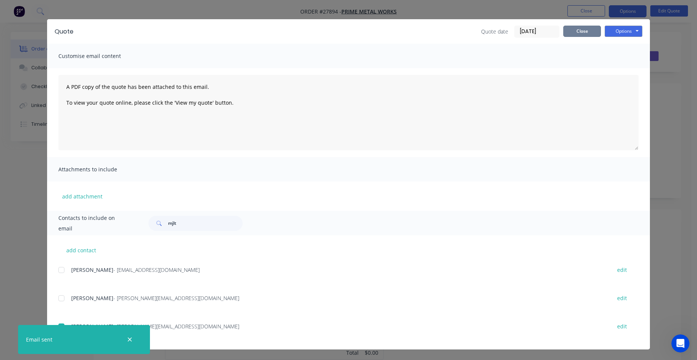
drag, startPoint x: 580, startPoint y: 34, endPoint x: 543, endPoint y: 37, distance: 37.1
click at [580, 34] on button "Close" at bounding box center [582, 31] width 38 height 11
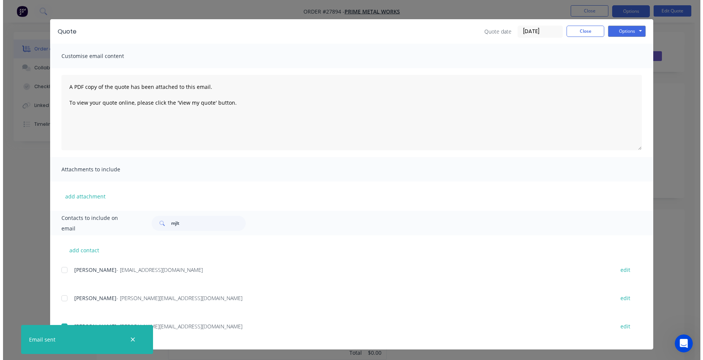
scroll to position [0, 0]
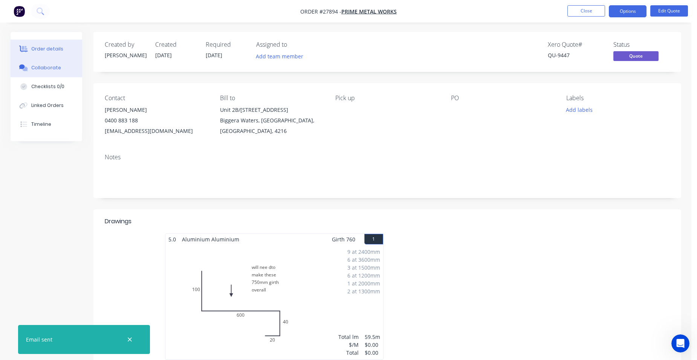
click at [58, 68] on button "Collaborate" at bounding box center [47, 67] width 72 height 19
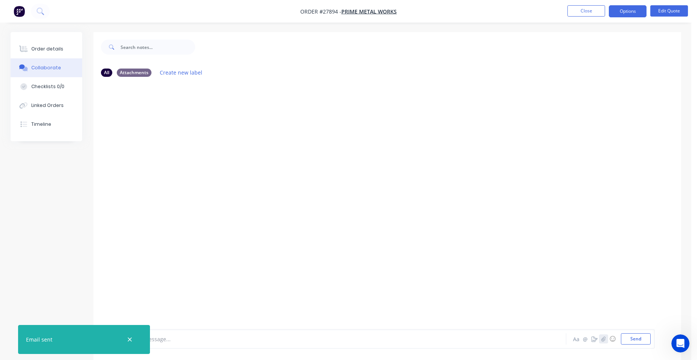
click at [604, 338] on icon "button" at bounding box center [603, 338] width 5 height 5
click at [639, 335] on button "Send" at bounding box center [636, 338] width 30 height 11
click at [185, 142] on button "button" at bounding box center [184, 140] width 3 height 11
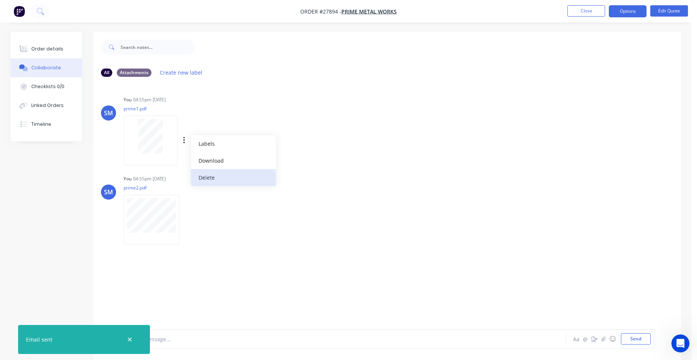
click at [207, 180] on button "Delete" at bounding box center [233, 177] width 85 height 17
click at [127, 337] on icon "button" at bounding box center [129, 339] width 5 height 7
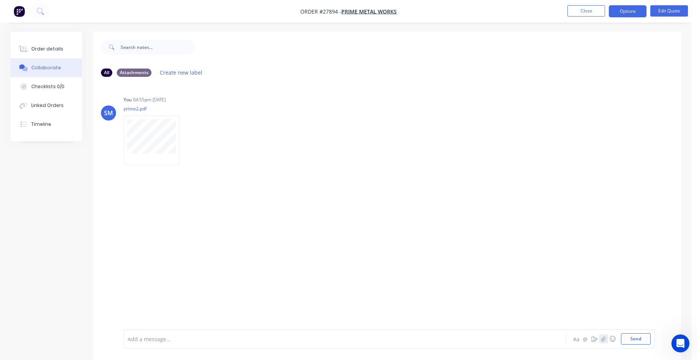
click at [602, 337] on icon "button" at bounding box center [603, 338] width 5 height 5
click at [627, 337] on button "Send" at bounding box center [636, 338] width 30 height 11
click at [41, 52] on button "Order details" at bounding box center [47, 49] width 72 height 19
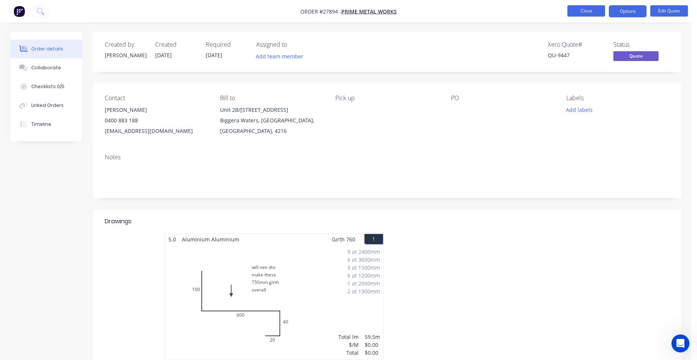
click at [598, 12] on button "Close" at bounding box center [586, 10] width 38 height 11
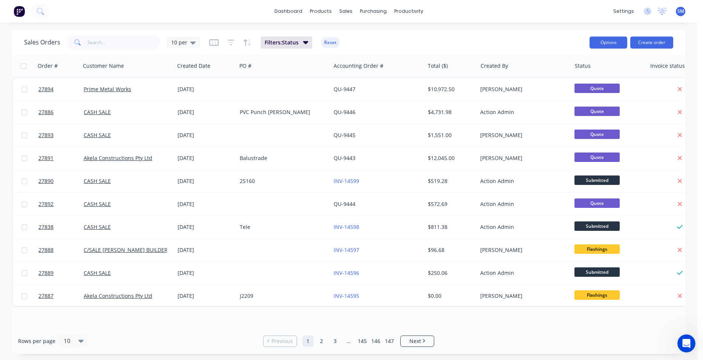
click at [613, 47] on button "Options" at bounding box center [608, 43] width 38 height 12
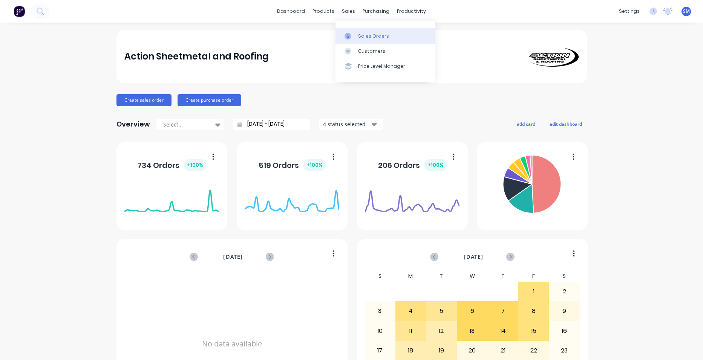
click at [371, 35] on div "Sales Orders" at bounding box center [373, 36] width 31 height 7
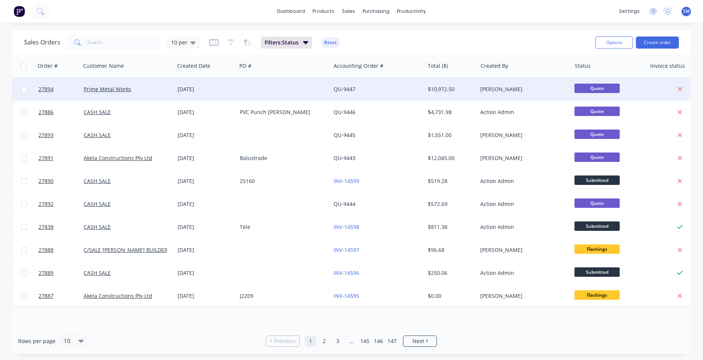
click at [264, 84] on div at bounding box center [284, 89] width 94 height 23
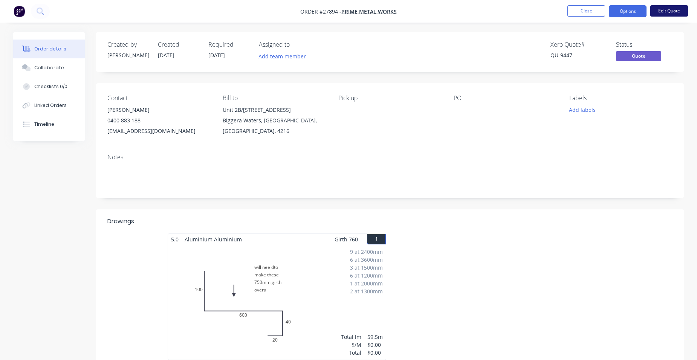
click at [666, 10] on button "Edit Quote" at bounding box center [669, 10] width 38 height 11
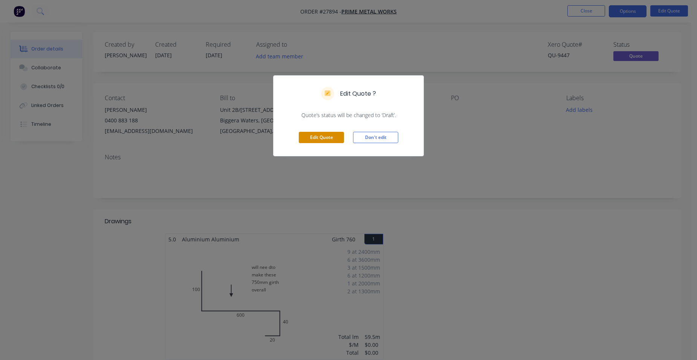
click at [342, 141] on button "Edit Quote" at bounding box center [321, 137] width 45 height 11
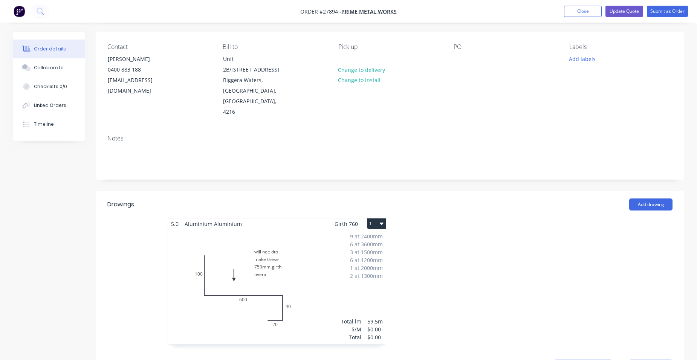
scroll to position [75, 0]
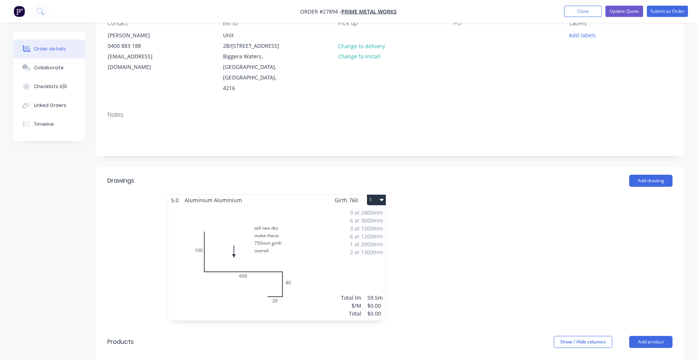
click at [303, 222] on div "9 at 2400mm 6 at 3600mm 3 at 1500mm 6 at 1200mm 1 at 2000mm 2 at 1300mm Total l…" at bounding box center [277, 263] width 218 height 115
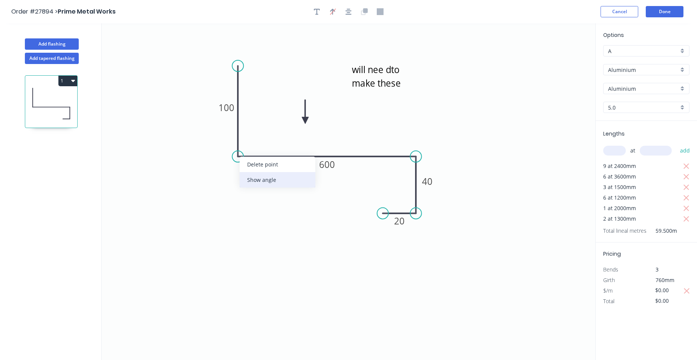
click at [254, 178] on div "Show angle" at bounding box center [278, 179] width 76 height 15
click at [248, 142] on tspan "?" at bounding box center [250, 142] width 4 height 12
click at [400, 122] on icon "will nee dto make these 750mm girth overall 100 600 40 20 91 º" at bounding box center [349, 191] width 494 height 337
click at [680, 9] on button "Done" at bounding box center [665, 11] width 38 height 11
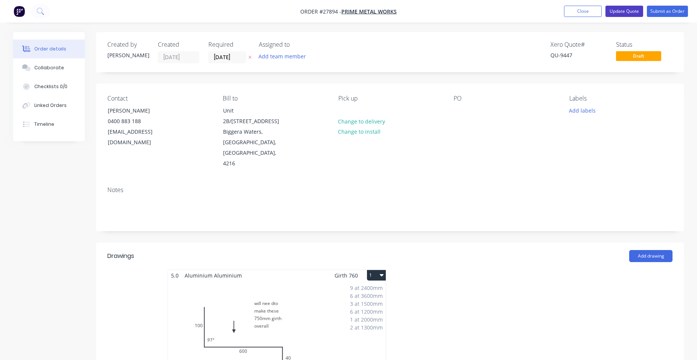
click at [622, 15] on button "Update Quote" at bounding box center [624, 11] width 38 height 11
type input "$9,975.00"
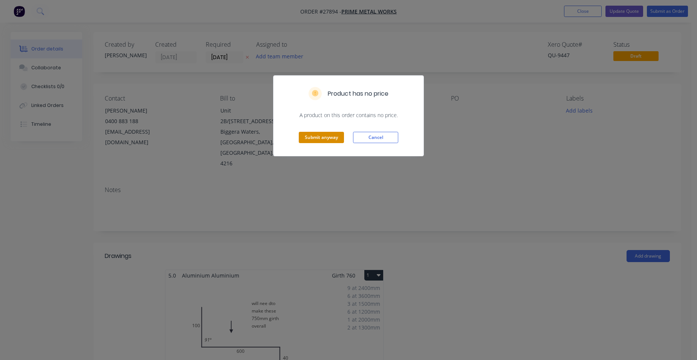
drag, startPoint x: 301, startPoint y: 131, endPoint x: 309, endPoint y: 132, distance: 7.5
click at [302, 131] on div "Submit anyway Cancel" at bounding box center [349, 137] width 150 height 37
click at [309, 132] on button "Submit anyway" at bounding box center [321, 137] width 45 height 11
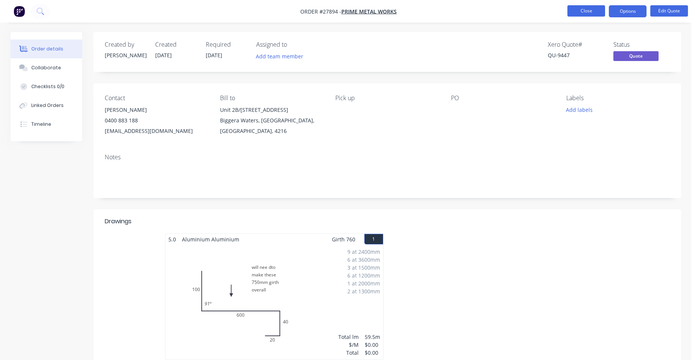
click at [591, 13] on button "Close" at bounding box center [586, 10] width 38 height 11
